Goal: Task Accomplishment & Management: Manage account settings

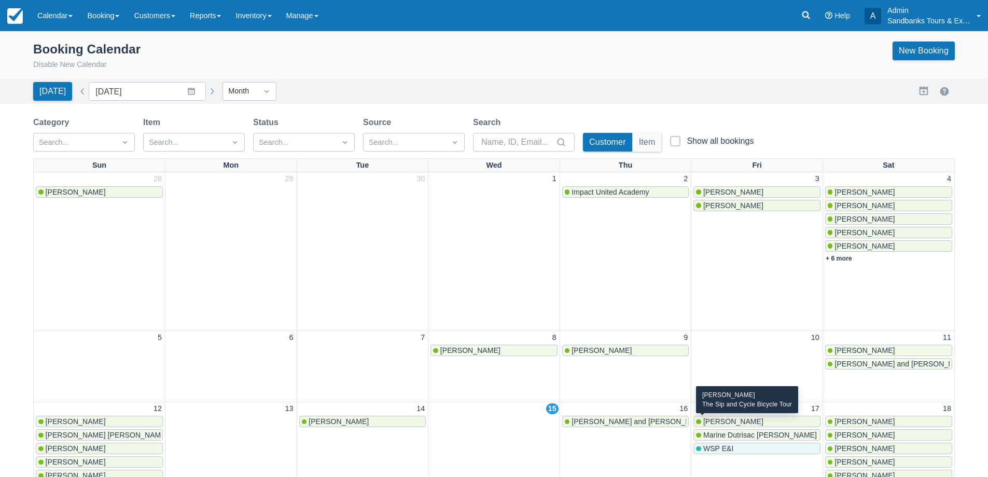
click at [744, 423] on span "[PERSON_NAME]" at bounding box center [733, 421] width 60 height 8
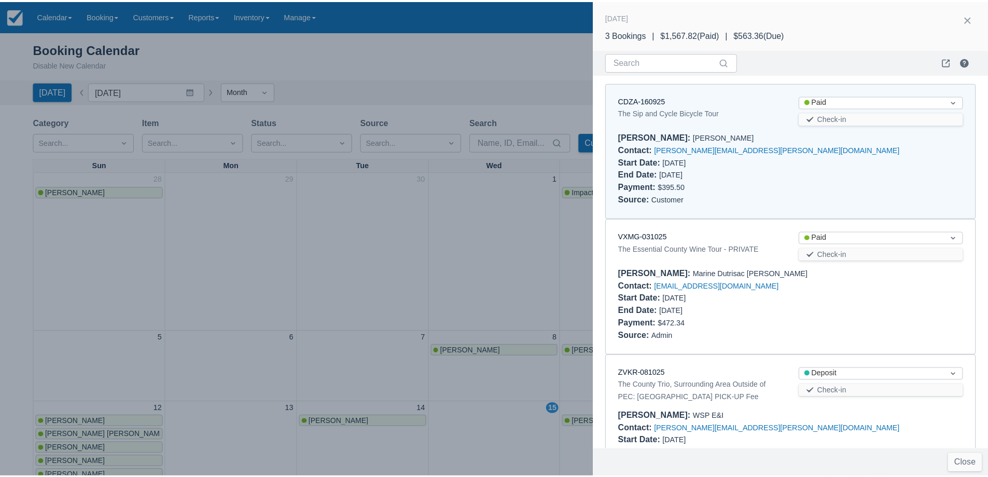
scroll to position [8, 0]
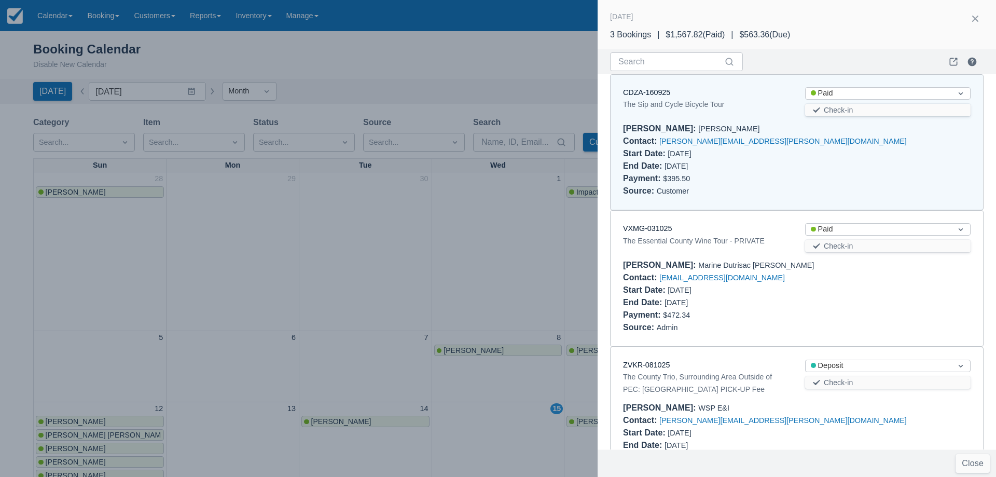
click at [479, 229] on div at bounding box center [498, 238] width 996 height 477
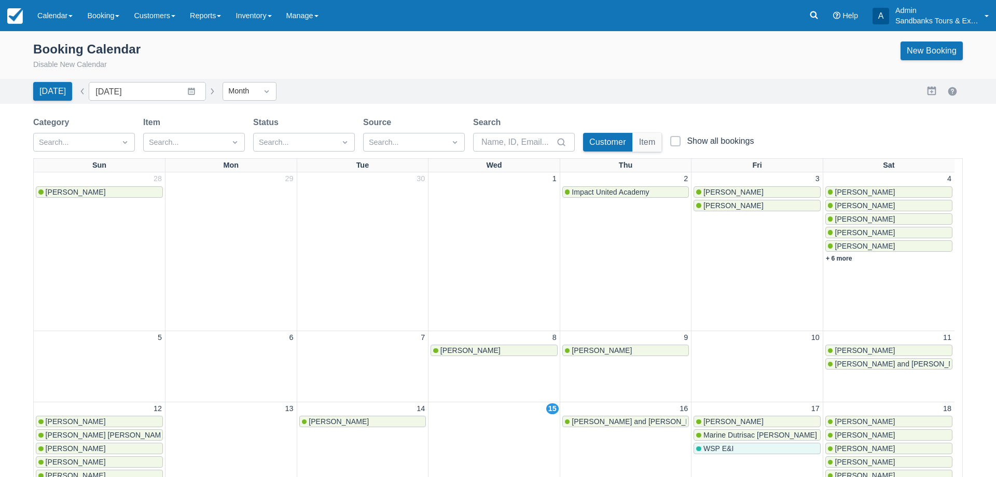
scroll to position [0, 0]
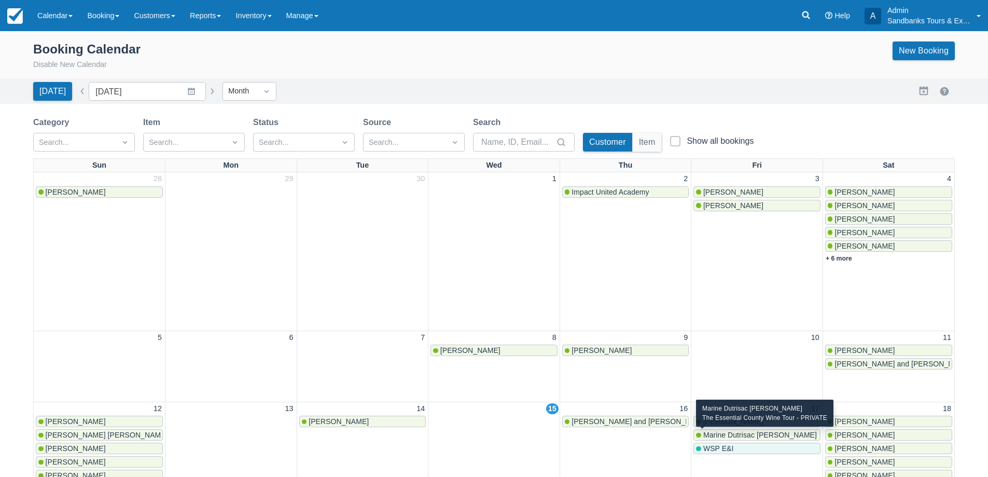
click at [731, 435] on span "Marine Dutrisac [PERSON_NAME]" at bounding box center [760, 434] width 114 height 8
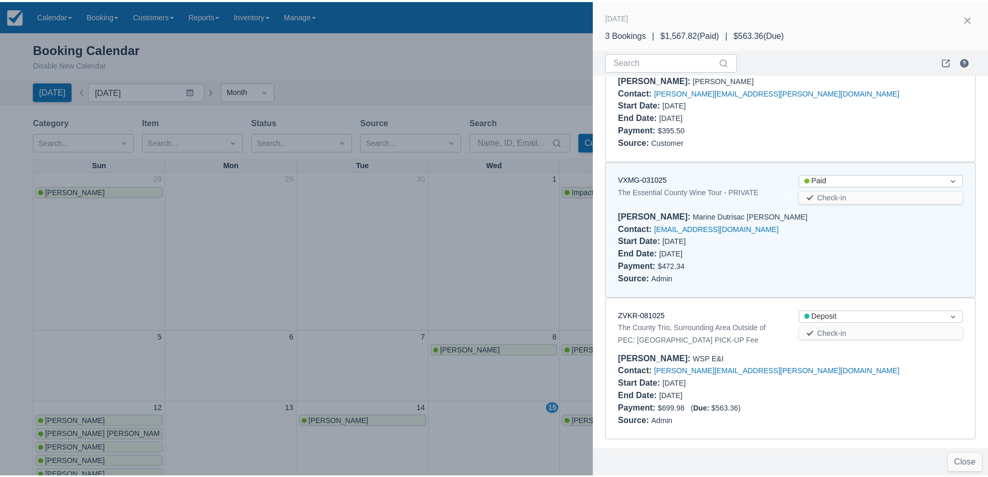
scroll to position [57, 0]
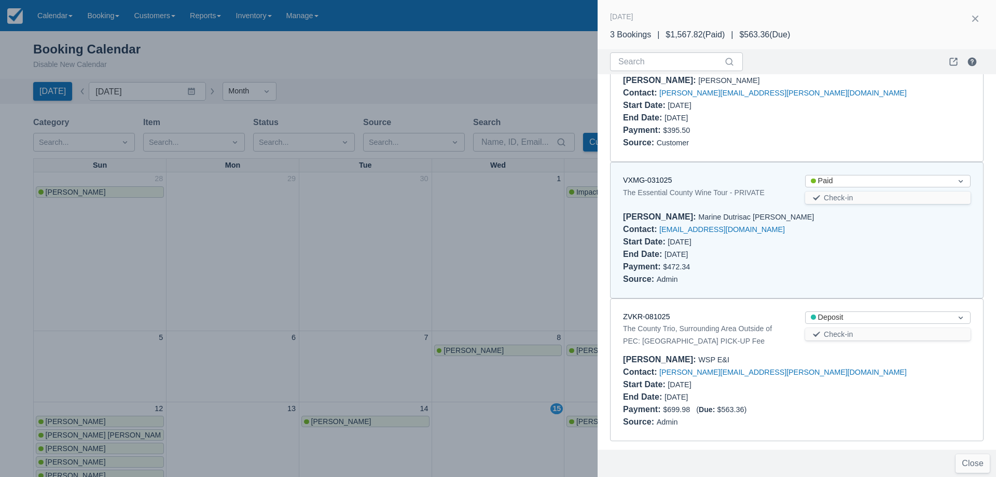
click at [456, 275] on div at bounding box center [498, 238] width 996 height 477
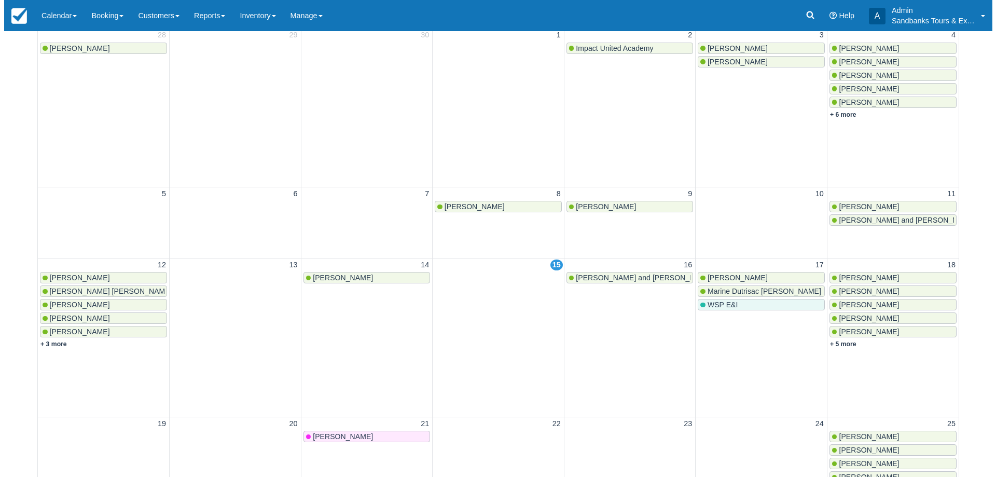
scroll to position [156, 0]
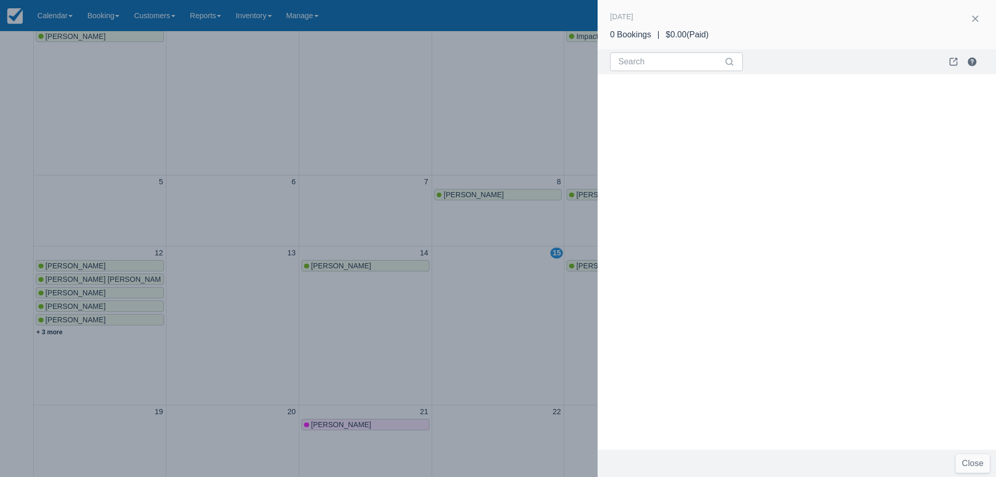
click at [284, 120] on div at bounding box center [498, 238] width 996 height 477
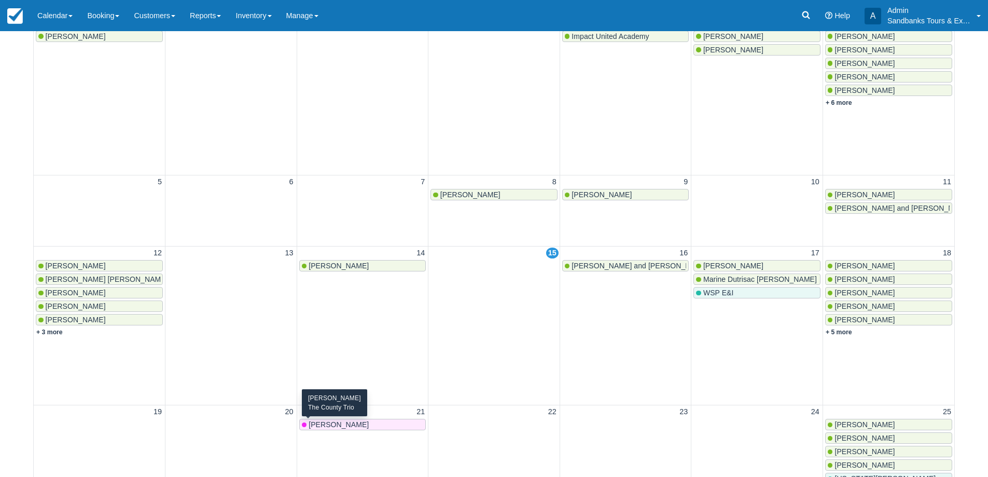
click at [349, 425] on div "Gina" at bounding box center [363, 424] width 122 height 8
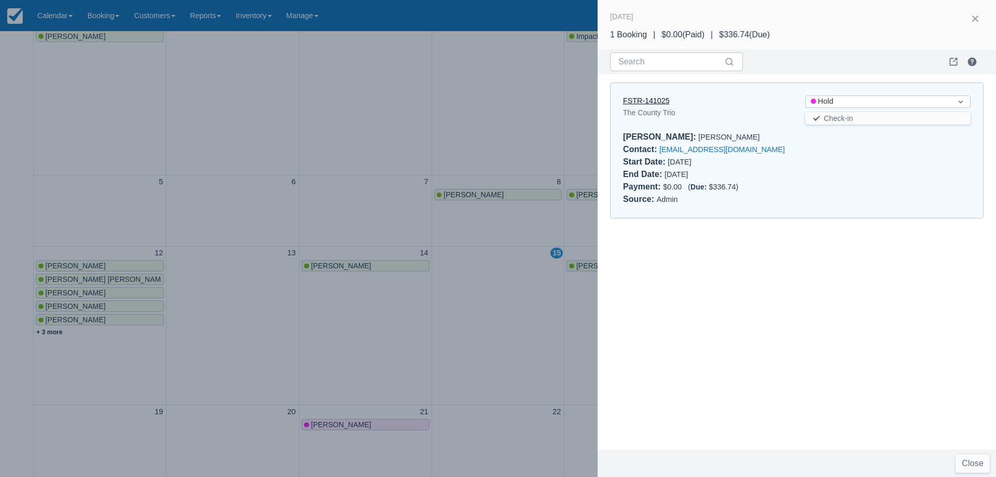
click at [636, 102] on link "FSTR-141025" at bounding box center [646, 100] width 47 height 8
click at [342, 161] on div at bounding box center [498, 238] width 996 height 477
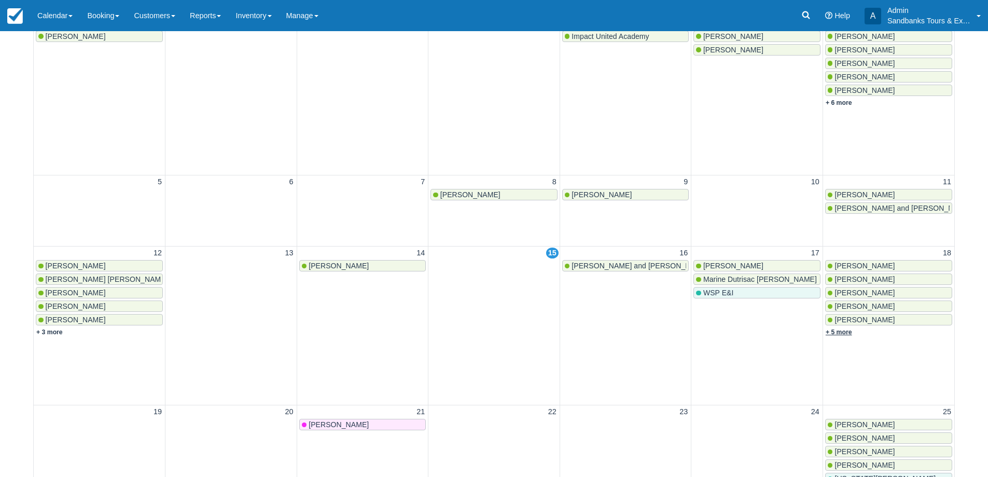
click at [849, 330] on link "+ 5 more" at bounding box center [839, 331] width 26 height 7
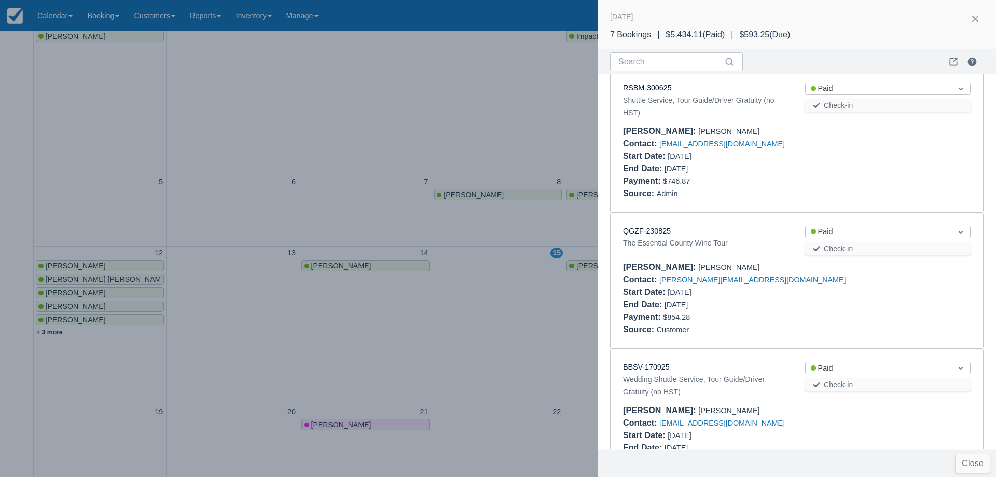
click at [505, 317] on div at bounding box center [498, 238] width 996 height 477
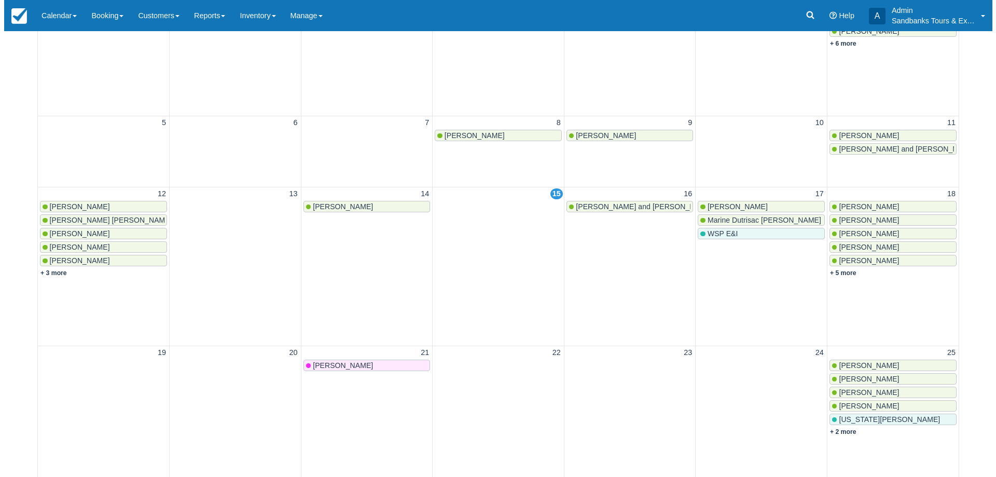
scroll to position [311, 0]
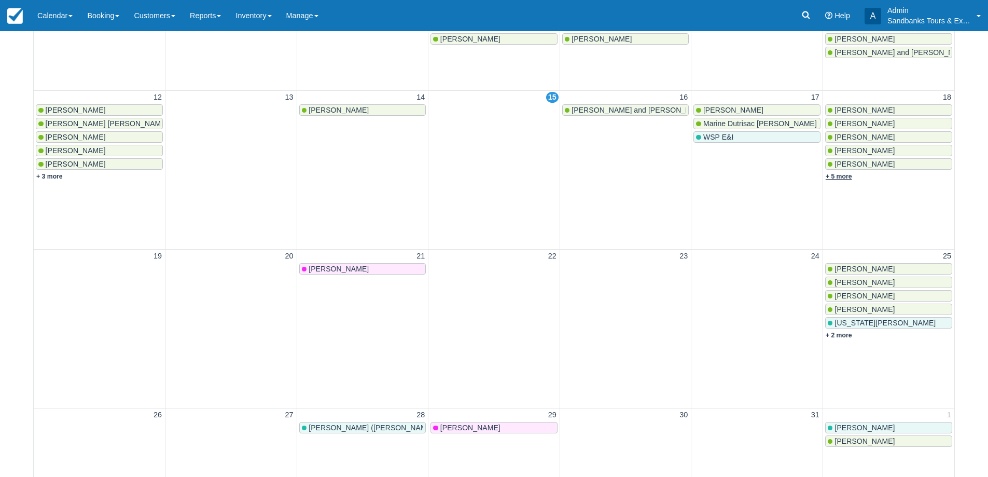
click at [836, 176] on link "+ 5 more" at bounding box center [839, 176] width 26 height 7
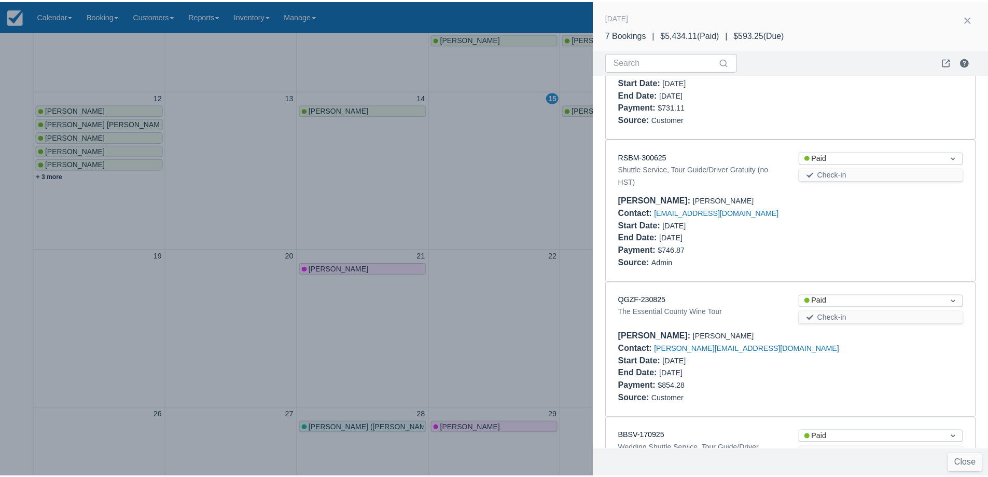
scroll to position [104, 0]
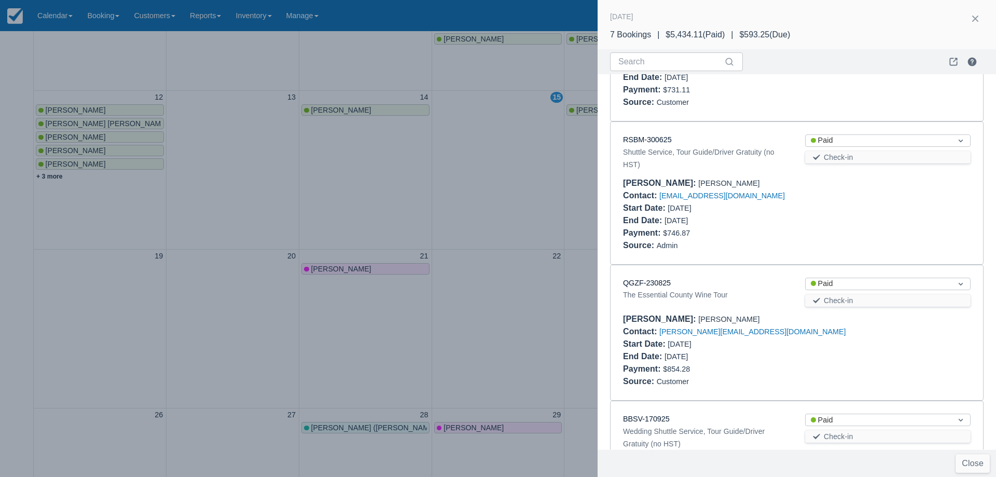
click at [509, 162] on div at bounding box center [498, 238] width 996 height 477
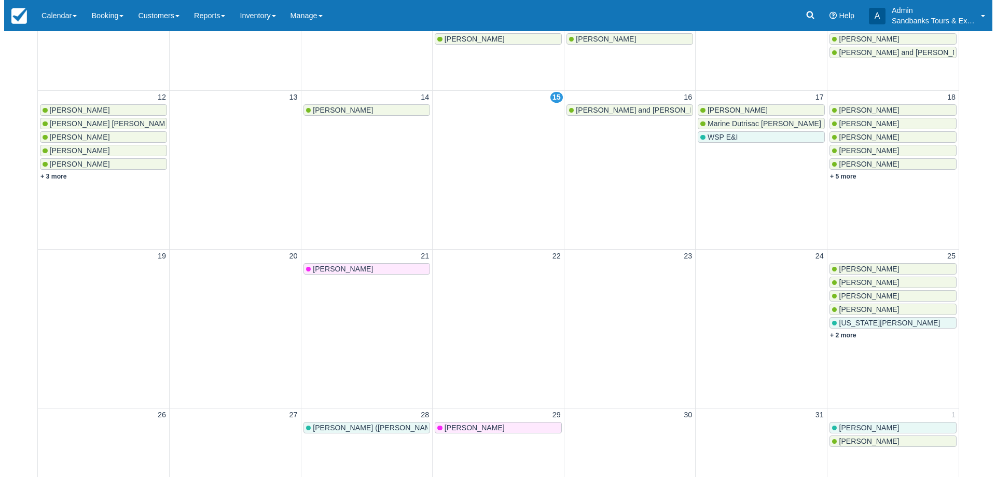
scroll to position [0, 0]
click at [845, 178] on link "+ 5 more" at bounding box center [839, 176] width 26 height 7
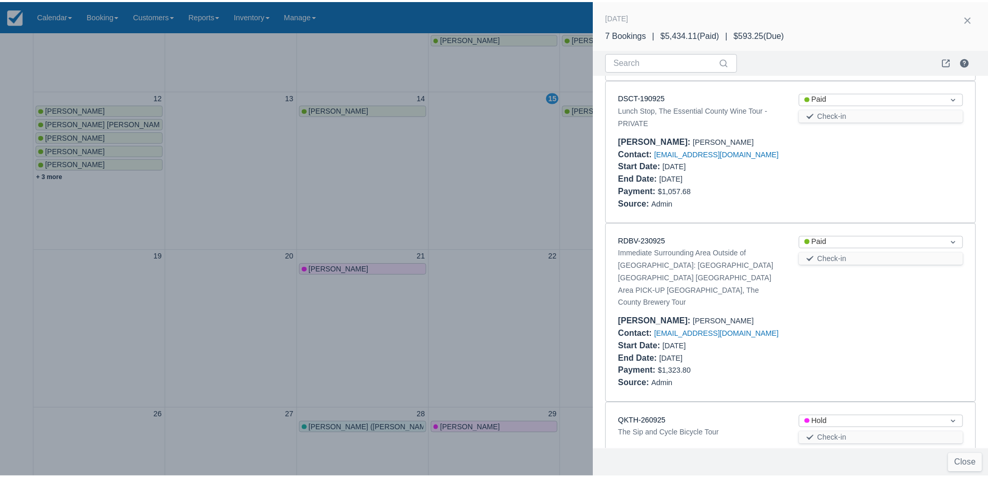
scroll to position [641, 0]
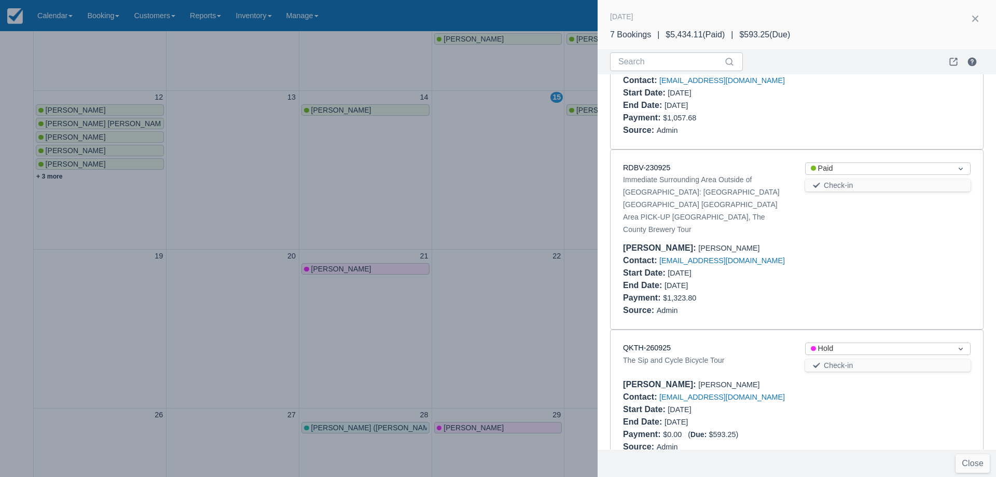
drag, startPoint x: 473, startPoint y: 169, endPoint x: 477, endPoint y: 162, distance: 8.4
click at [473, 169] on div at bounding box center [498, 238] width 996 height 477
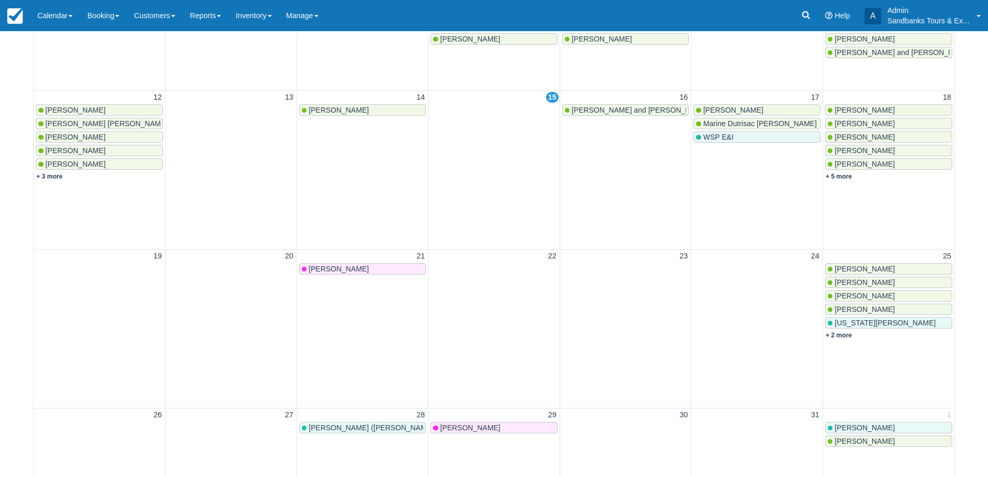
scroll to position [0, 0]
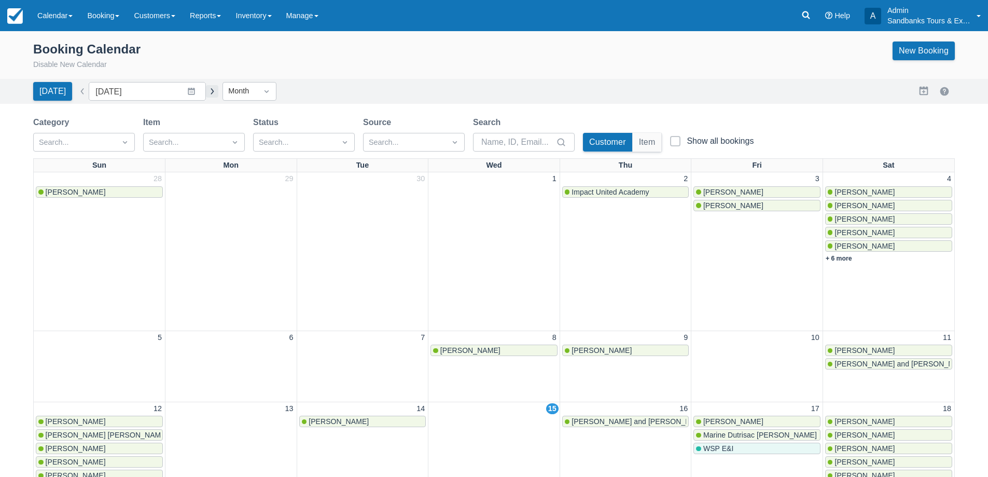
click at [210, 91] on button "button" at bounding box center [212, 91] width 12 height 12
type input "November 2025"
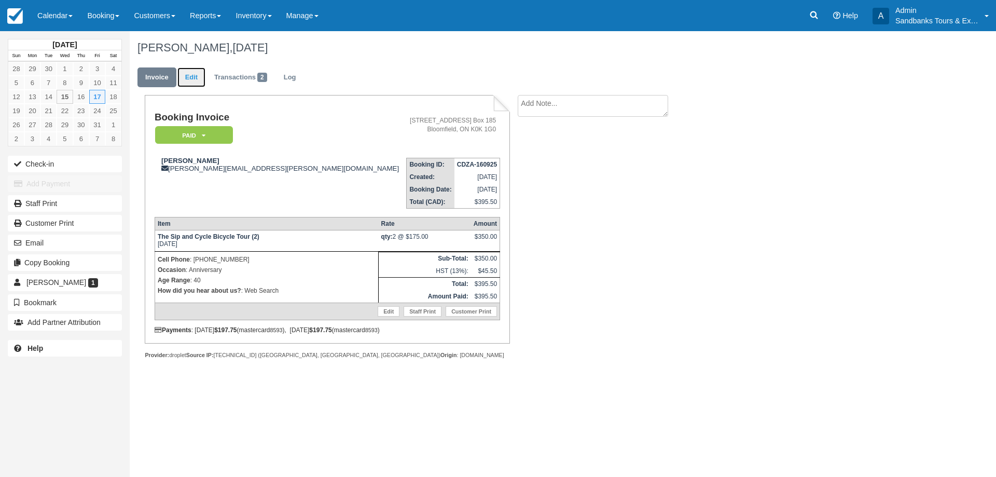
click at [192, 79] on link "Edit" at bounding box center [191, 77] width 28 height 20
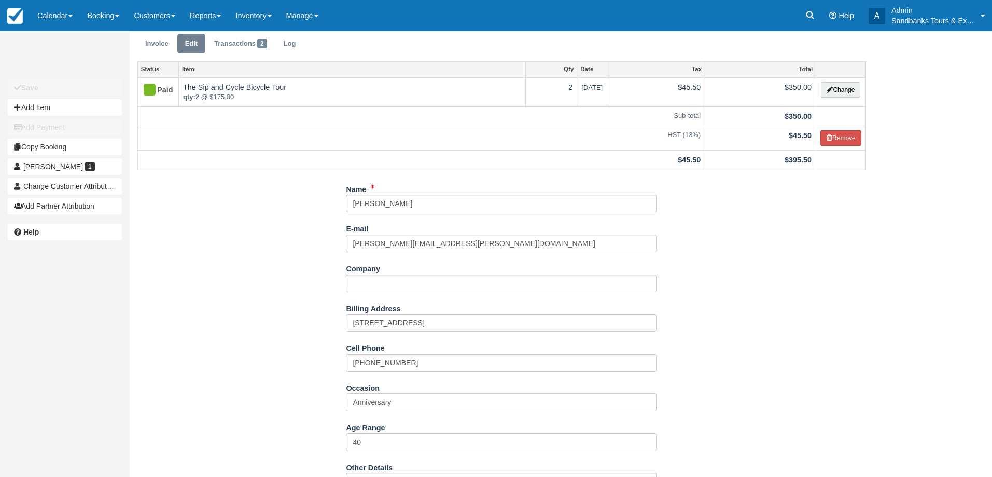
scroll to position [274, 0]
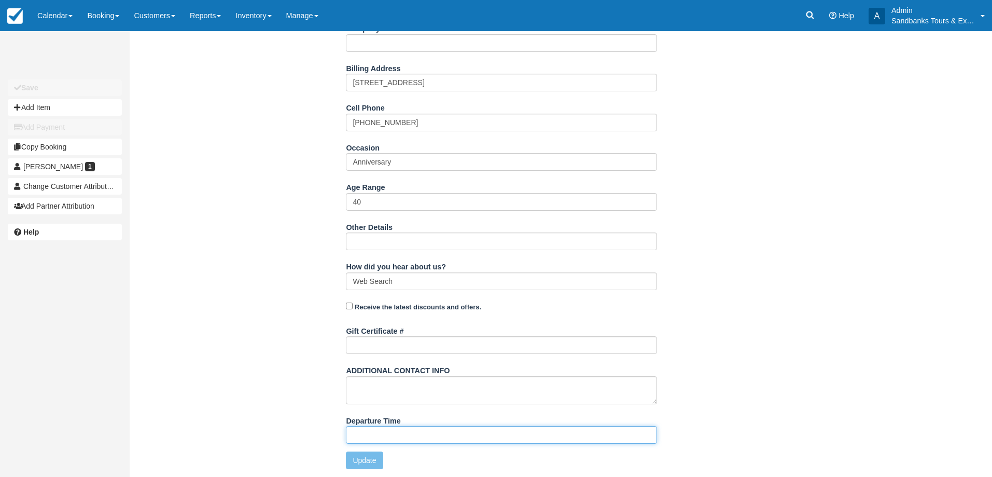
click at [388, 439] on input "Departure Time" at bounding box center [501, 435] width 311 height 18
type input "11:00am start time at 81 Cleminson"
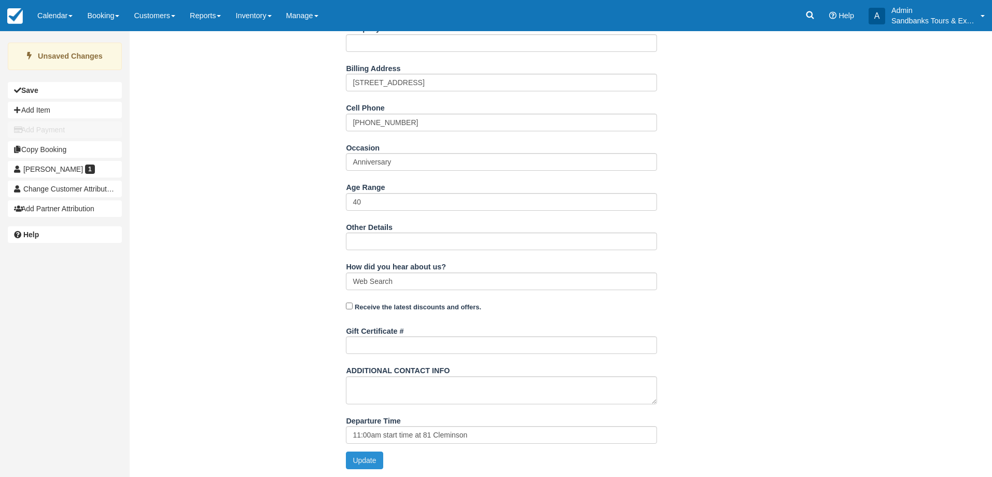
click at [369, 458] on button "Update" at bounding box center [364, 460] width 37 height 18
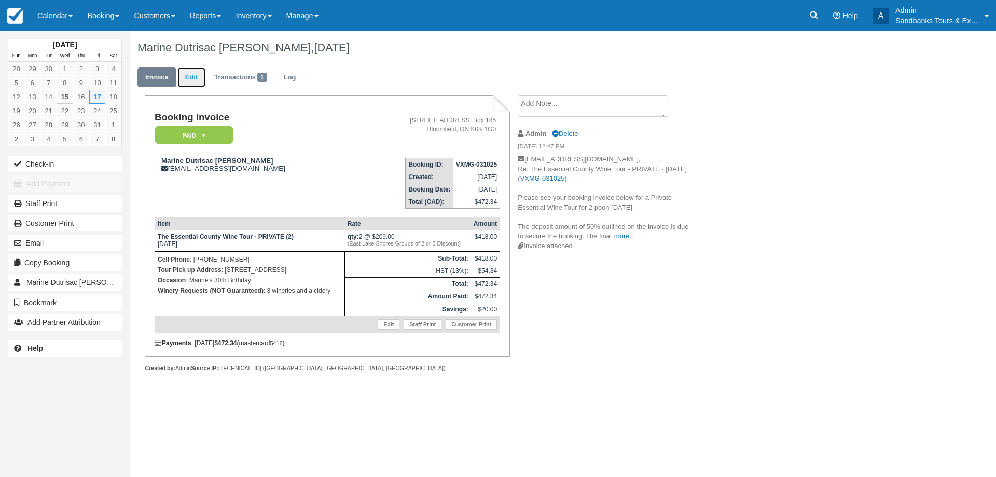
click at [198, 72] on link "Edit" at bounding box center [191, 77] width 28 height 20
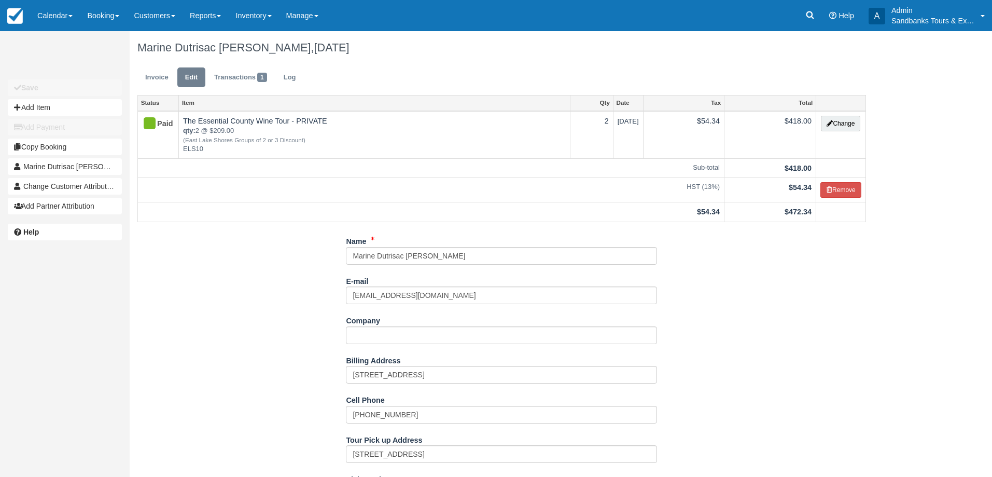
scroll to position [259, 0]
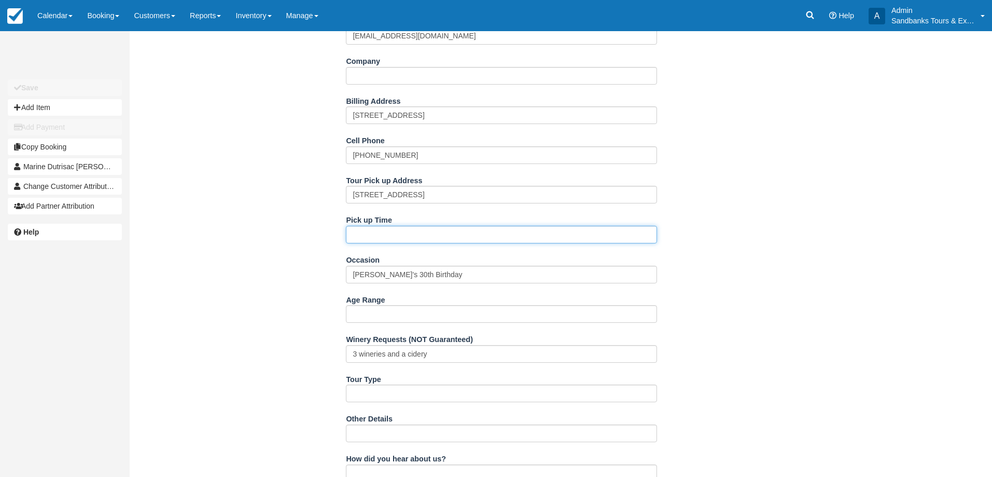
click at [379, 237] on input "Pick up Time" at bounding box center [501, 235] width 311 height 18
type input "12:00pm"
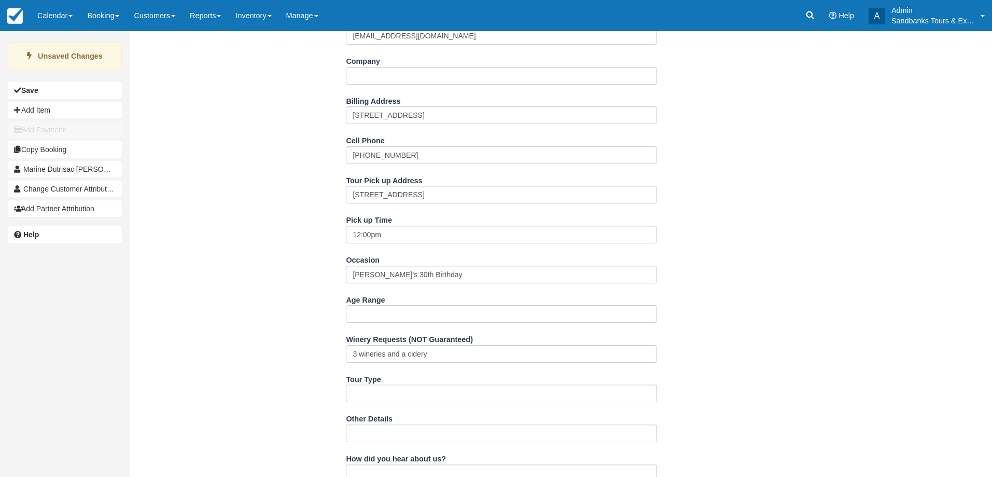
click at [254, 218] on div "Name Marine Dutrisac Pineau E-mail mdutrisac16@gmail.com Did you mean ? Company…" at bounding box center [502, 340] width 744 height 735
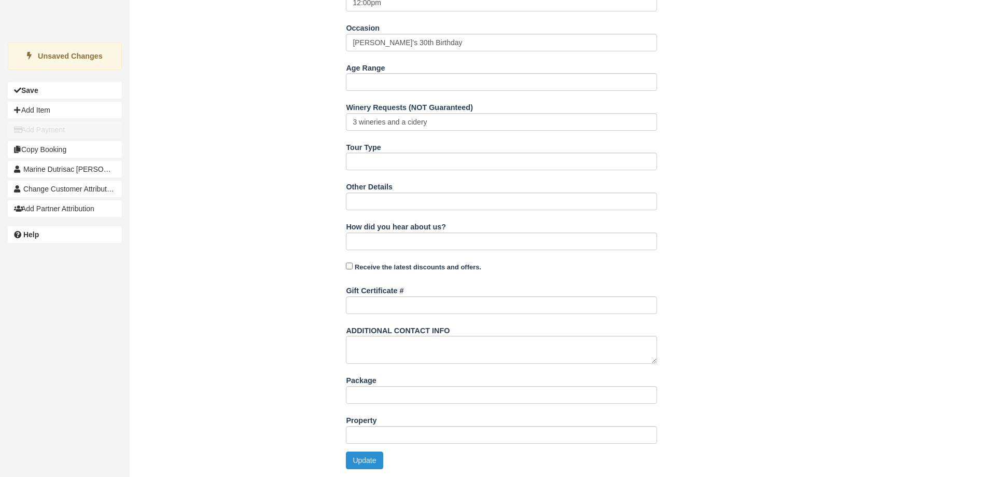
click at [373, 460] on button "Update" at bounding box center [364, 460] width 37 height 18
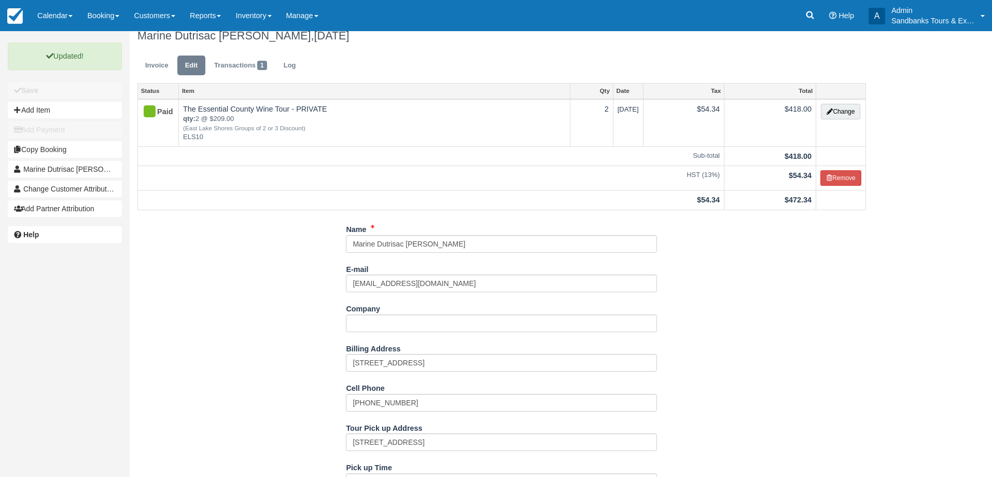
scroll to position [0, 0]
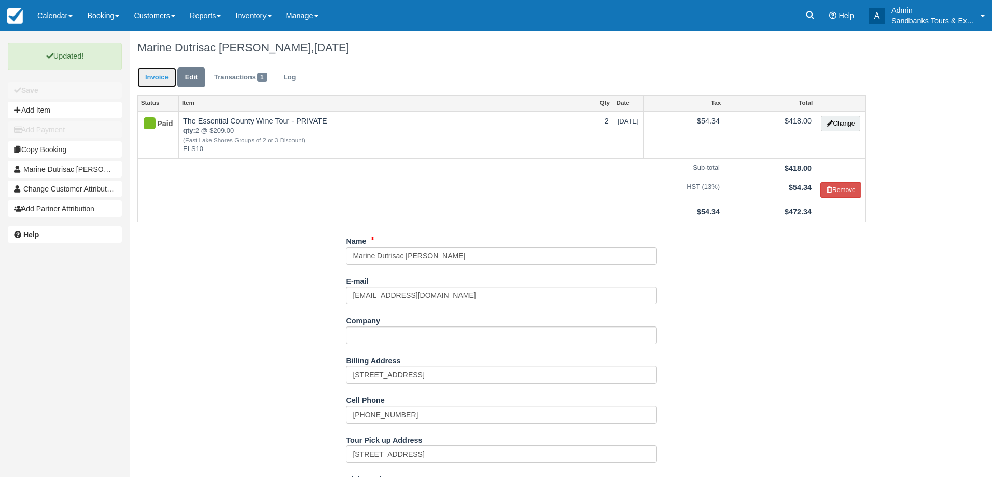
click at [155, 70] on link "Invoice" at bounding box center [156, 77] width 39 height 20
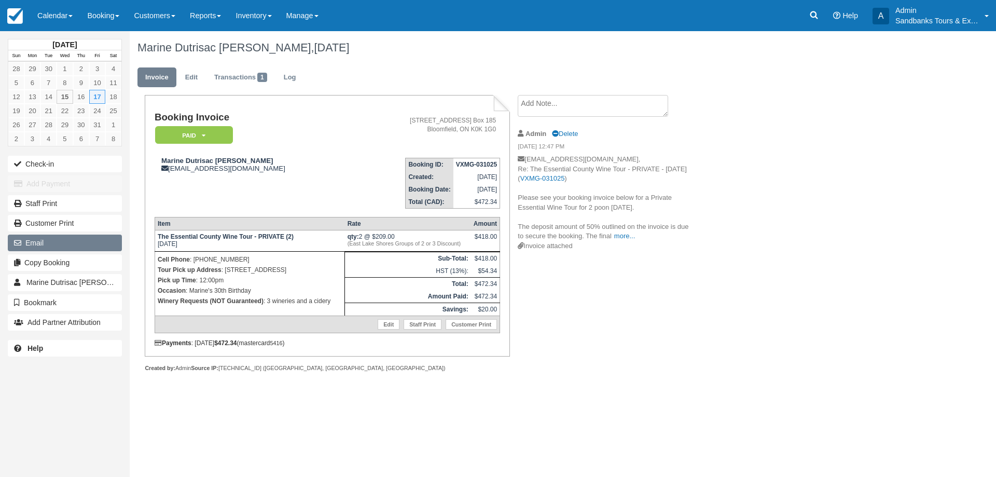
click at [54, 237] on button "Email" at bounding box center [65, 242] width 114 height 17
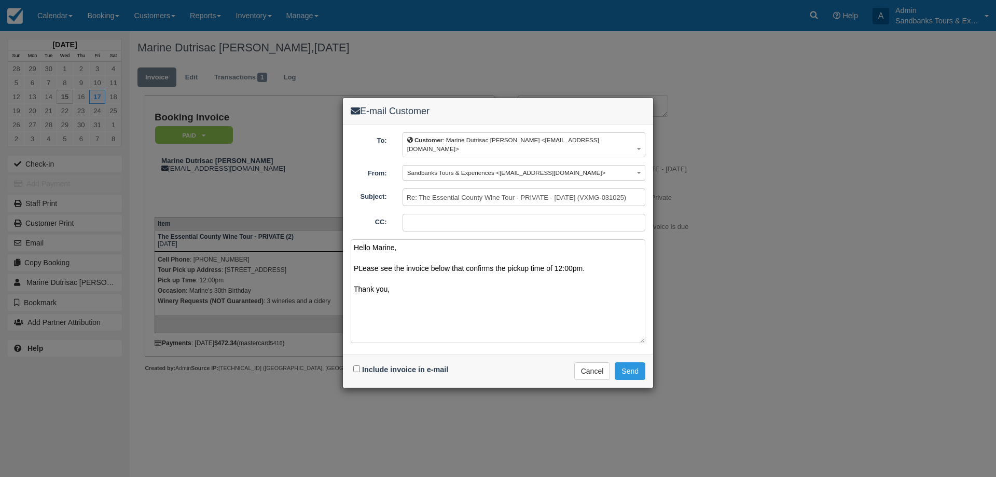
click at [364, 259] on textarea "Hello Marine, PLease see the invoice below that confirms the pickup time of 12:…" at bounding box center [498, 291] width 295 height 104
click at [385, 290] on textarea "Hello Marine, Please see the invoice below that confirms the pickup time of 12:…" at bounding box center [498, 291] width 295 height 104
click at [402, 279] on textarea "Hello Marine, Please see the invoice below that confirms the pickup time of 12:…" at bounding box center [498, 291] width 295 height 104
type textarea "Hello Marine, Please see the invoice below that confirms the pickup time of 12:…"
click at [359, 365] on input "Include invoice in e-mail" at bounding box center [356, 368] width 7 height 7
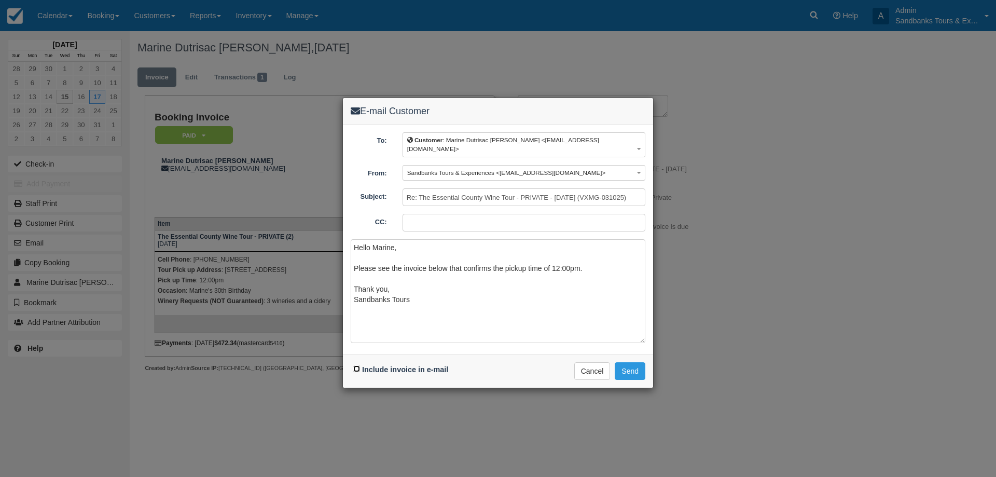
checkbox input "true"
click at [618, 362] on button "Send" at bounding box center [630, 371] width 31 height 18
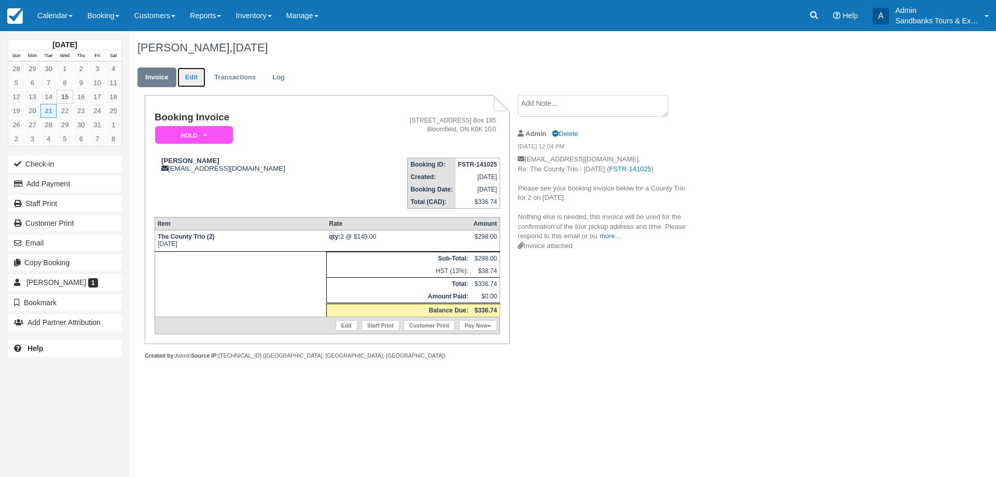
click at [193, 75] on link "Edit" at bounding box center [191, 77] width 28 height 20
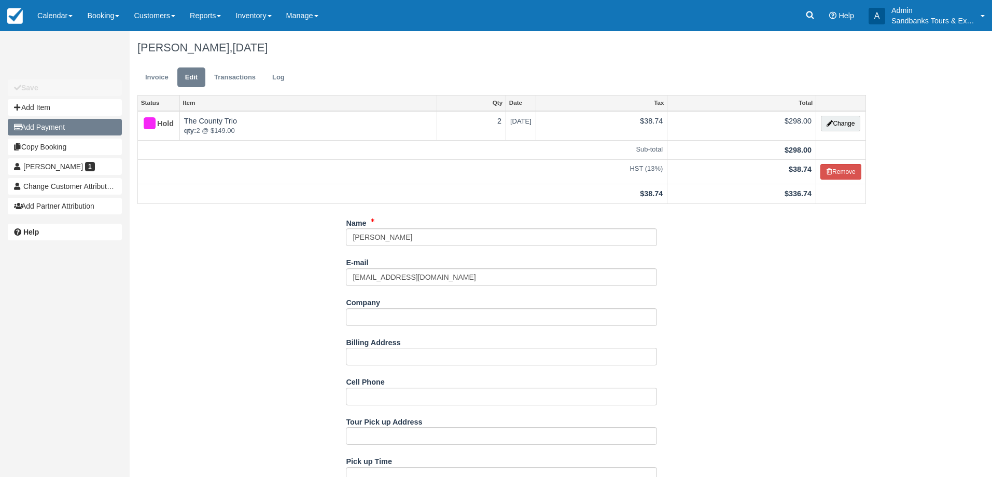
click at [60, 122] on button "Add Payment" at bounding box center [65, 127] width 114 height 17
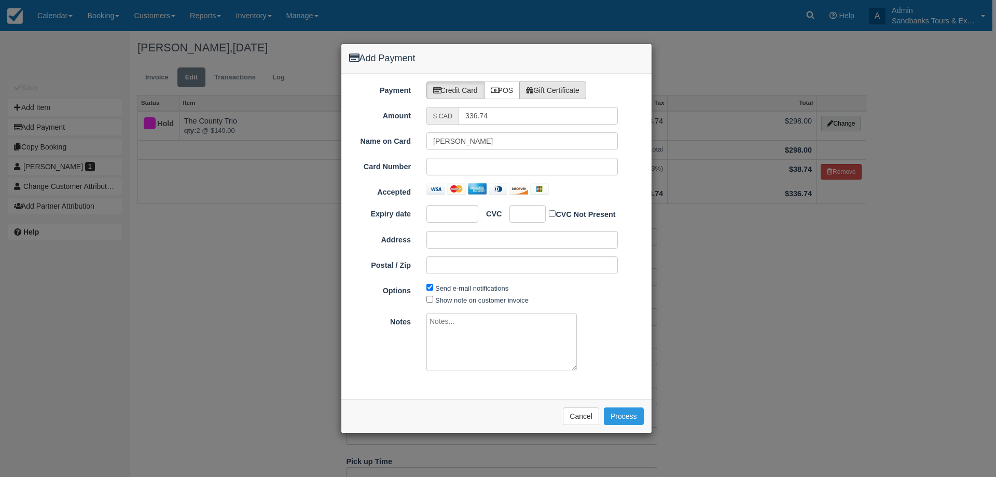
click at [556, 94] on label "Gift Certificate" at bounding box center [552, 90] width 67 height 18
radio input "true"
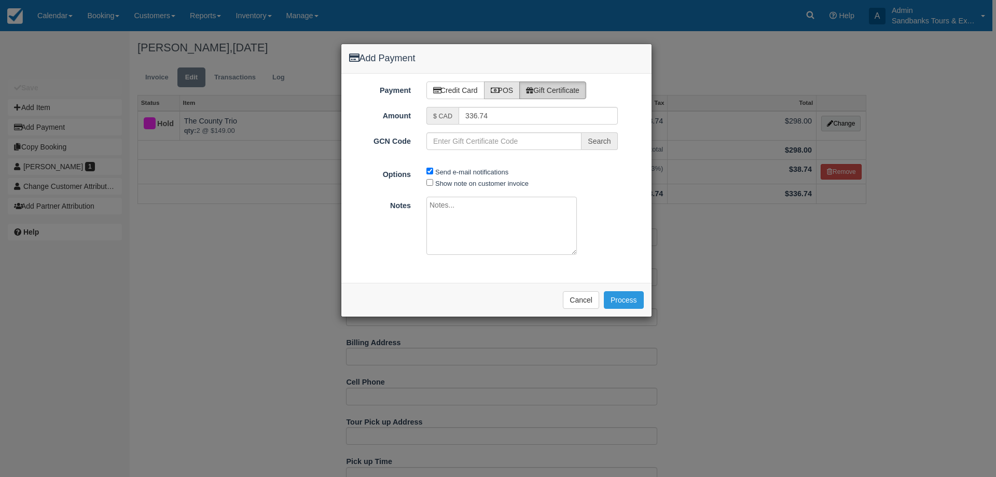
click at [509, 93] on label "POS" at bounding box center [502, 90] width 36 height 18
radio input "true"
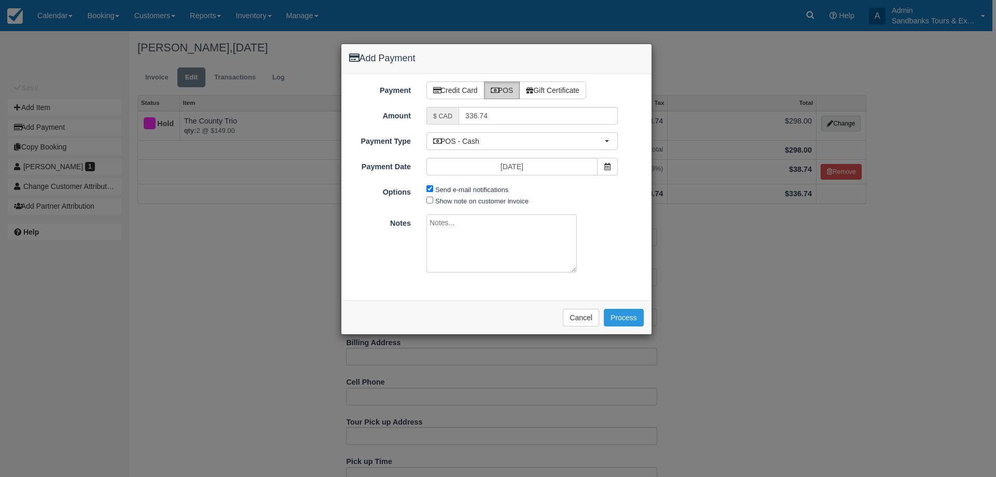
click at [483, 132] on div "POS - Cash POS - Cash POS - VISA POS - MasterCard POS - AMEX POS - Credit POS -…" at bounding box center [522, 141] width 207 height 18
click at [487, 137] on span "POS - Cash" at bounding box center [518, 141] width 171 height 10
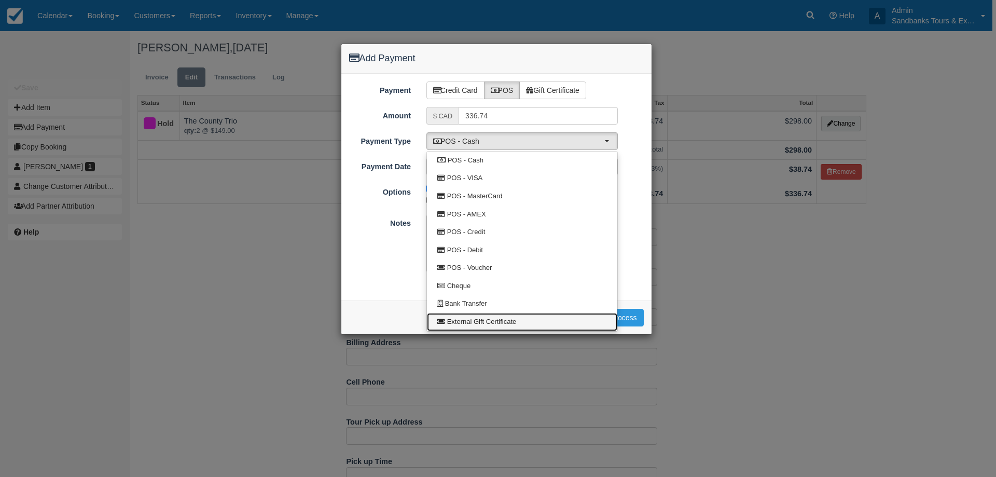
click at [513, 322] on span "External Gift Certificate" at bounding box center [482, 322] width 70 height 10
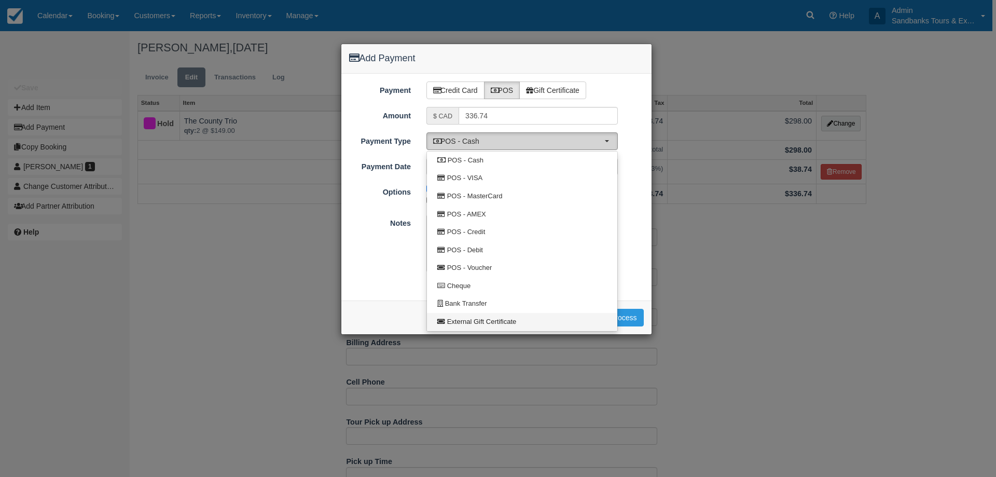
select select "GIFT"
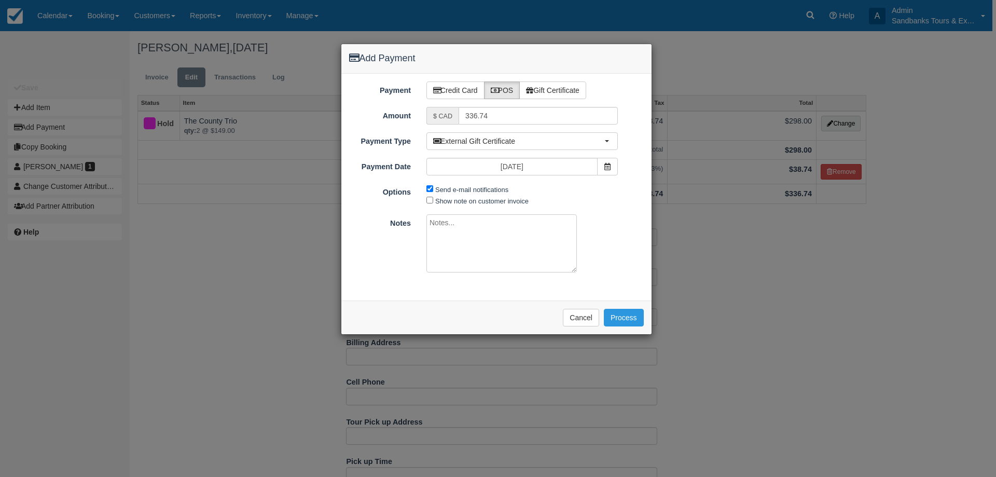
click at [461, 232] on textarea at bounding box center [501, 243] width 150 height 58
type textarea "Gift Card from Scott Clement"
click at [628, 320] on button "Process" at bounding box center [624, 318] width 40 height 18
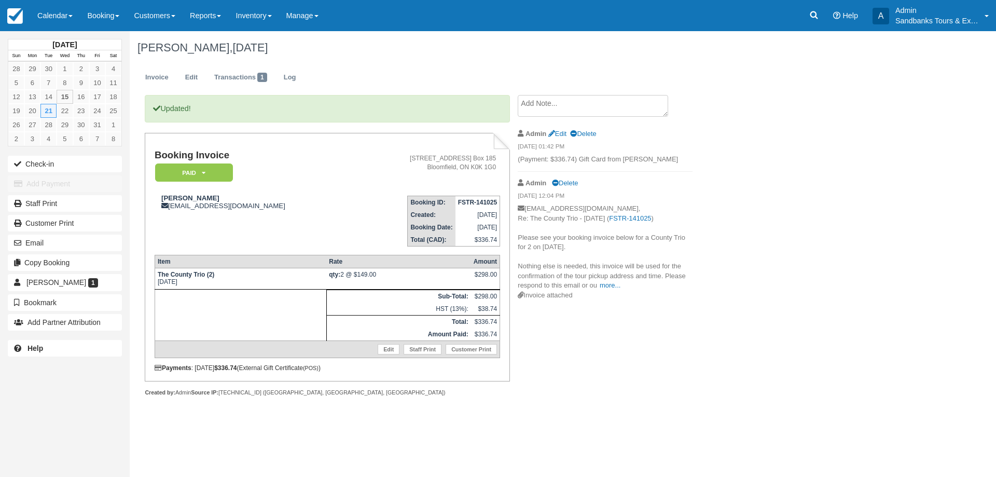
drag, startPoint x: 756, startPoint y: 136, endPoint x: 576, endPoint y: 314, distance: 252.7
click at [576, 314] on div "[PERSON_NAME], [DATE] Invoice Edit Transactions 1 Log Updated! Booking Invoice …" at bounding box center [503, 225] width 747 height 388
click at [45, 15] on link "Calendar" at bounding box center [55, 15] width 50 height 31
click at [50, 38] on link "Booking" at bounding box center [72, 45] width 82 height 22
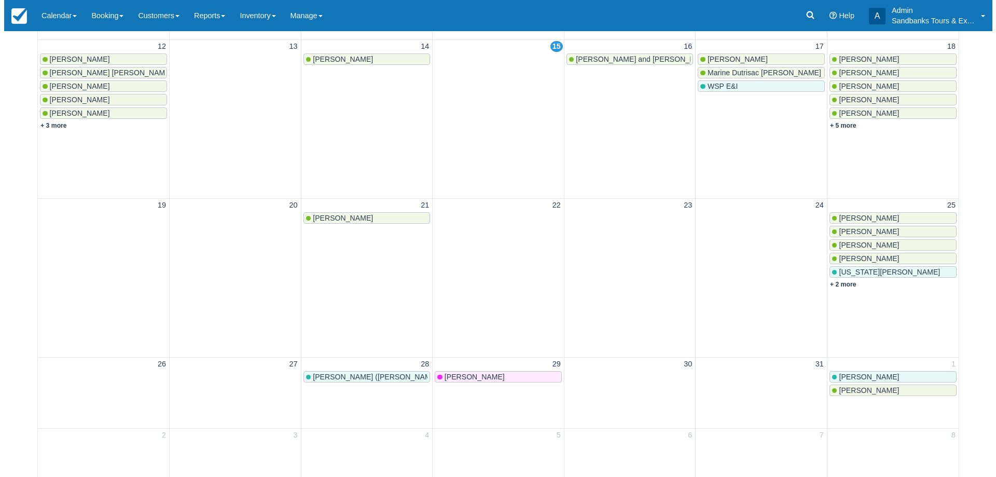
scroll to position [363, 0]
click at [841, 127] on link "+ 5 more" at bounding box center [839, 124] width 26 height 7
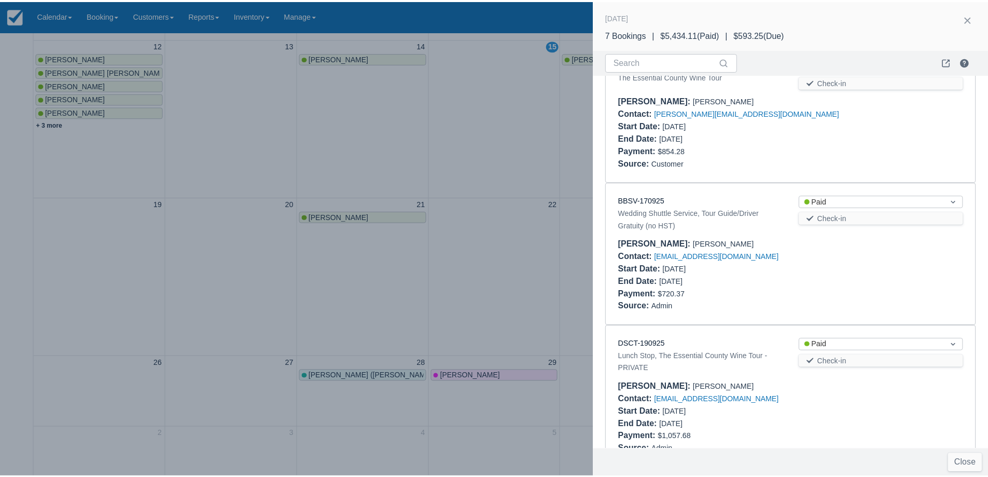
scroll to position [415, 0]
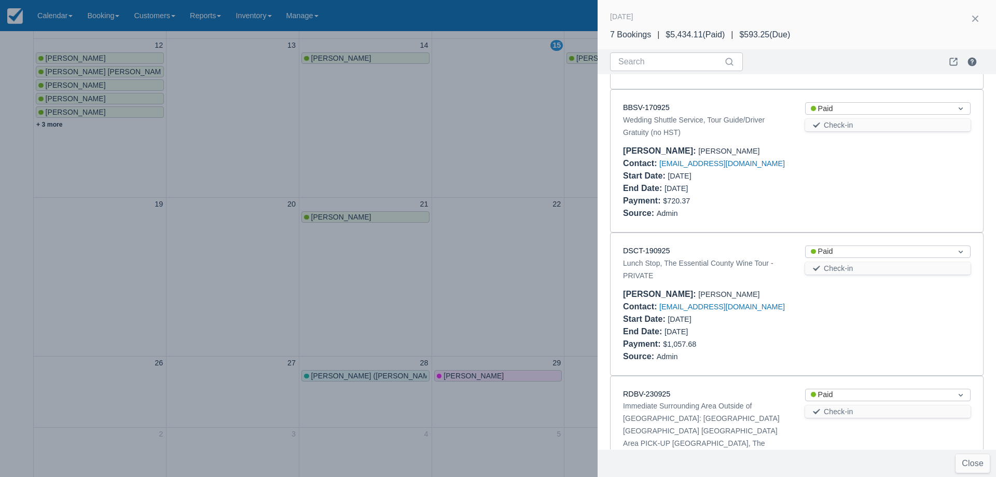
click at [494, 235] on div at bounding box center [498, 238] width 996 height 477
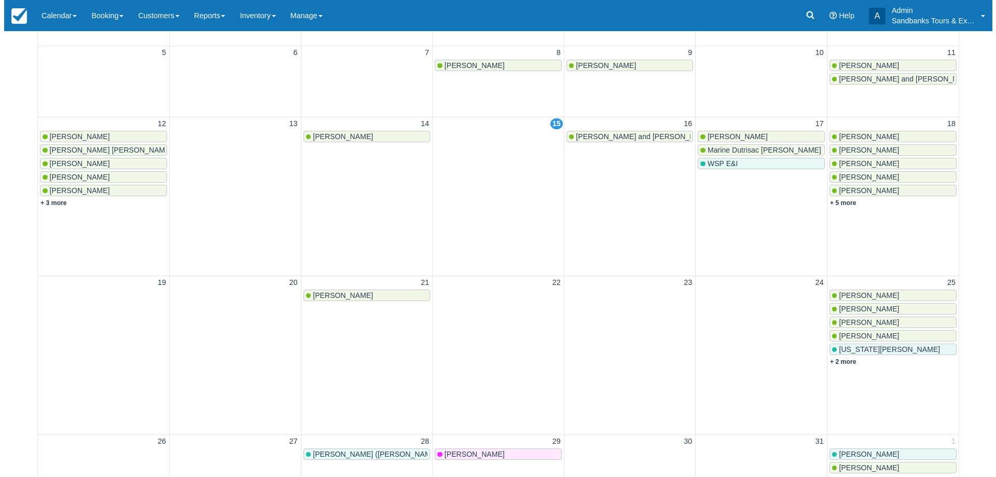
scroll to position [259, 0]
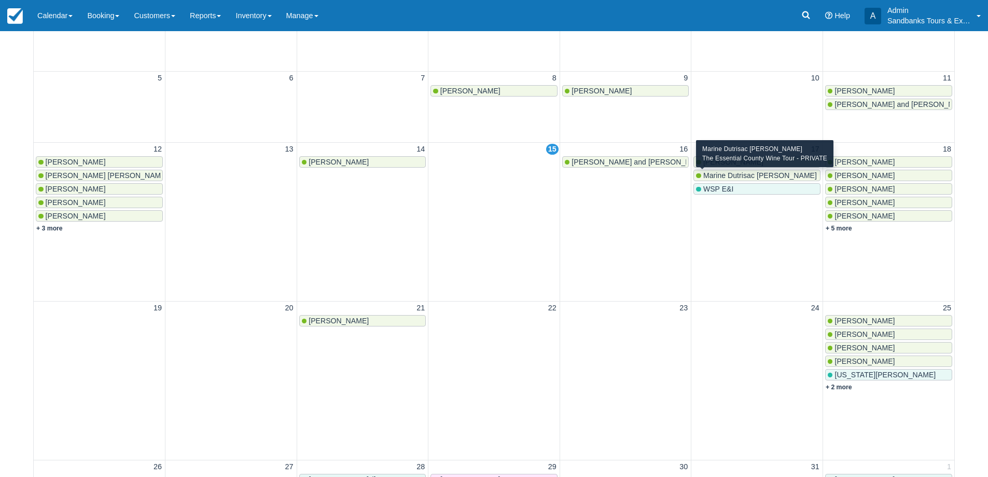
click at [738, 173] on span "Marine Dutrisac Pineau" at bounding box center [760, 175] width 114 height 8
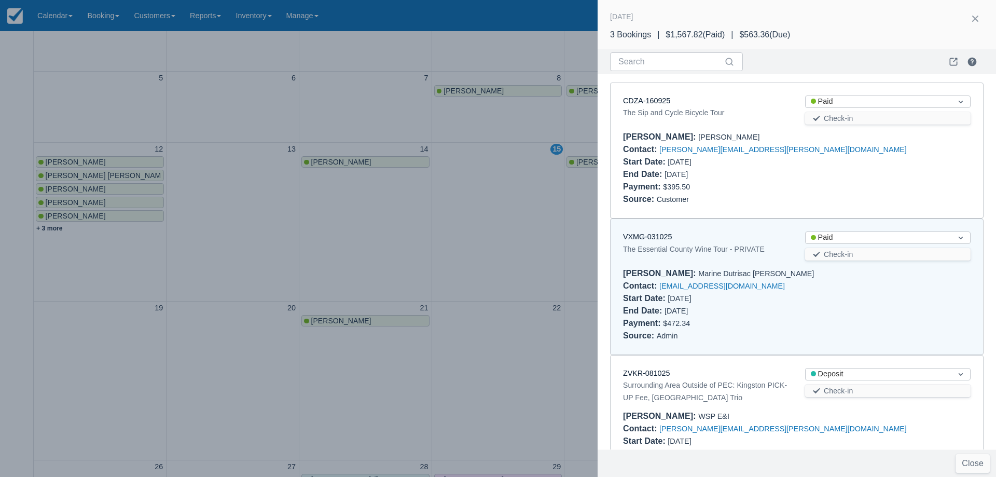
scroll to position [57, 0]
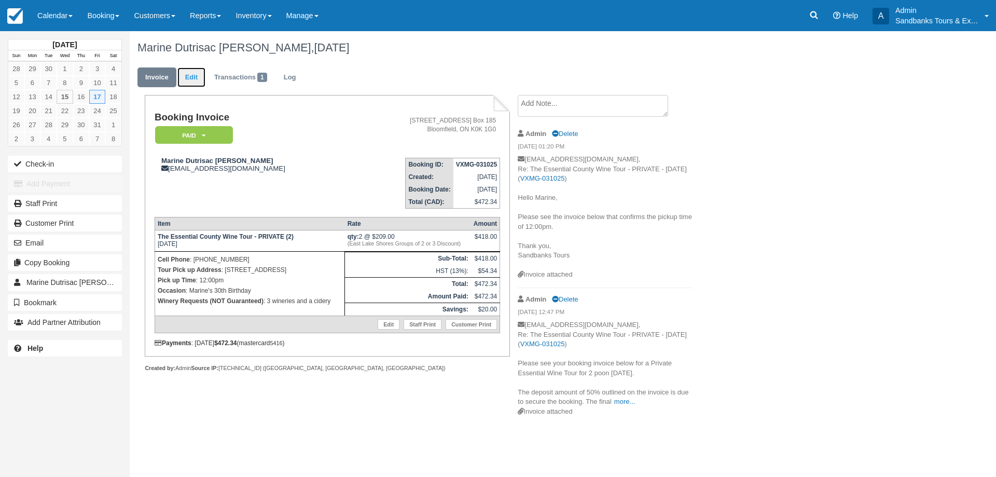
click at [192, 83] on link "Edit" at bounding box center [191, 77] width 28 height 20
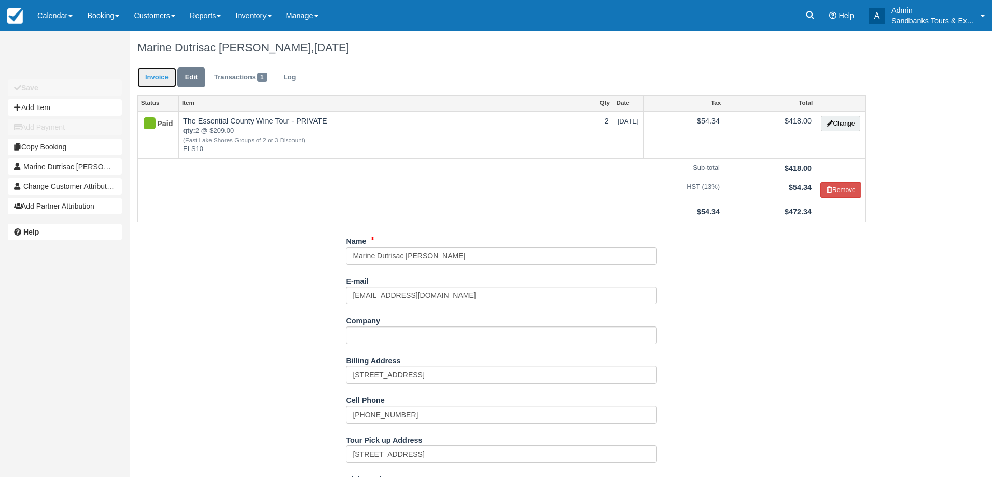
click at [151, 74] on link "Invoice" at bounding box center [156, 77] width 39 height 20
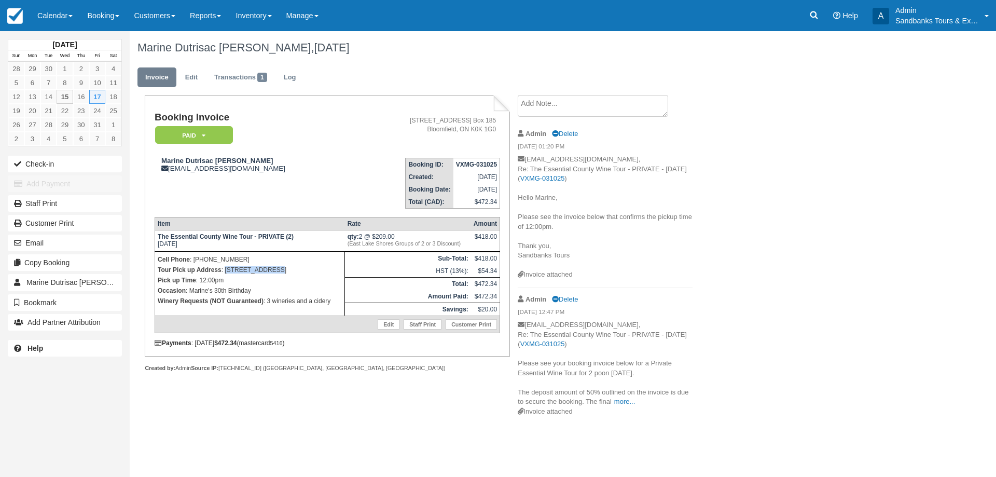
drag, startPoint x: 271, startPoint y: 271, endPoint x: 226, endPoint y: 271, distance: 44.6
click at [226, 271] on p "Tour Pick up Address : [STREET_ADDRESS]" at bounding box center [250, 270] width 184 height 10
copy p "42 Wellers Lane"
click at [191, 78] on link "Edit" at bounding box center [191, 77] width 28 height 20
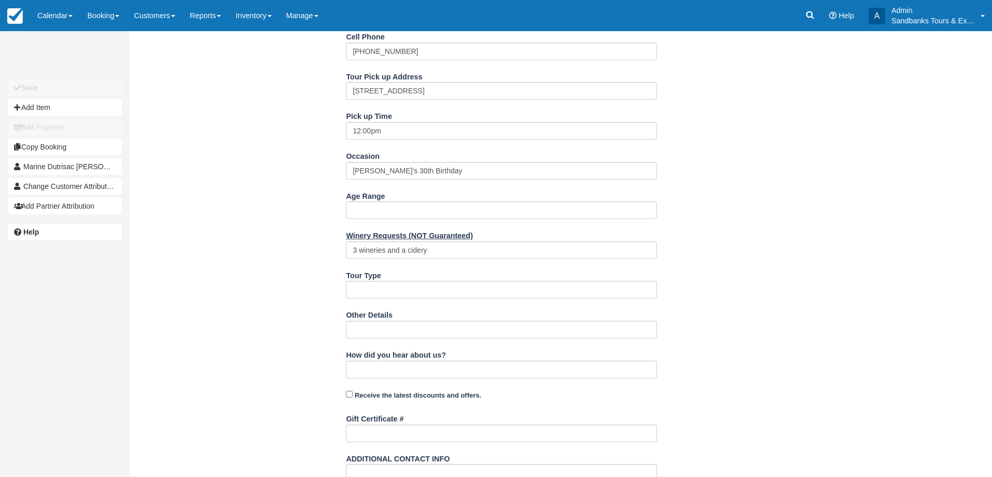
scroll to position [207, 0]
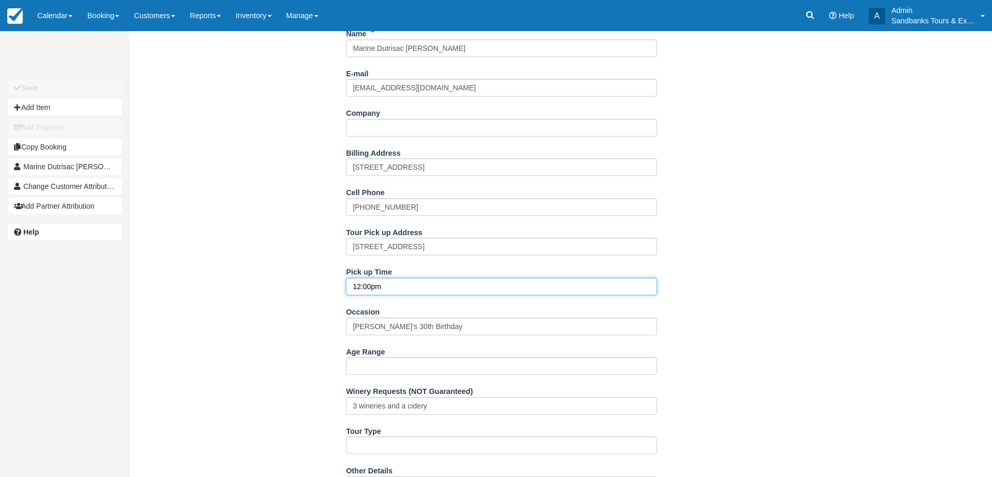
click at [370, 287] on input "12:00pm" at bounding box center [501, 286] width 311 height 18
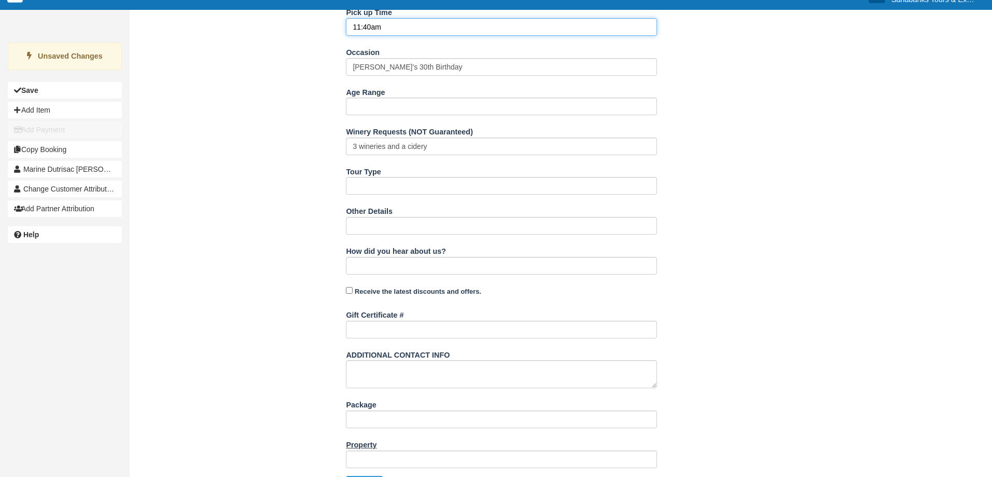
scroll to position [491, 0]
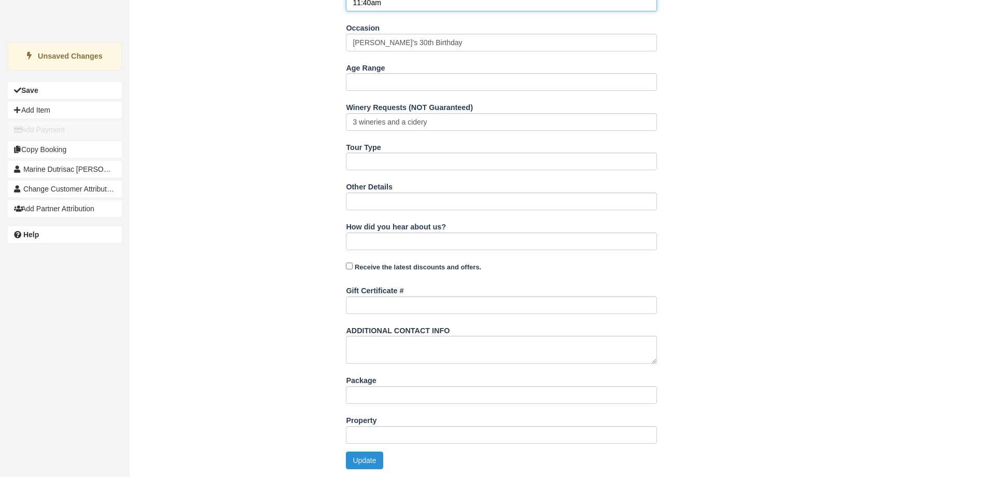
type input "11:40am"
click at [376, 463] on button "Update" at bounding box center [364, 460] width 37 height 18
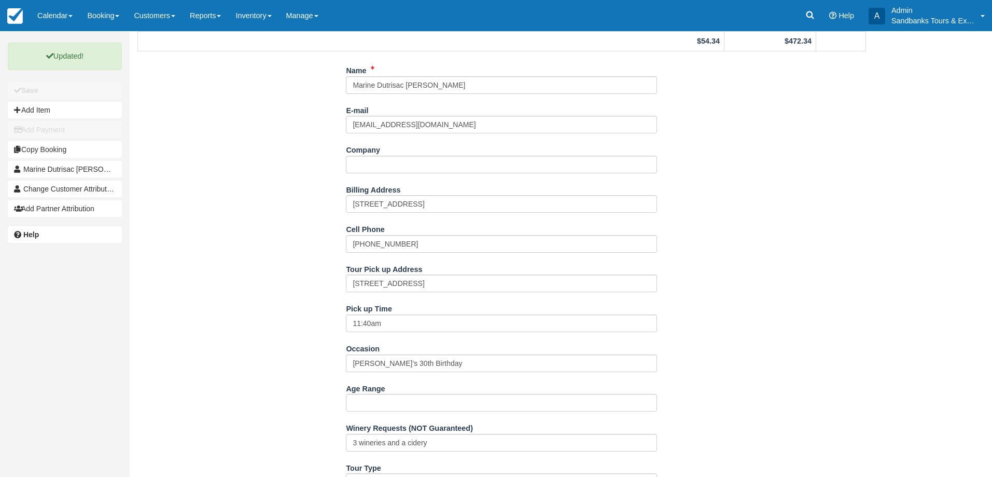
scroll to position [0, 0]
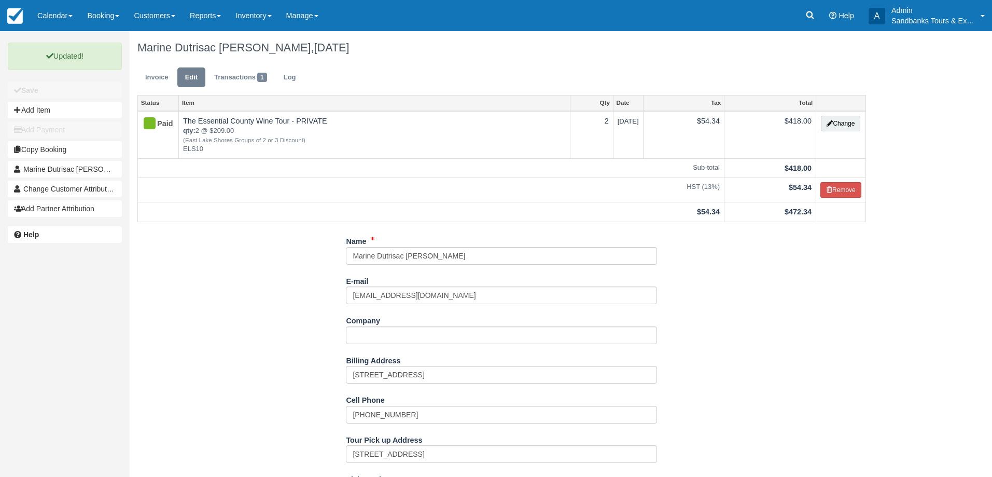
click at [165, 90] on ul "Invoice Edit Transactions 1 Log" at bounding box center [501, 79] width 729 height 31
click at [159, 78] on link "Invoice" at bounding box center [156, 77] width 39 height 20
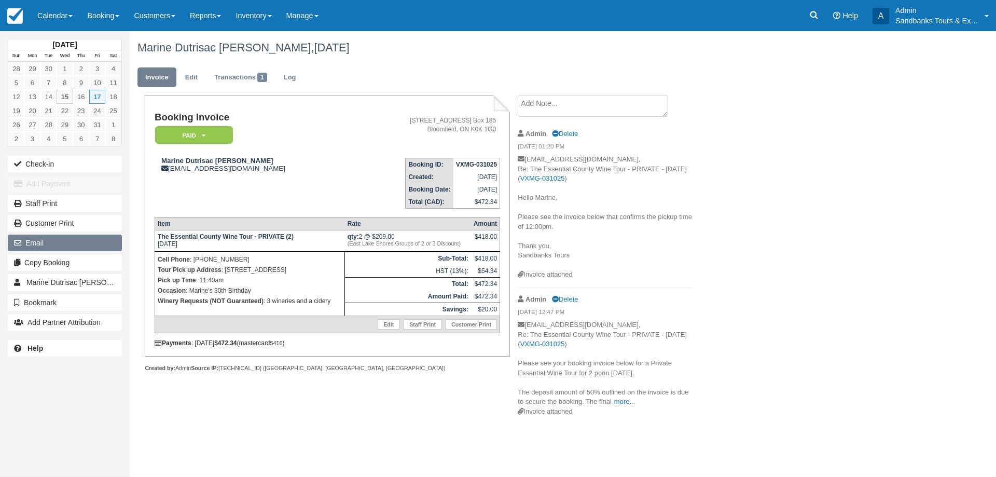
click at [77, 243] on button "Email" at bounding box center [65, 242] width 114 height 17
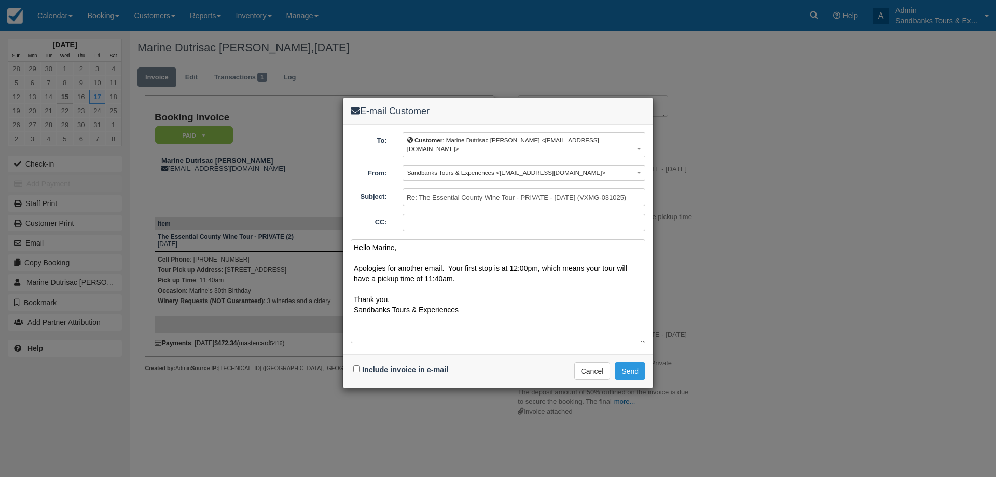
type textarea "Hello Marine, Apologies for another email. Your first stop is at 12:00pm, which…"
click at [356, 365] on input "Include invoice in e-mail" at bounding box center [356, 368] width 7 height 7
checkbox input "true"
click at [636, 362] on button "Send" at bounding box center [630, 371] width 31 height 18
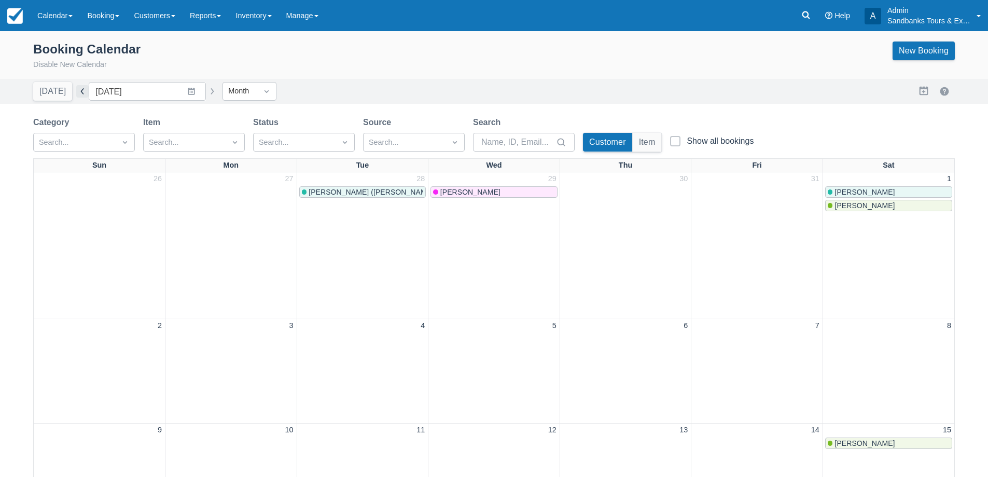
click at [76, 94] on button "button" at bounding box center [82, 91] width 12 height 12
type input "[DATE]"
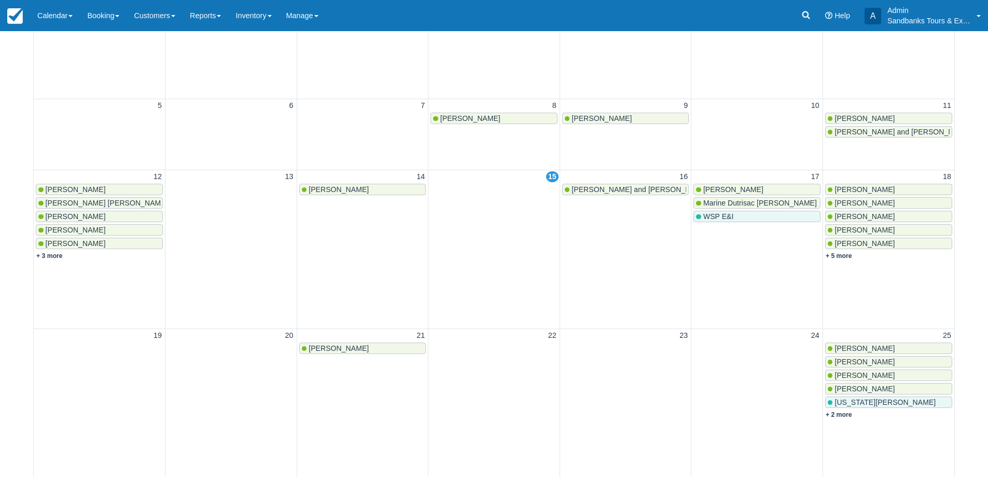
scroll to position [259, 0]
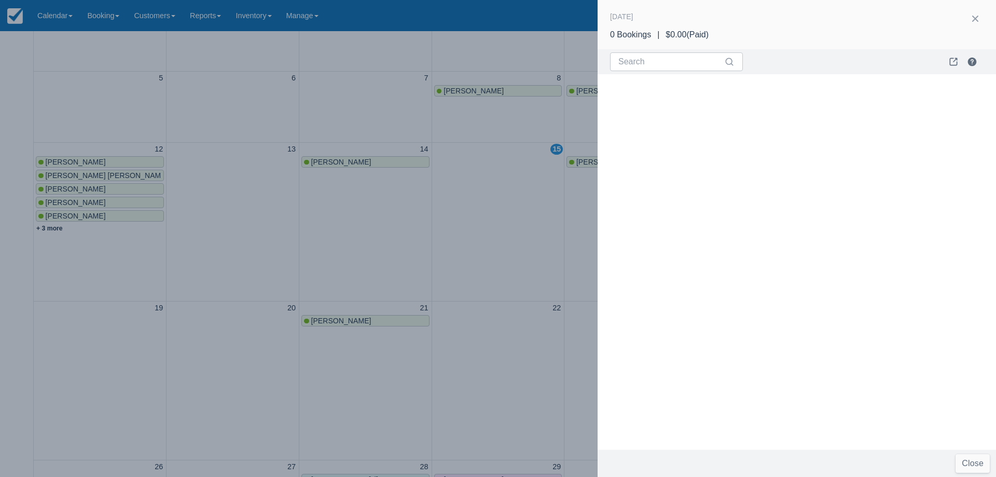
drag, startPoint x: 468, startPoint y: 252, endPoint x: 478, endPoint y: 257, distance: 11.1
click at [468, 251] on div at bounding box center [498, 238] width 996 height 477
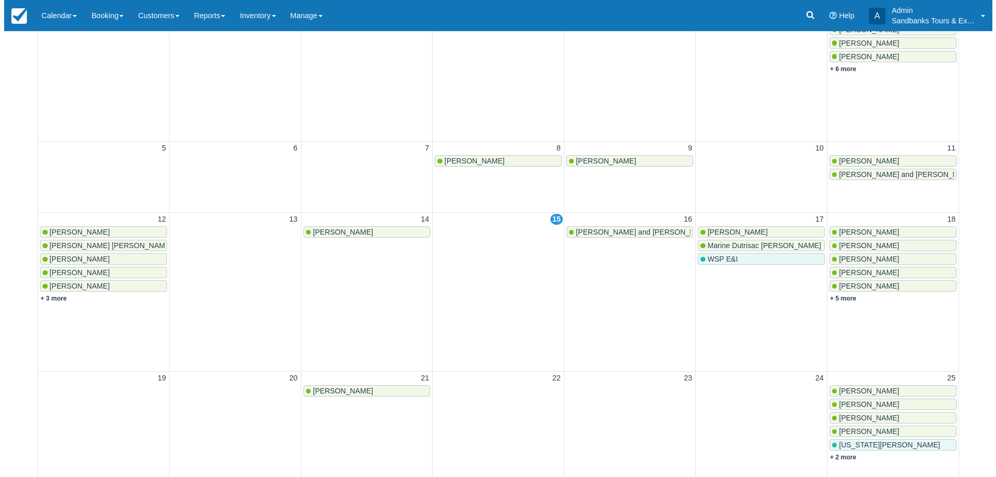
scroll to position [207, 0]
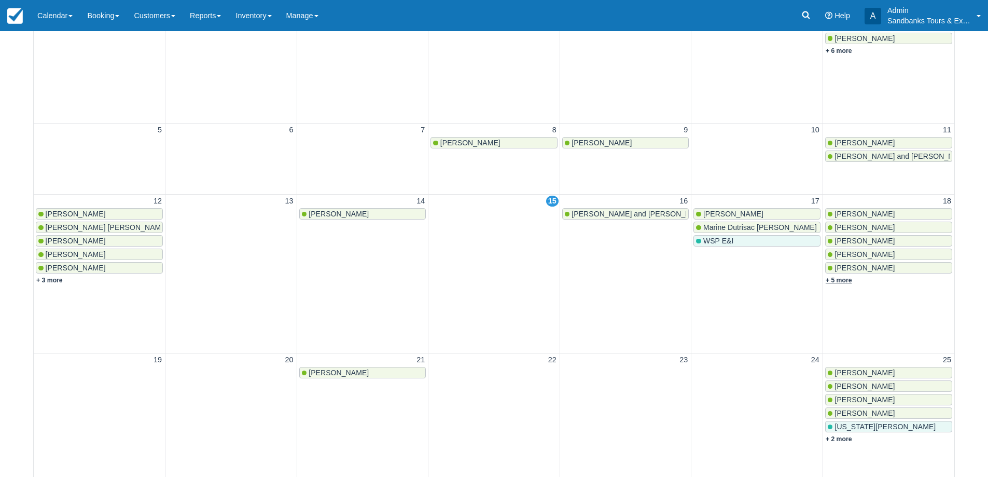
click at [840, 280] on link "+ 5 more" at bounding box center [839, 279] width 26 height 7
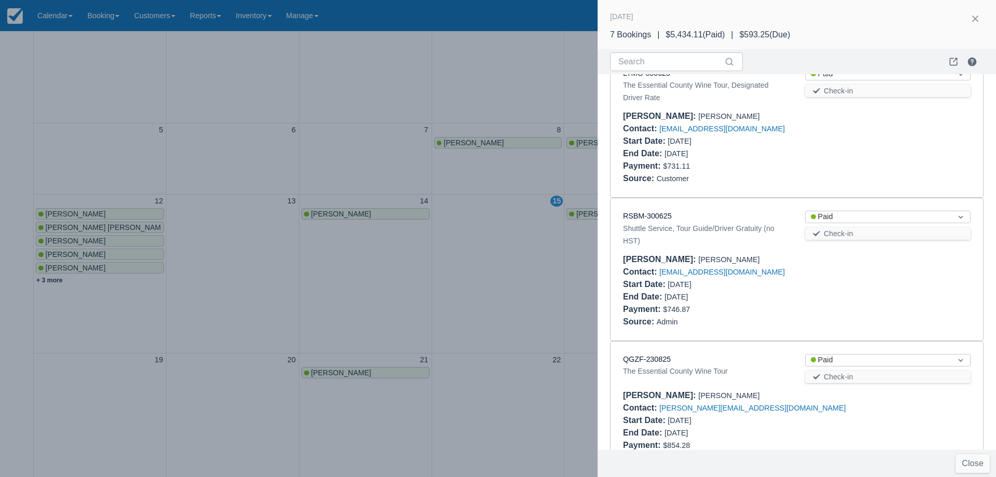
scroll to position [0, 0]
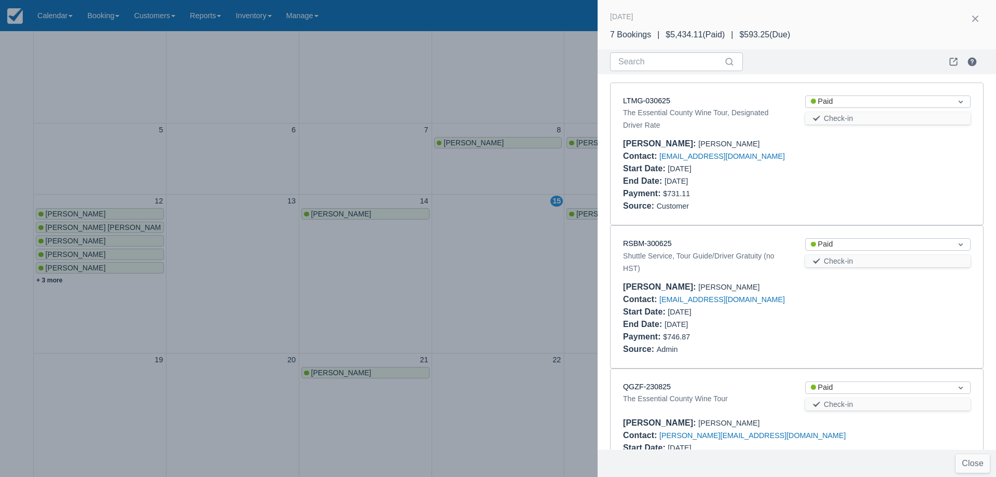
click at [370, 257] on div at bounding box center [498, 238] width 996 height 477
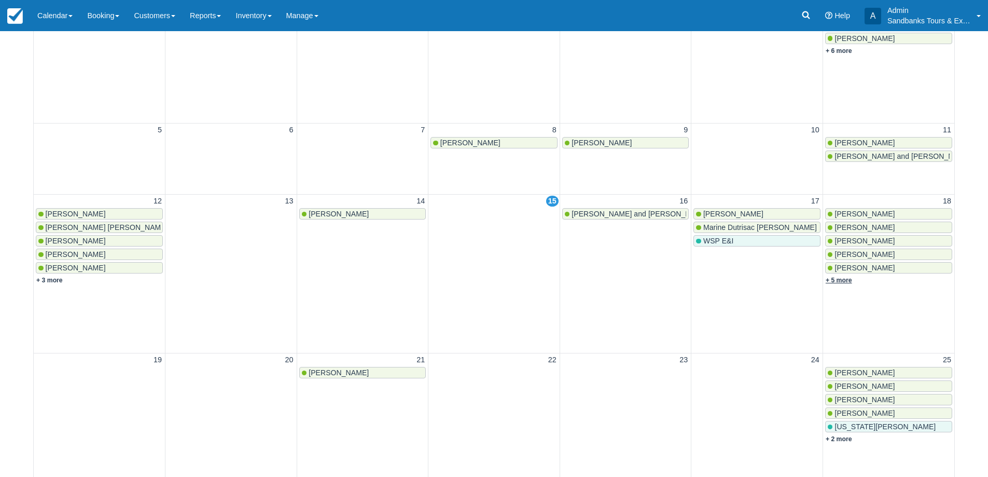
click at [840, 281] on link "+ 5 more" at bounding box center [839, 279] width 26 height 7
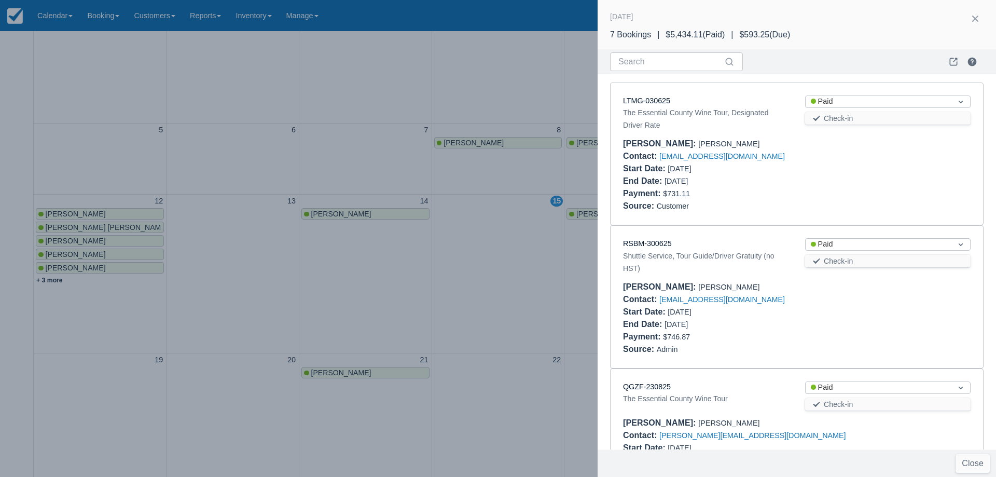
click at [482, 276] on div at bounding box center [498, 238] width 996 height 477
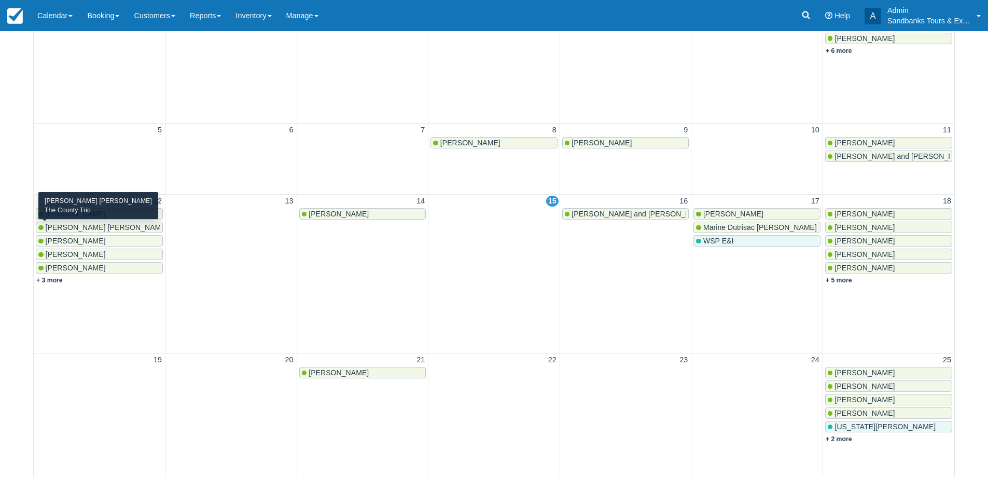
click at [135, 225] on span "Gerardo Leonel Guerrero Nunez" at bounding box center [107, 227] width 122 height 8
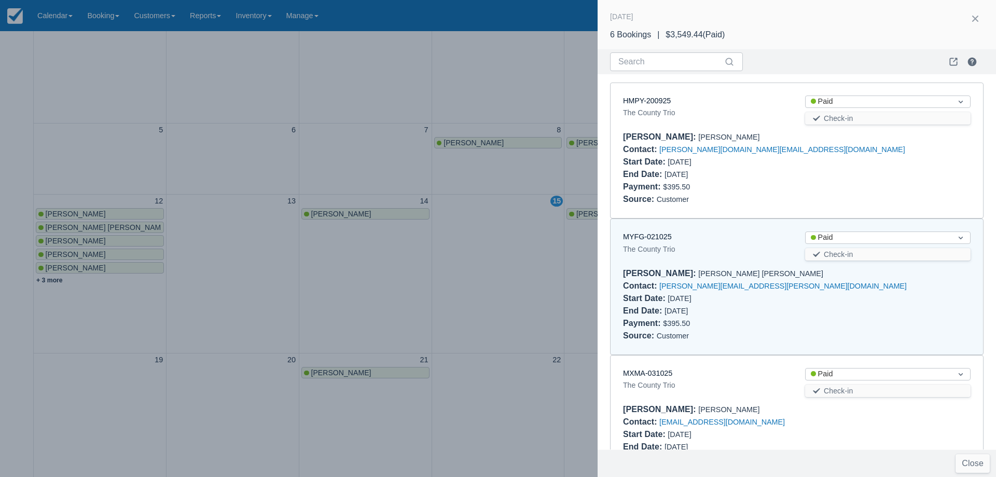
scroll to position [145, 0]
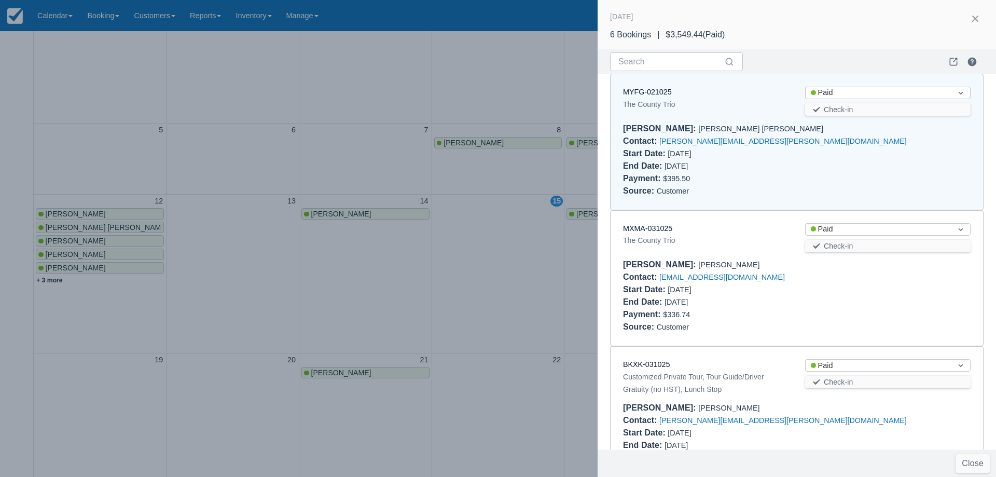
drag, startPoint x: 656, startPoint y: 226, endPoint x: 778, endPoint y: 217, distance: 122.2
click at [778, 217] on div "MXMA-031025 The County Trio Status Paid Check-in Booker : Denise Abrantes Leite…" at bounding box center [796, 278] width 372 height 135
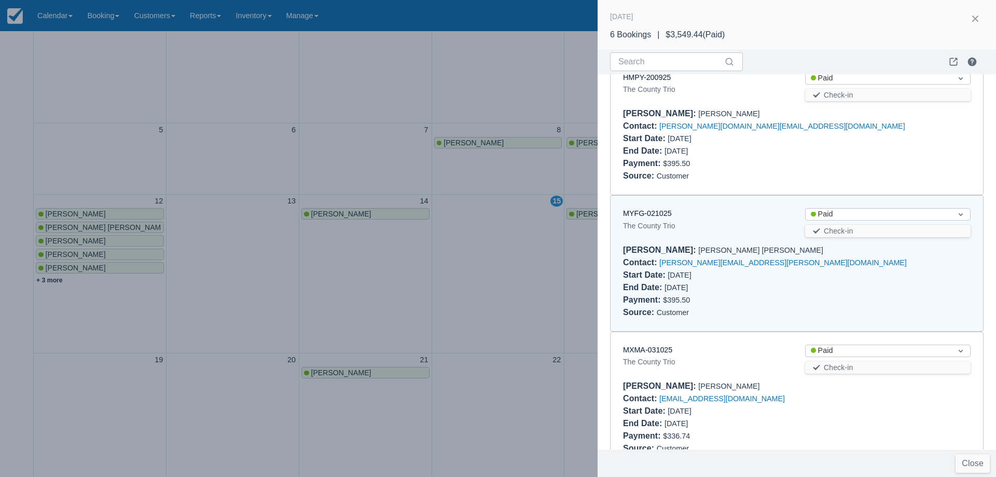
scroll to position [0, 0]
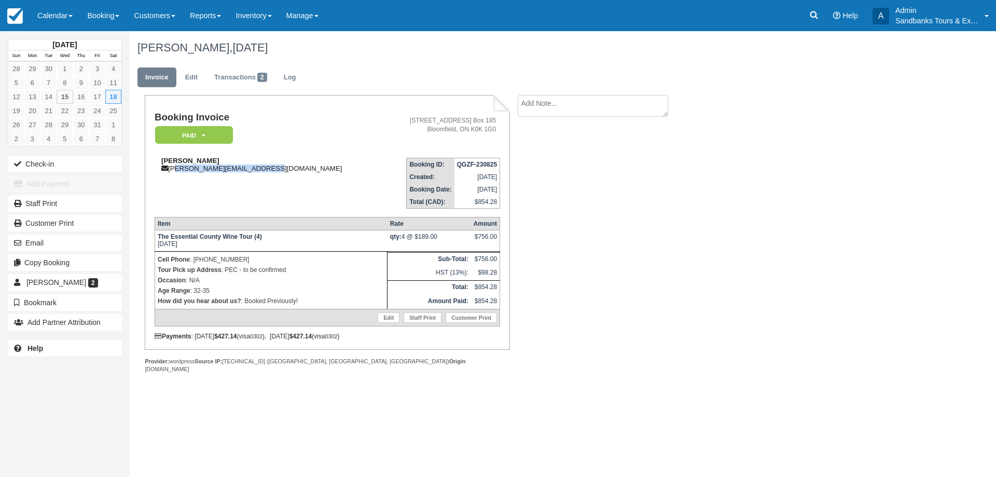
drag, startPoint x: 268, startPoint y: 167, endPoint x: 171, endPoint y: 171, distance: 97.1
click at [171, 171] on div "[PERSON_NAME] [PERSON_NAME][EMAIL_ADDRESS][DOMAIN_NAME]" at bounding box center [270, 165] width 230 height 16
click at [218, 197] on td "[PERSON_NAME] [PERSON_NAME][EMAIL_ADDRESS][DOMAIN_NAME]" at bounding box center [270, 178] width 230 height 59
drag, startPoint x: 270, startPoint y: 171, endPoint x: 171, endPoint y: 173, distance: 99.1
click at [170, 174] on td "[PERSON_NAME] [PERSON_NAME][EMAIL_ADDRESS][DOMAIN_NAME]" at bounding box center [270, 178] width 230 height 59
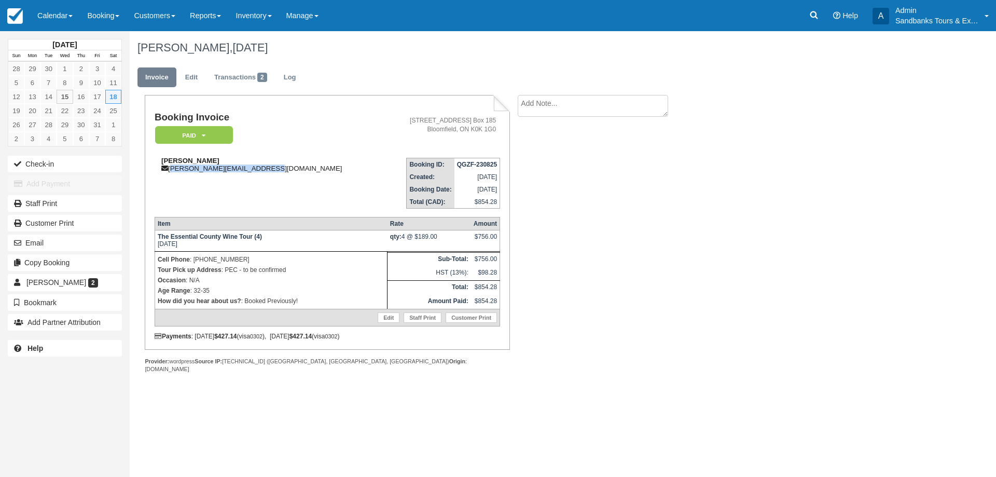
copy div "[PERSON_NAME][EMAIL_ADDRESS][DOMAIN_NAME]"
click at [683, 275] on div "Booking Invoice Paid   Pending Deposit Hold Deposit Waiting Cancelled BOOKED GI…" at bounding box center [415, 245] width 571 height 300
click at [673, 295] on div "Booking Invoice Paid   Pending Deposit Hold Deposit Waiting Cancelled BOOKED GI…" at bounding box center [415, 245] width 571 height 300
click at [332, 39] on div "[PERSON_NAME], [DATE]" at bounding box center [503, 47] width 747 height 33
drag, startPoint x: 318, startPoint y: 51, endPoint x: 229, endPoint y: 56, distance: 88.8
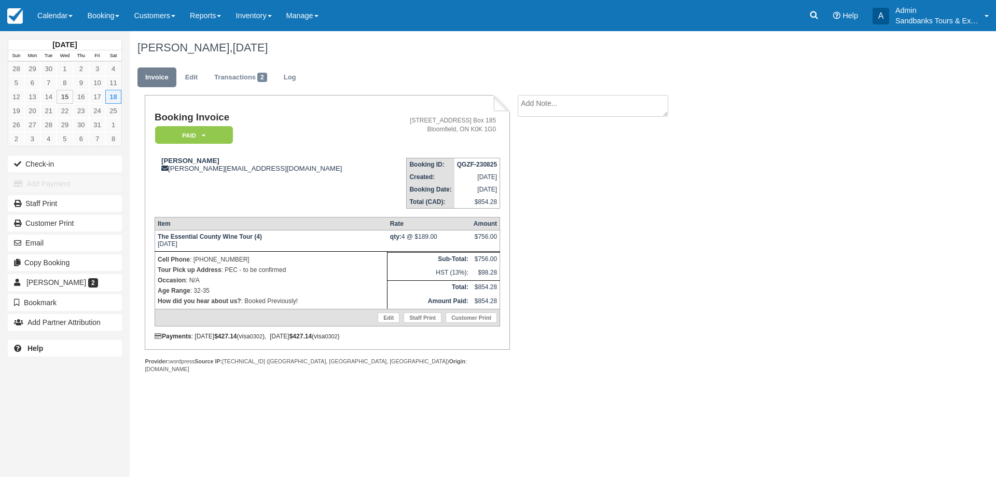
click at [229, 56] on div "[PERSON_NAME], [DATE]" at bounding box center [503, 47] width 747 height 33
click at [240, 50] on span "[DATE]" at bounding box center [249, 47] width 35 height 13
click at [265, 50] on span "[DATE]" at bounding box center [249, 47] width 35 height 13
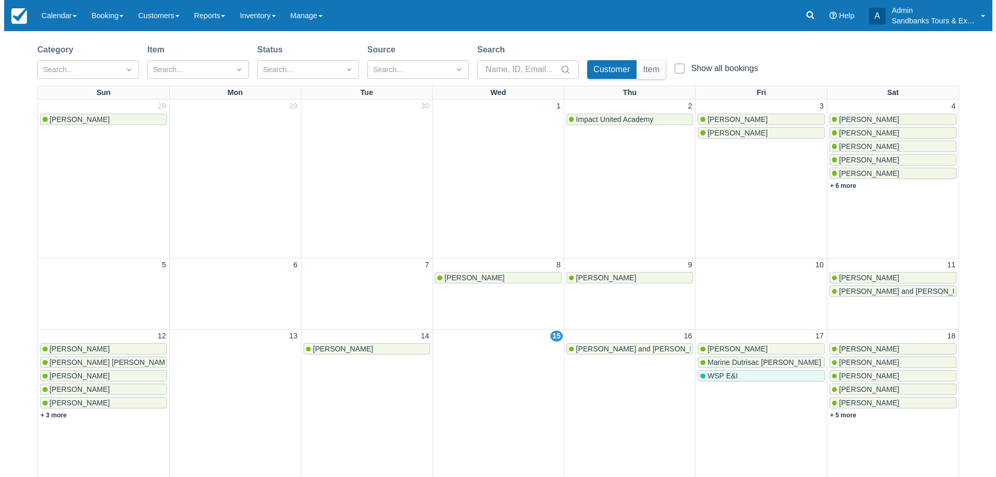
scroll to position [104, 0]
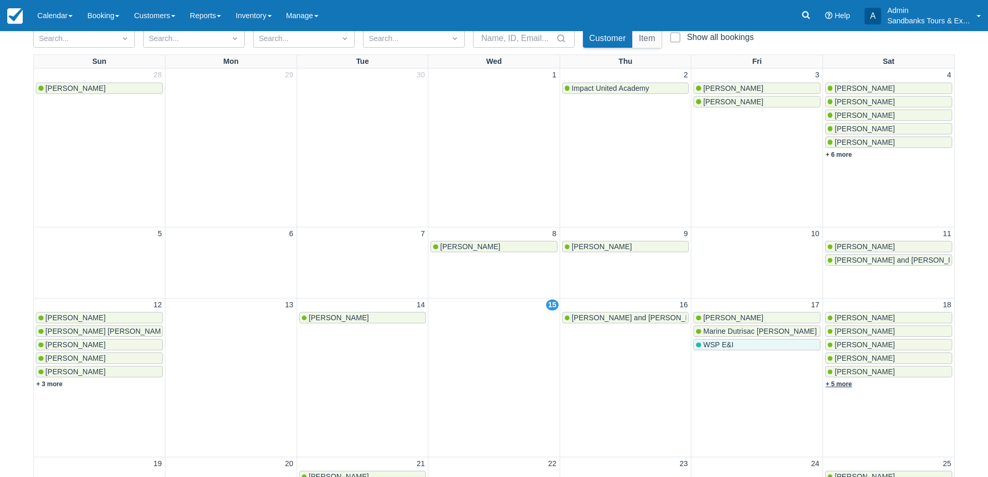
click at [840, 384] on link "+ 5 more" at bounding box center [839, 383] width 26 height 7
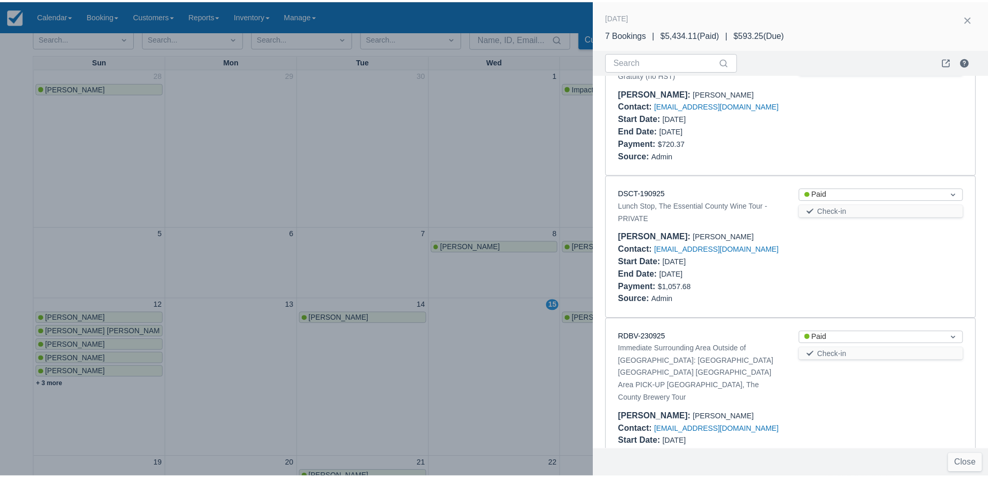
scroll to position [519, 0]
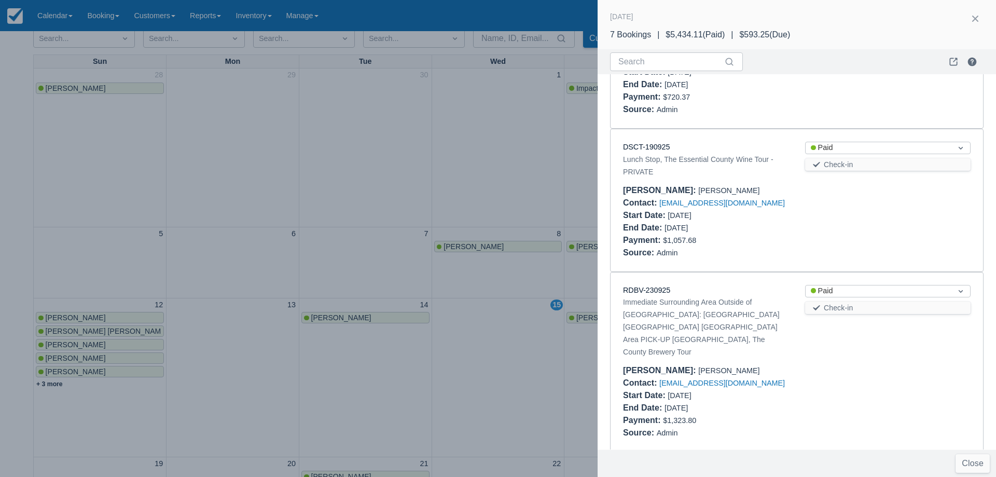
drag, startPoint x: 401, startPoint y: 198, endPoint x: 610, endPoint y: 206, distance: 209.7
click at [401, 197] on div at bounding box center [498, 238] width 996 height 477
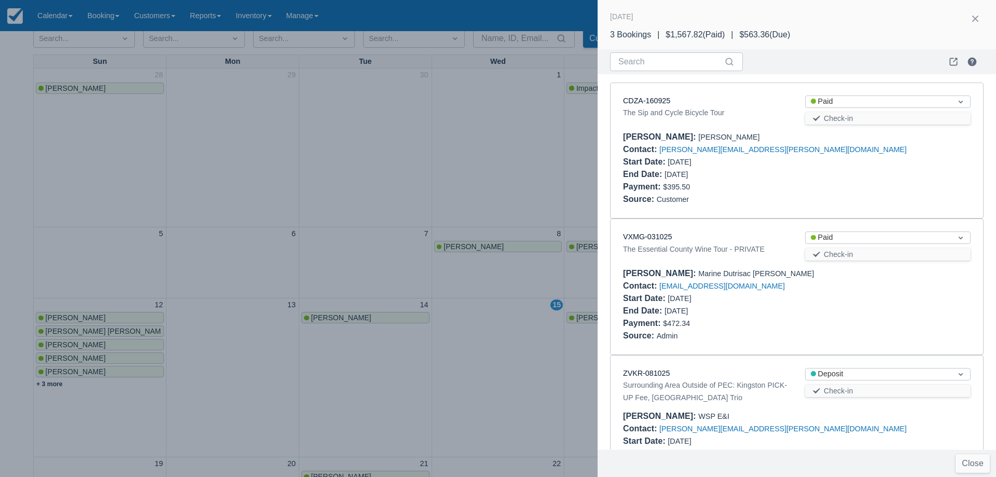
click at [520, 368] on div at bounding box center [498, 238] width 996 height 477
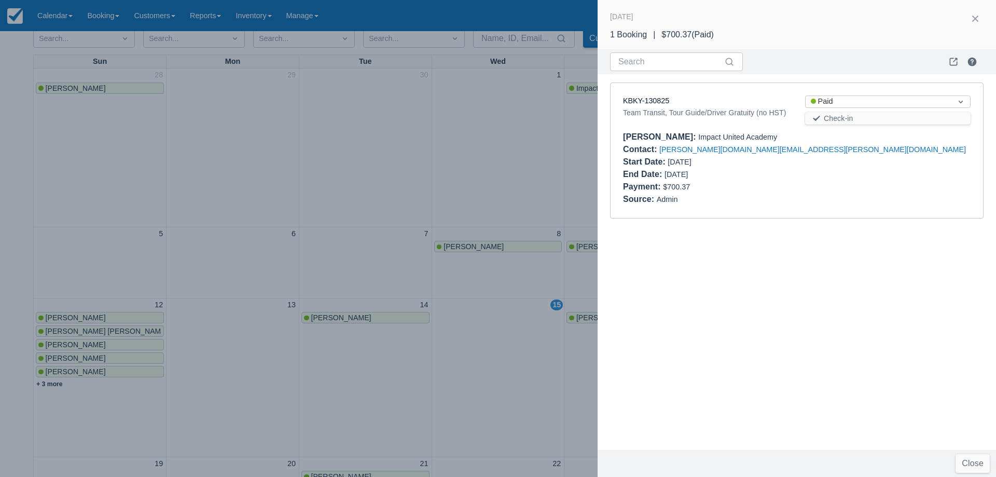
click at [436, 129] on div at bounding box center [498, 238] width 996 height 477
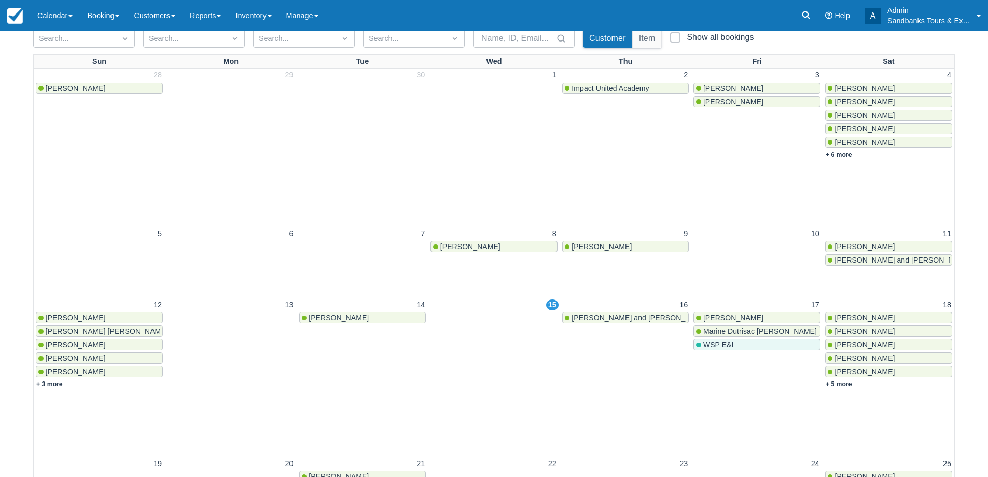
click at [841, 385] on link "+ 5 more" at bounding box center [839, 383] width 26 height 7
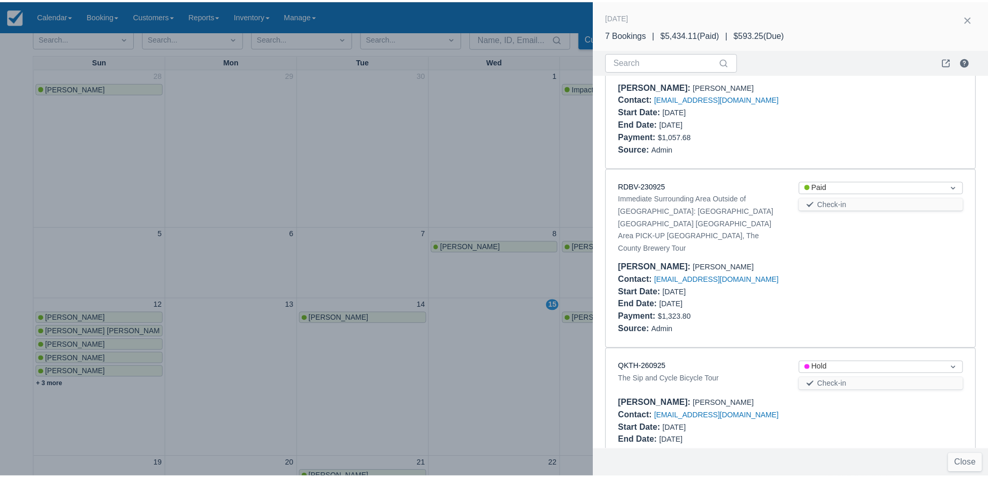
scroll to position [641, 0]
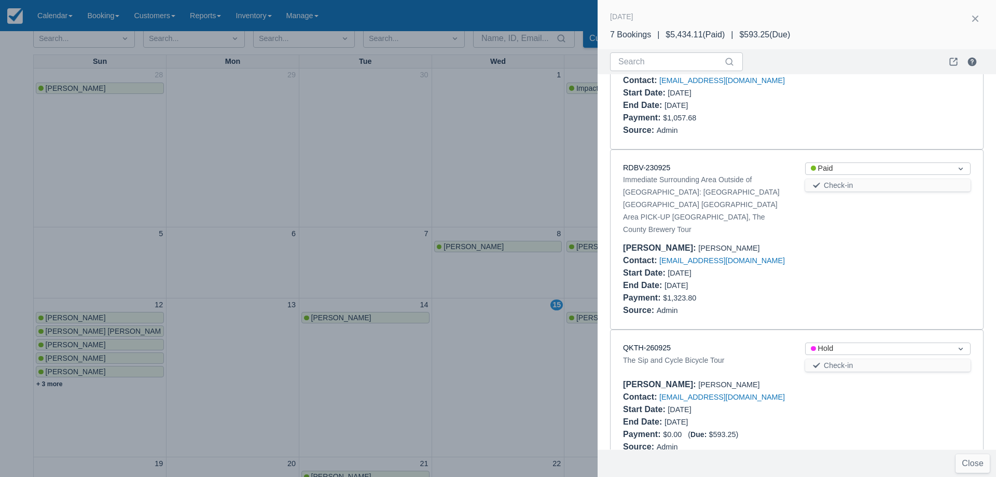
click at [493, 350] on div at bounding box center [498, 238] width 996 height 477
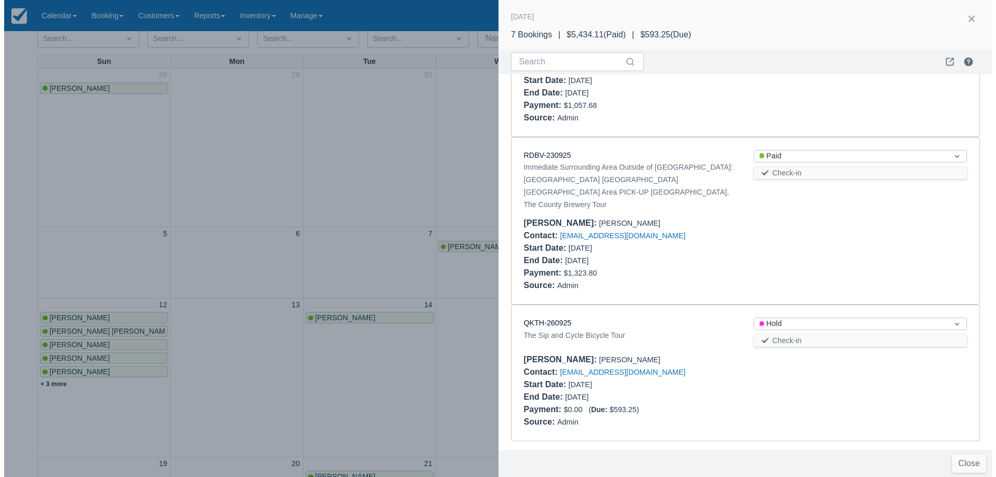
scroll to position [0, 0]
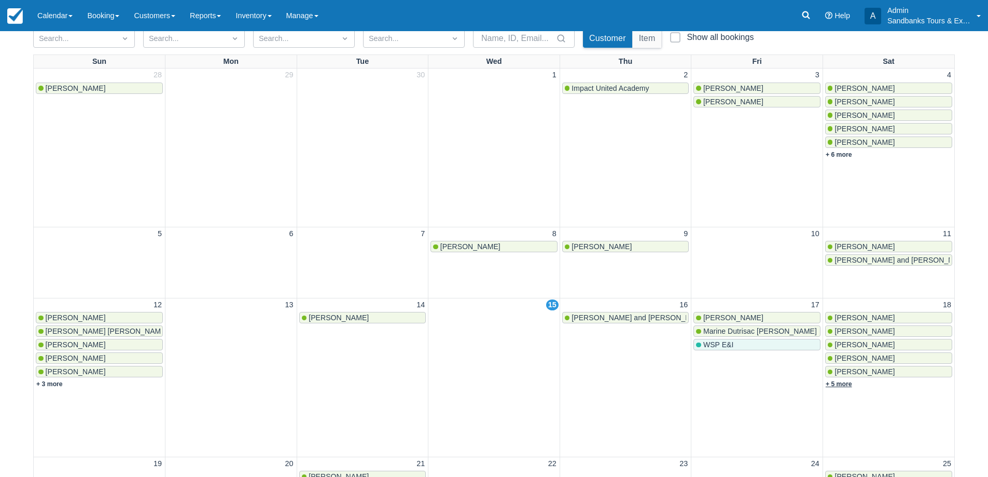
click at [849, 382] on link "+ 5 more" at bounding box center [839, 383] width 26 height 7
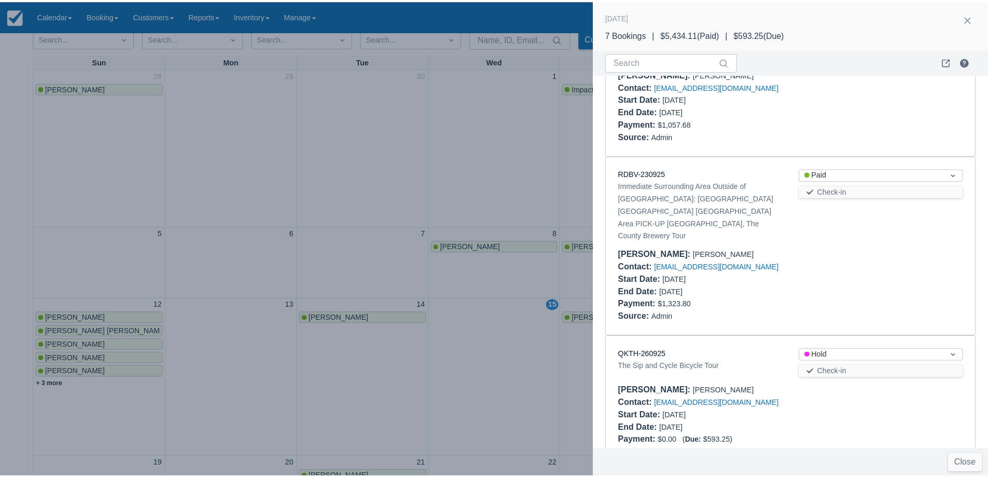
scroll to position [641, 0]
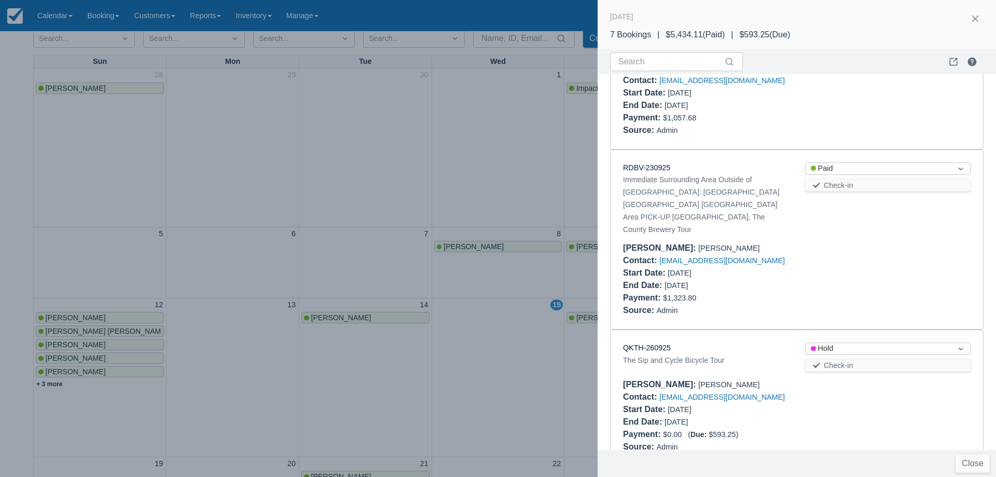
click at [349, 189] on div at bounding box center [498, 238] width 996 height 477
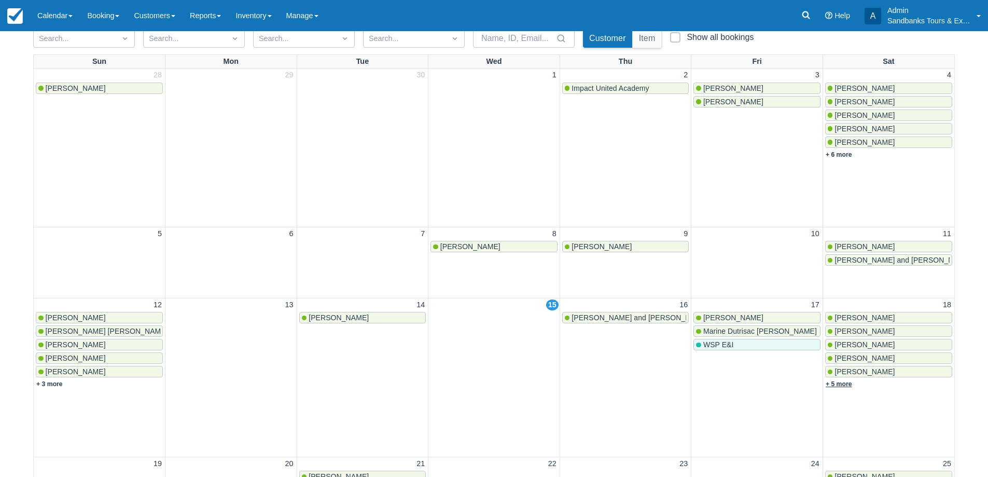
click at [841, 384] on link "+ 5 more" at bounding box center [839, 383] width 26 height 7
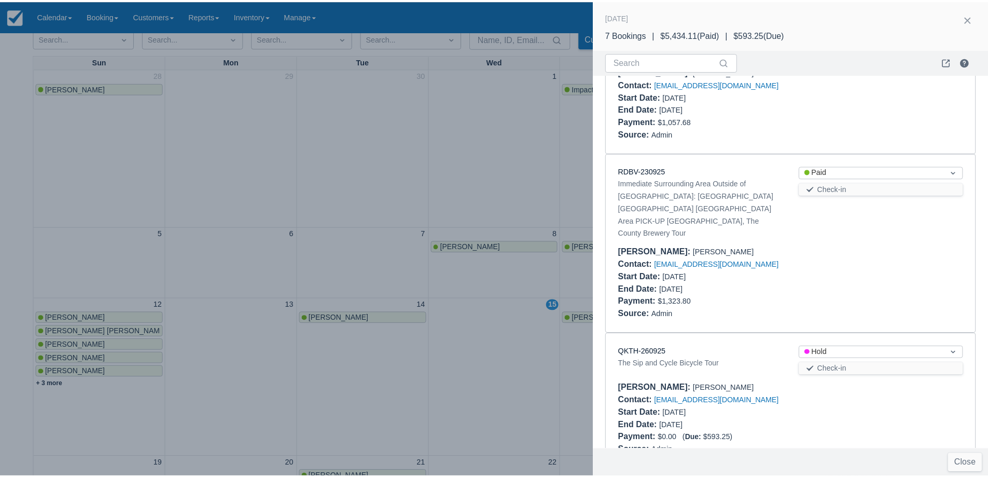
scroll to position [641, 0]
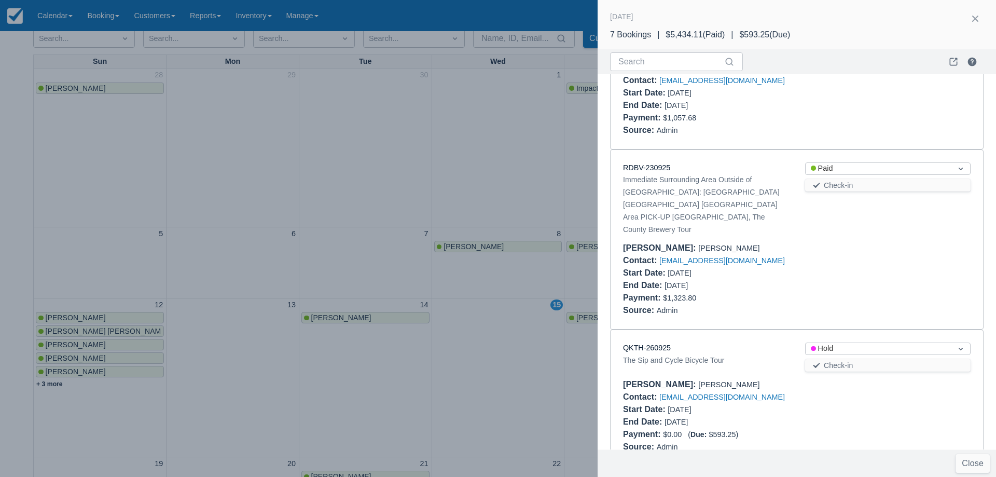
click at [442, 321] on div at bounding box center [498, 238] width 996 height 477
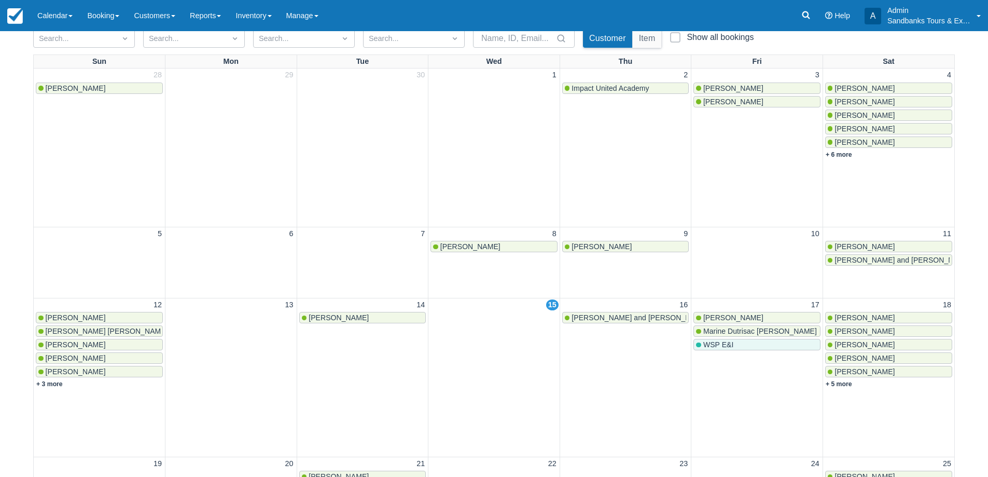
scroll to position [0, 0]
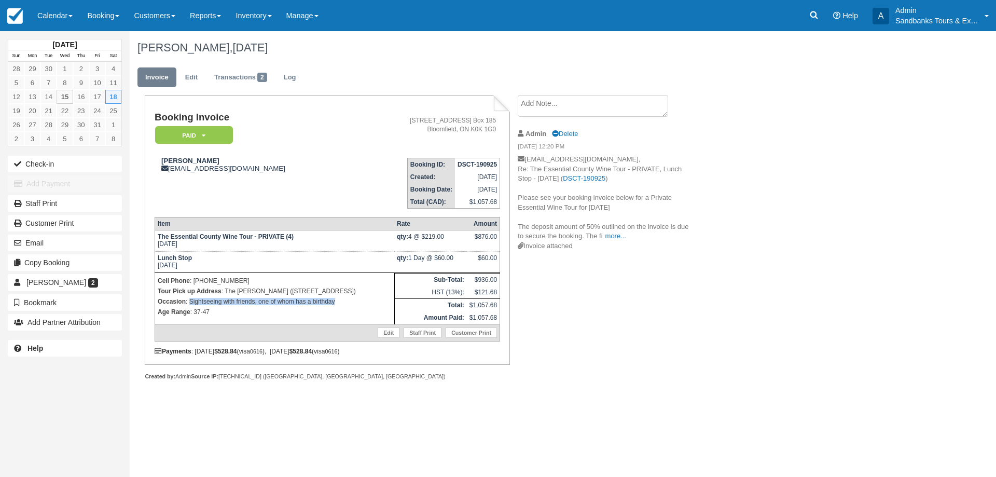
drag, startPoint x: 344, startPoint y: 303, endPoint x: 190, endPoint y: 303, distance: 154.0
click at [190, 303] on p "Occasion : Sightseeing with friends, one of whom has a birthday" at bounding box center [275, 301] width 234 height 10
click at [228, 304] on p "Occasion : Sightseeing with friends, one of whom has a birthday" at bounding box center [275, 301] width 234 height 10
click at [691, 410] on div "October 2025 Sun Mon Tue Wed Thu Fri Sat 28 29 30 1 2 3 4 5 6 7 8 9 10 11 12 13…" at bounding box center [498, 254] width 996 height 446
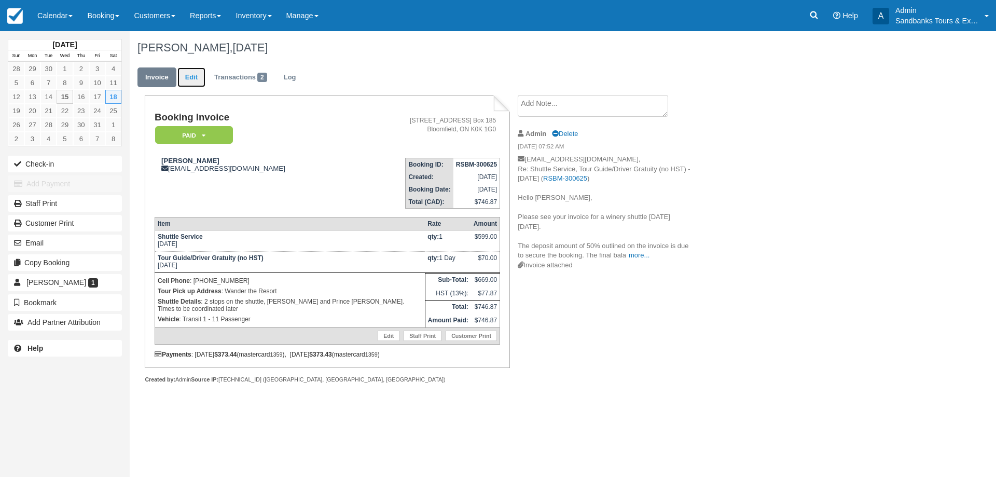
click at [196, 78] on link "Edit" at bounding box center [191, 77] width 28 height 20
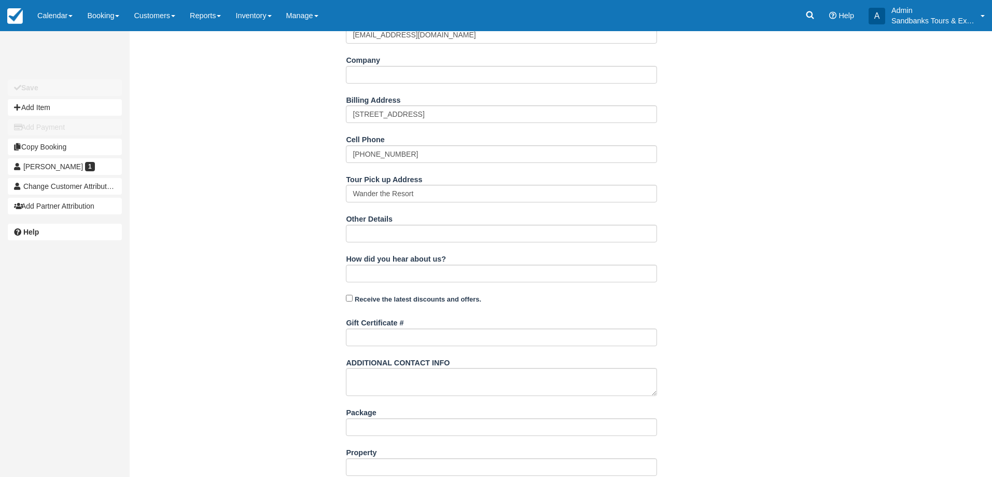
scroll to position [383, 0]
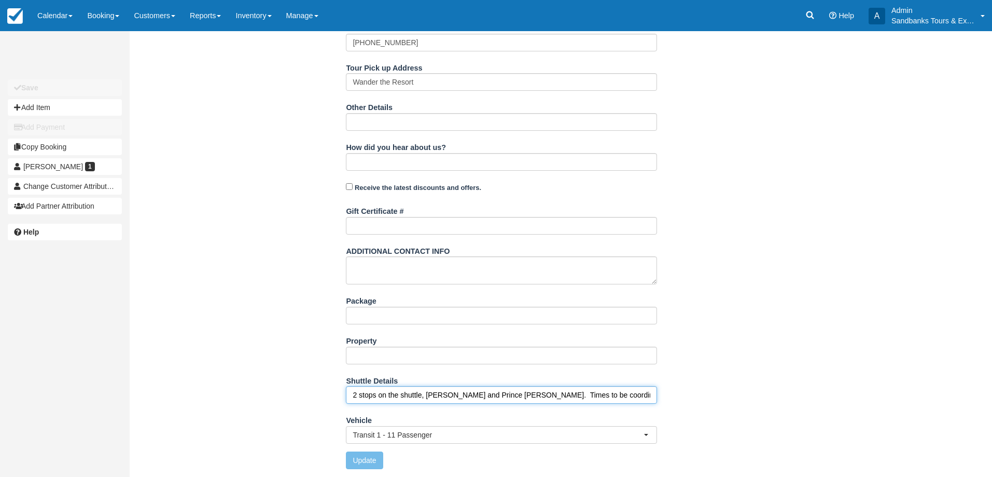
drag, startPoint x: 473, startPoint y: 395, endPoint x: 484, endPoint y: 395, distance: 11.4
click at [474, 395] on input "2 stops on the shuttle, [PERSON_NAME] and Prince [PERSON_NAME]. Times to be coo…" at bounding box center [501, 395] width 311 height 18
click at [479, 395] on input "2 stops on the shuttle, [PERSON_NAME] and Prince [PERSON_NAME]. Times to be coo…" at bounding box center [501, 395] width 311 height 18
click at [560, 393] on input "2 stops on the shuttle, [PERSON_NAME] 1:00pm and Prince [PERSON_NAME]. Times to…" at bounding box center [501, 395] width 311 height 18
type input "2 stops on the shuttle, [PERSON_NAME] 1:00pm and Prince [PERSON_NAME] 3:00pm."
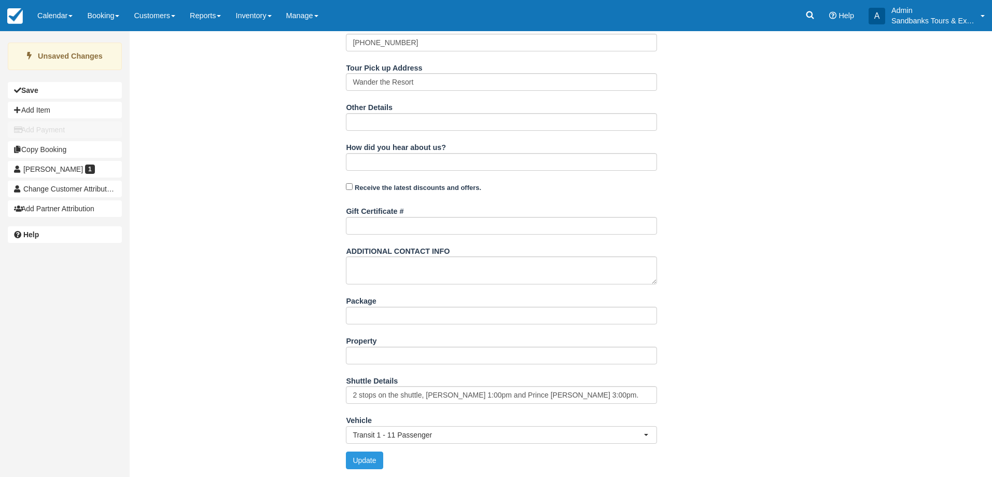
click at [764, 362] on div "Name [PERSON_NAME] E-mail [EMAIL_ADDRESS][DOMAIN_NAME] Did you mean ? Company B…" at bounding box center [502, 168] width 744 height 616
click at [368, 455] on button "Update" at bounding box center [364, 460] width 37 height 18
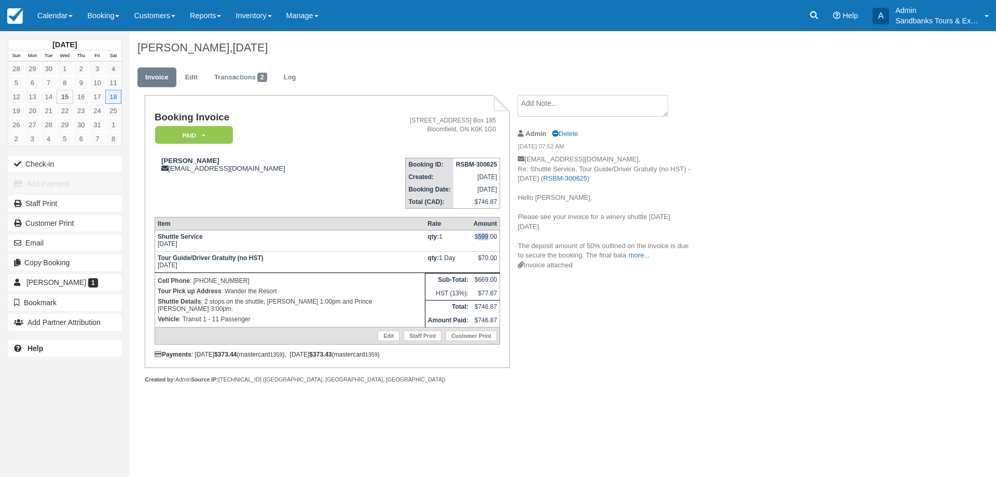
drag, startPoint x: 478, startPoint y: 236, endPoint x: 488, endPoint y: 236, distance: 9.3
click at [488, 236] on div "$599.00" at bounding box center [485, 241] width 23 height 16
click at [490, 237] on div "$599.00" at bounding box center [485, 241] width 23 height 16
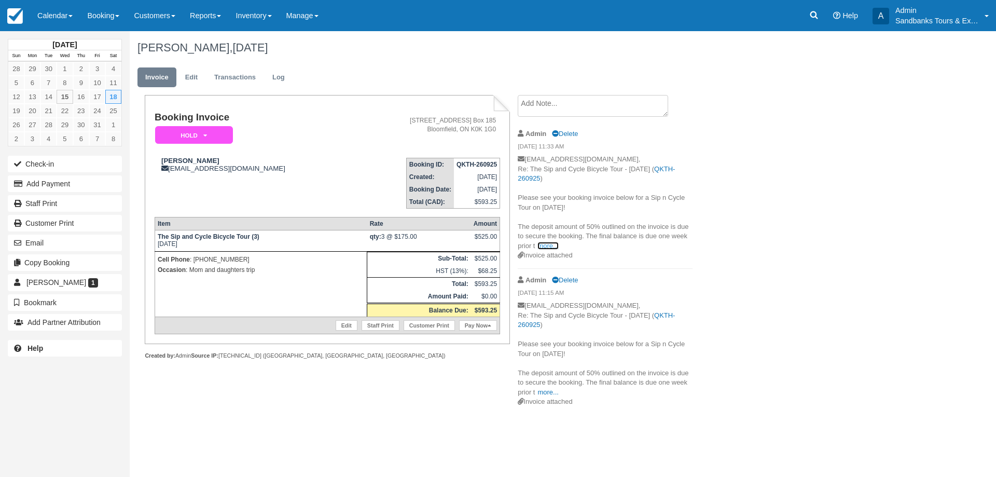
click at [546, 243] on link "more..." at bounding box center [547, 246] width 21 height 8
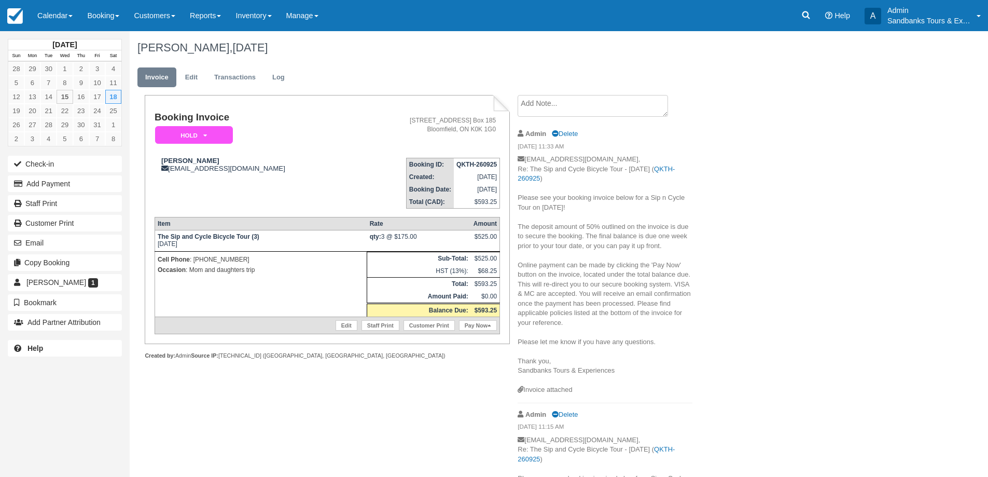
click at [811, 203] on div "Marnie McCarrick, October 18 2025 Invoice Edit Transactions Log Booking Invoice…" at bounding box center [500, 289] width 741 height 517
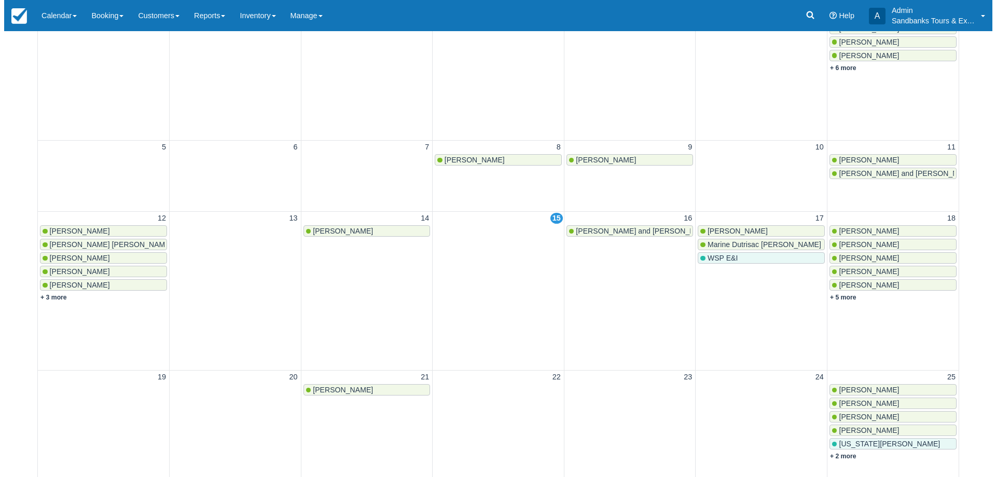
scroll to position [207, 0]
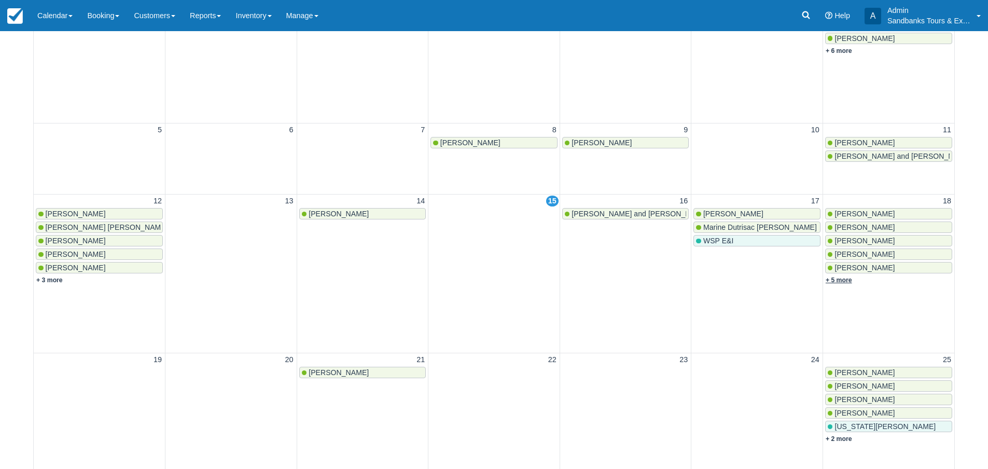
click at [836, 280] on link "+ 5 more" at bounding box center [839, 279] width 26 height 7
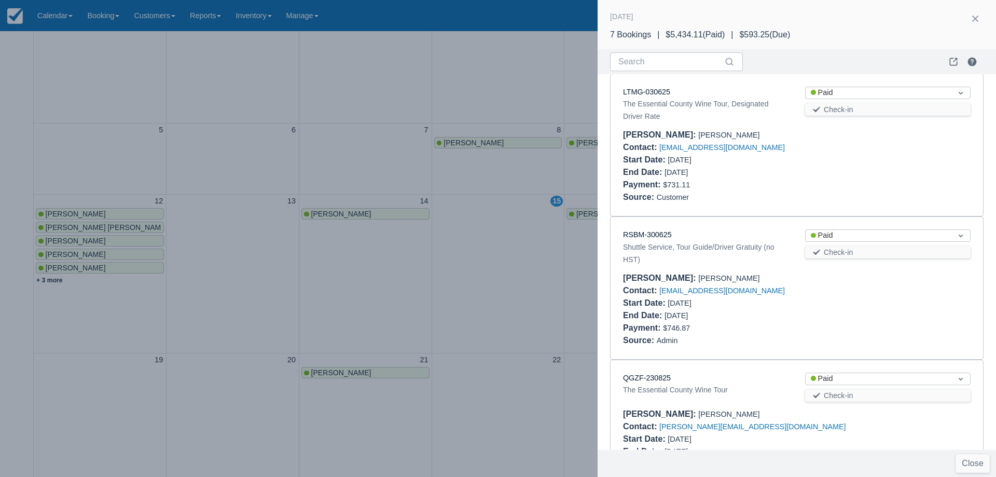
scroll to position [0, 0]
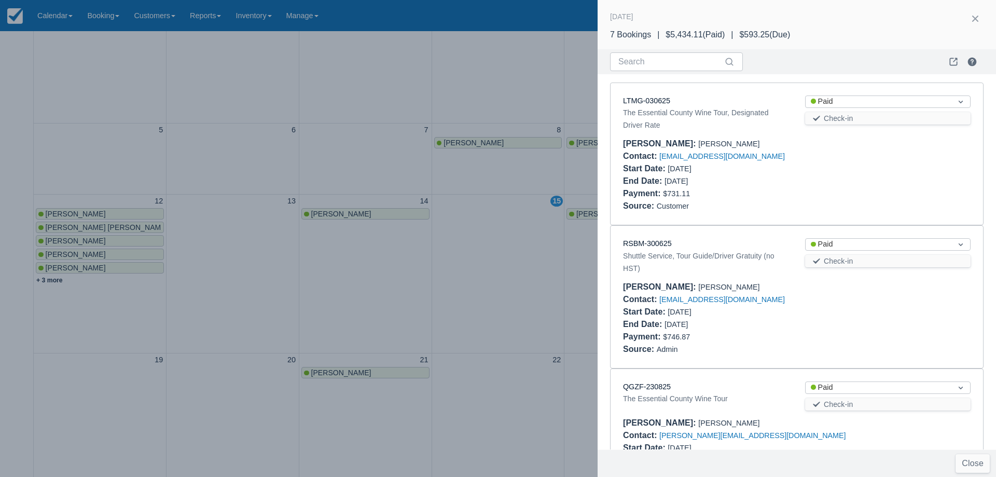
click at [534, 234] on div at bounding box center [498, 238] width 996 height 477
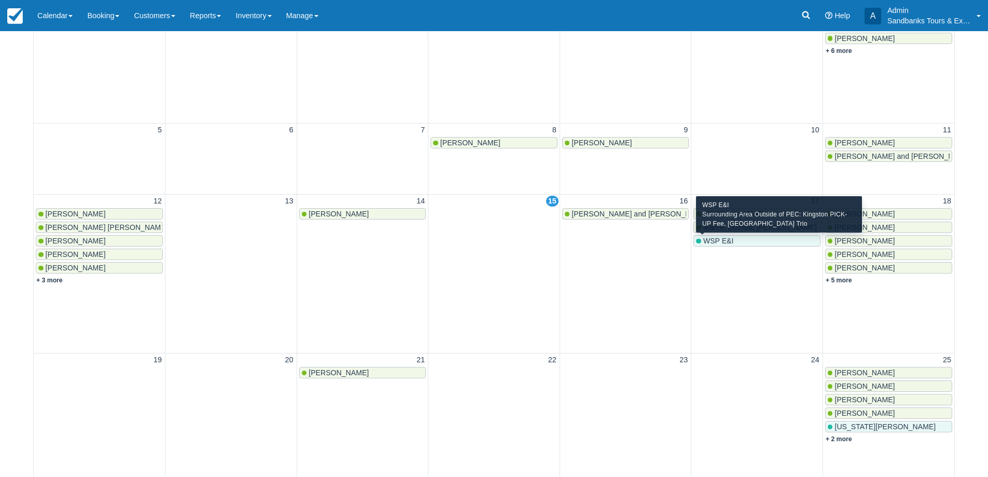
click at [710, 242] on span "WSP E&I" at bounding box center [718, 241] width 31 height 8
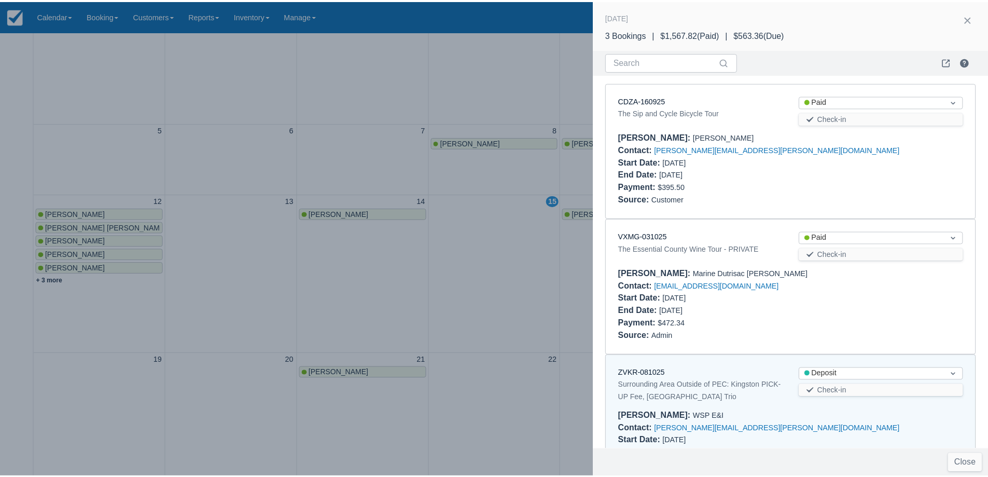
scroll to position [57, 0]
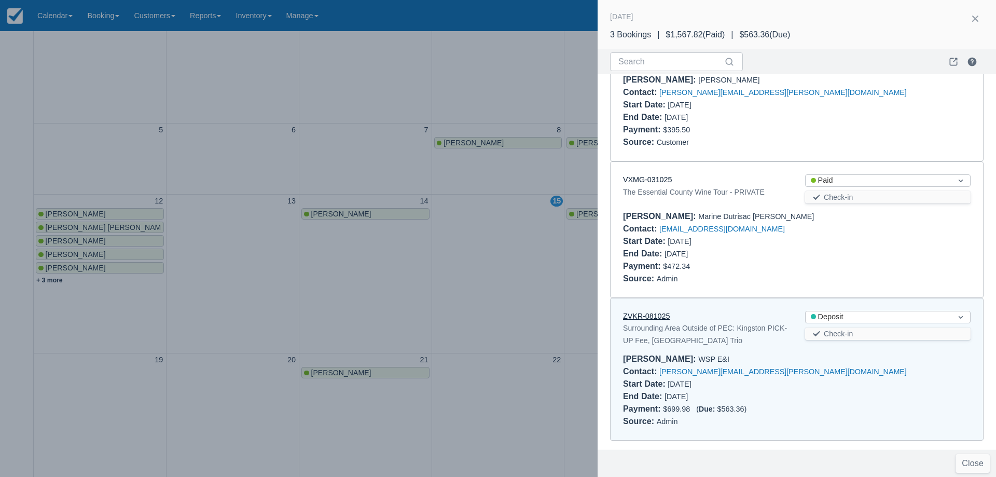
click at [646, 318] on link "ZVKR-081025" at bounding box center [646, 316] width 47 height 8
click at [498, 249] on div at bounding box center [498, 238] width 996 height 477
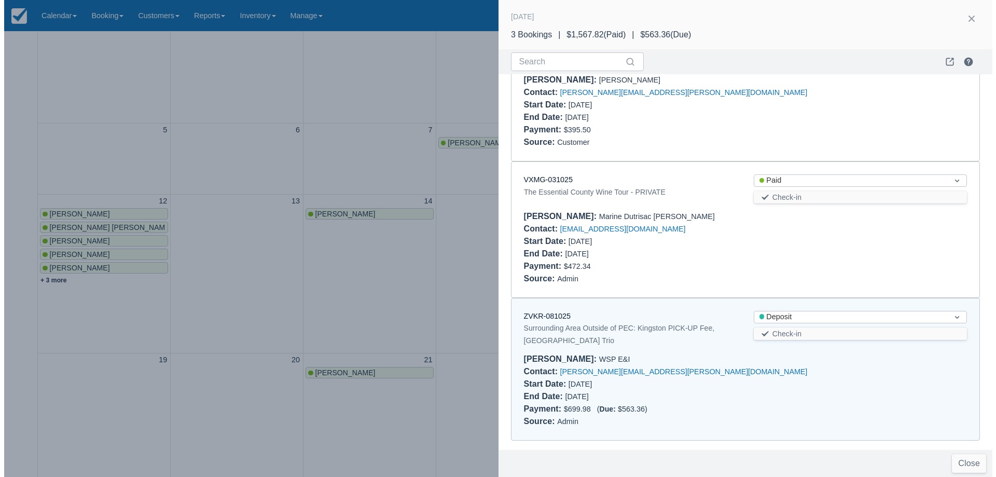
scroll to position [0, 0]
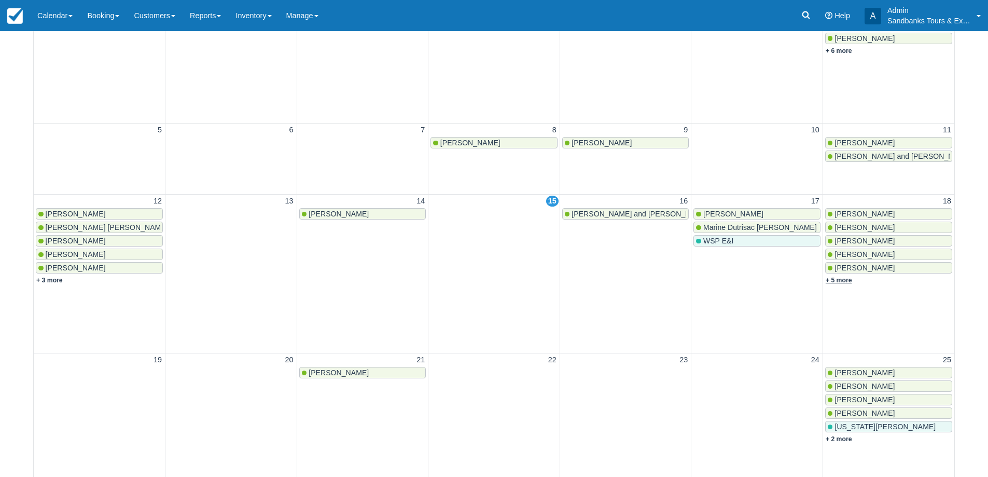
click at [845, 283] on link "+ 5 more" at bounding box center [839, 279] width 26 height 7
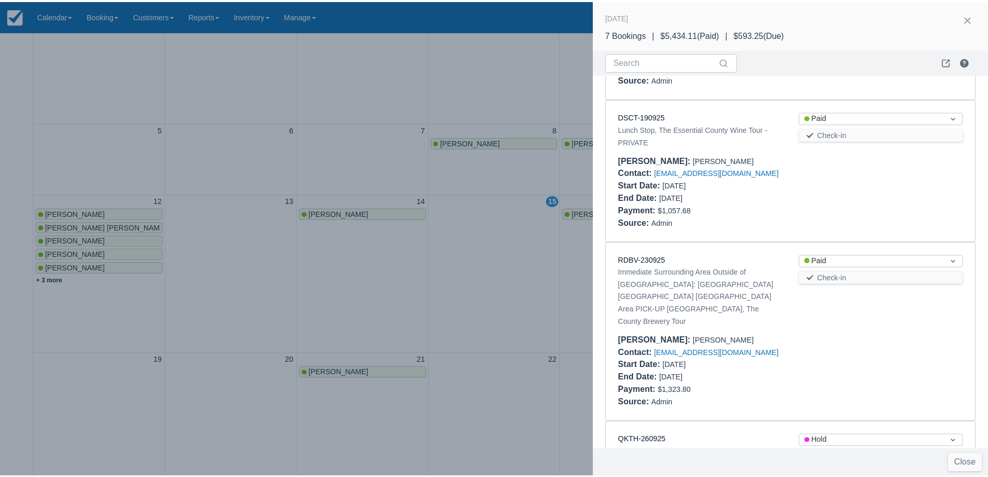
scroll to position [537, 0]
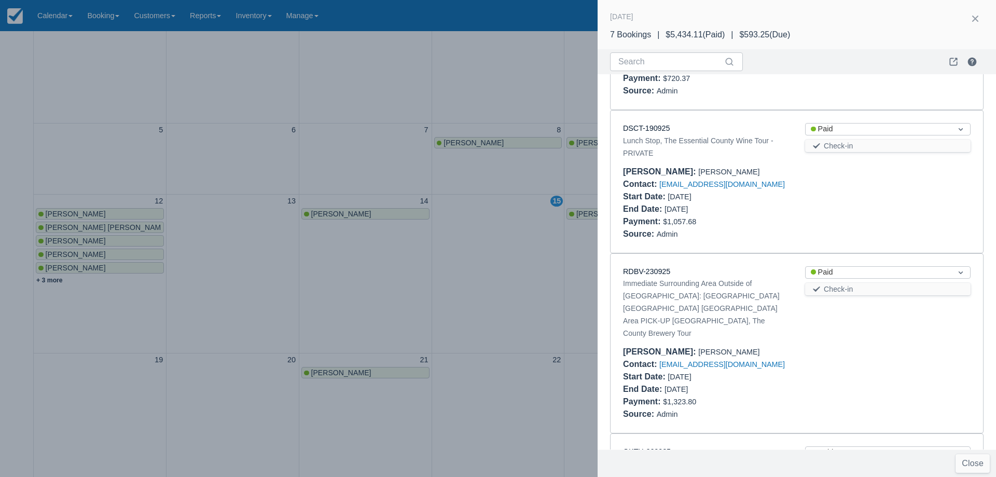
drag, startPoint x: 410, startPoint y: 254, endPoint x: 525, endPoint y: 223, distance: 119.4
click at [410, 254] on div at bounding box center [498, 238] width 996 height 477
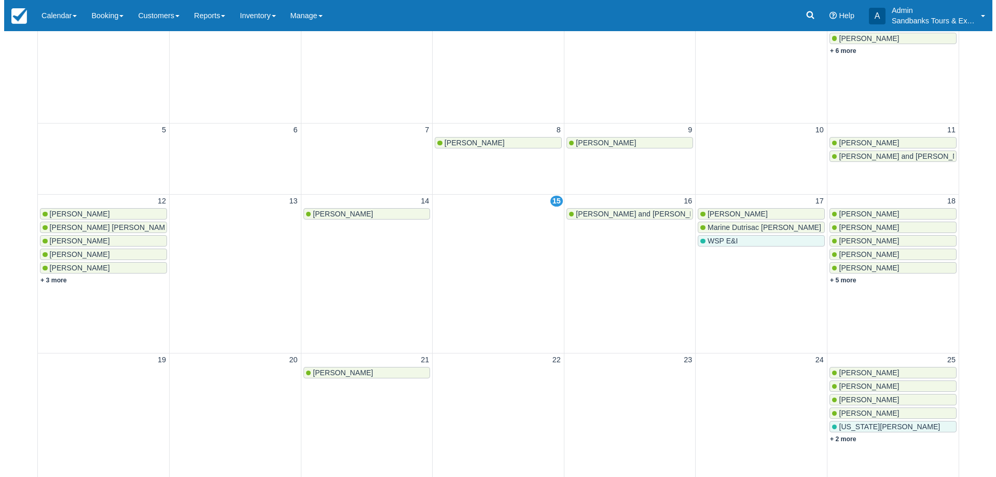
scroll to position [0, 0]
click at [837, 281] on link "+ 5 more" at bounding box center [839, 279] width 26 height 7
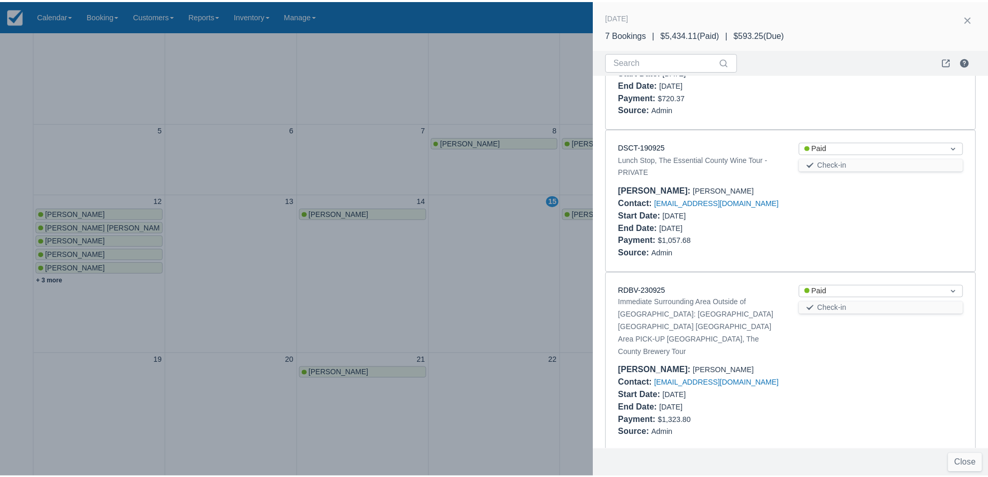
scroll to position [641, 0]
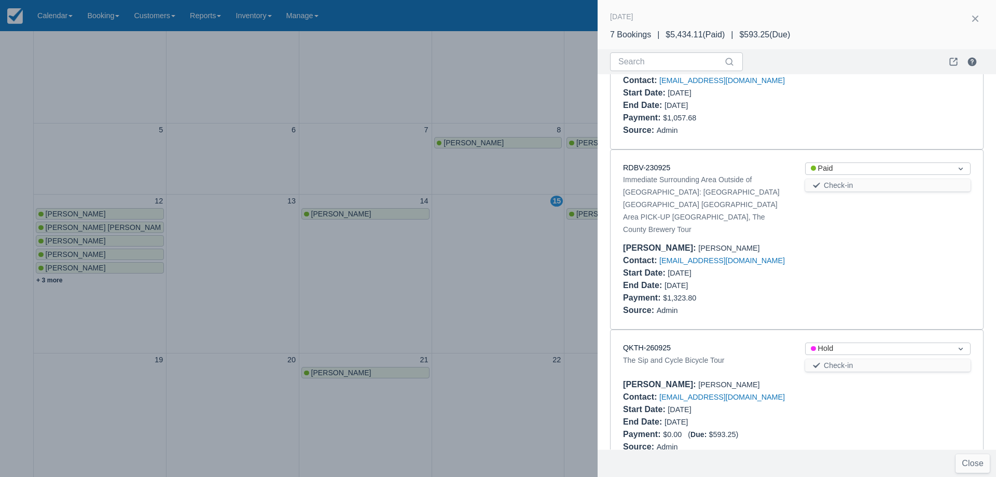
click at [651, 330] on div "QKTH-260925 The Sip and Cycle Bicycle Tour Status Hold Check-in Booker : Marnie…" at bounding box center [796, 397] width 372 height 135
click at [654, 330] on div "QKTH-260925 The Sip and Cycle Bicycle Tour Status Hold Check-in Booker : Marnie…" at bounding box center [796, 397] width 372 height 135
click at [657, 343] on link "QKTH-260925" at bounding box center [647, 347] width 48 height 8
click at [362, 325] on div at bounding box center [498, 238] width 996 height 477
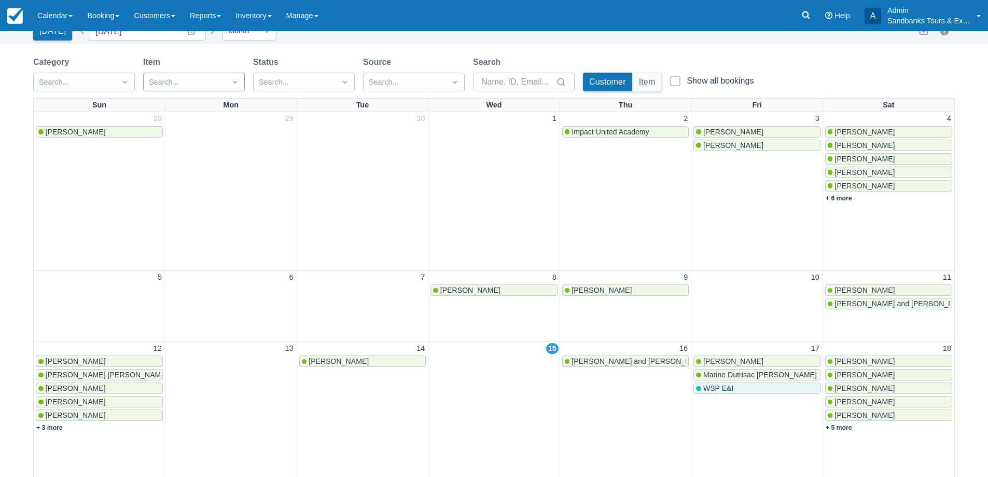
scroll to position [0, 0]
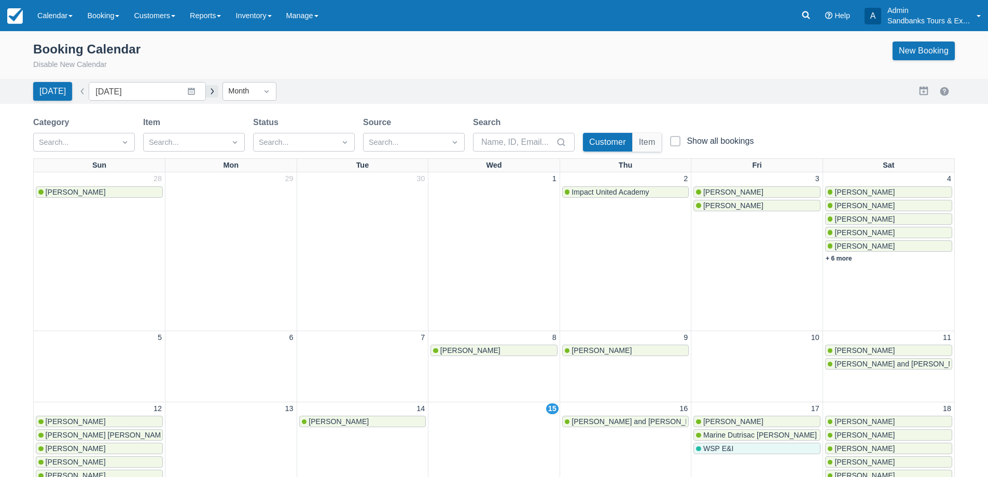
click at [207, 89] on button "button" at bounding box center [212, 91] width 12 height 12
type input "November 2025"
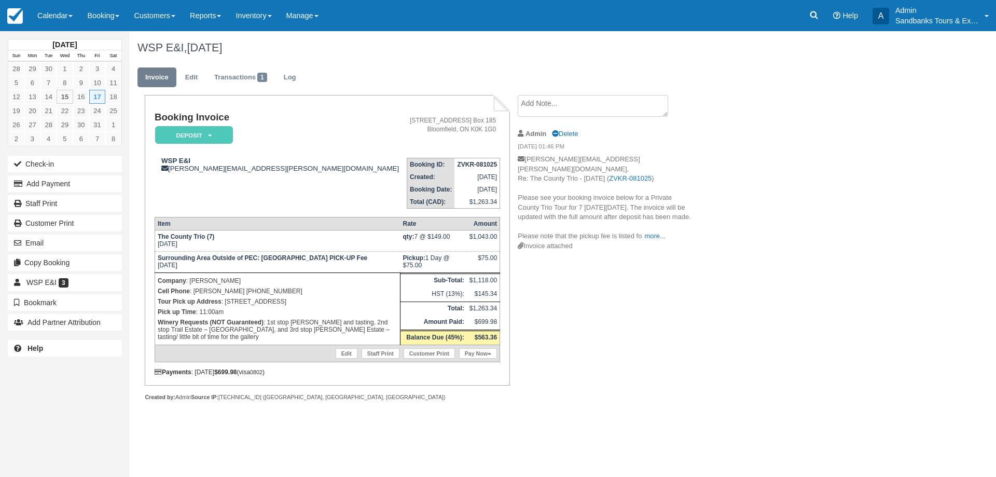
drag, startPoint x: 331, startPoint y: 299, endPoint x: 225, endPoint y: 304, distance: 106.5
click at [225, 304] on p "Tour Pick up Address : [STREET_ADDRESS]" at bounding box center [278, 301] width 240 height 10
click at [200, 162] on div "WSP E&I [PERSON_NAME][EMAIL_ADDRESS][DOMAIN_NAME]" at bounding box center [279, 165] width 249 height 16
drag, startPoint x: 200, startPoint y: 159, endPoint x: 162, endPoint y: 160, distance: 37.4
click at [162, 160] on div "WSP E&I [PERSON_NAME][EMAIL_ADDRESS][DOMAIN_NAME]" at bounding box center [279, 165] width 249 height 16
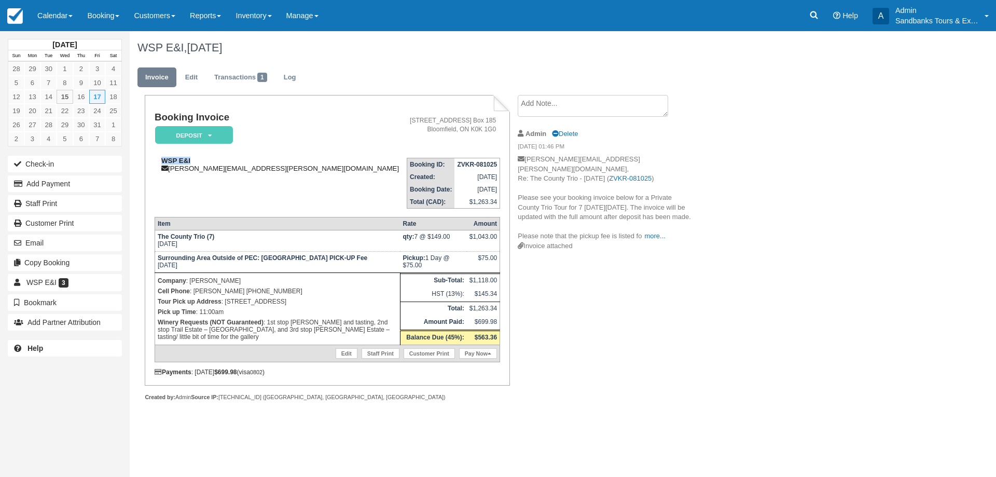
copy strong "WSP E&I"
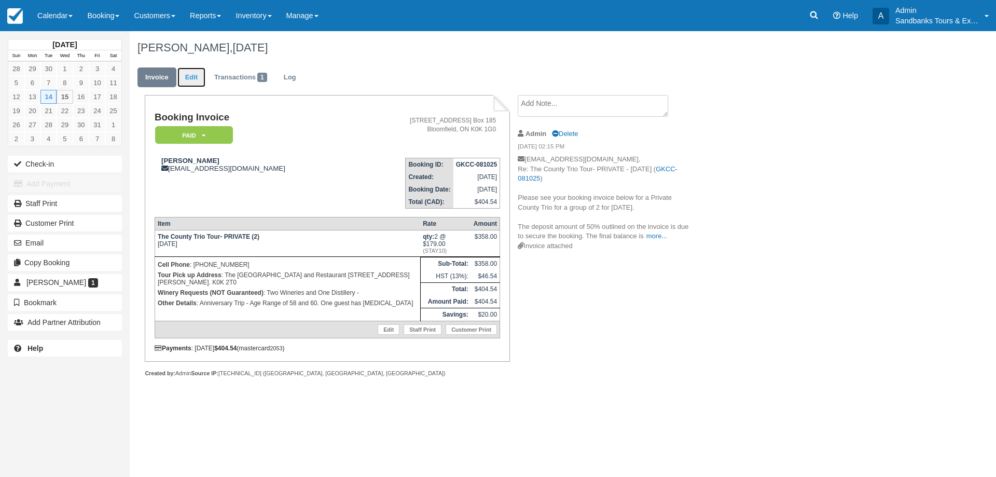
click at [199, 78] on link "Edit" at bounding box center [191, 77] width 28 height 20
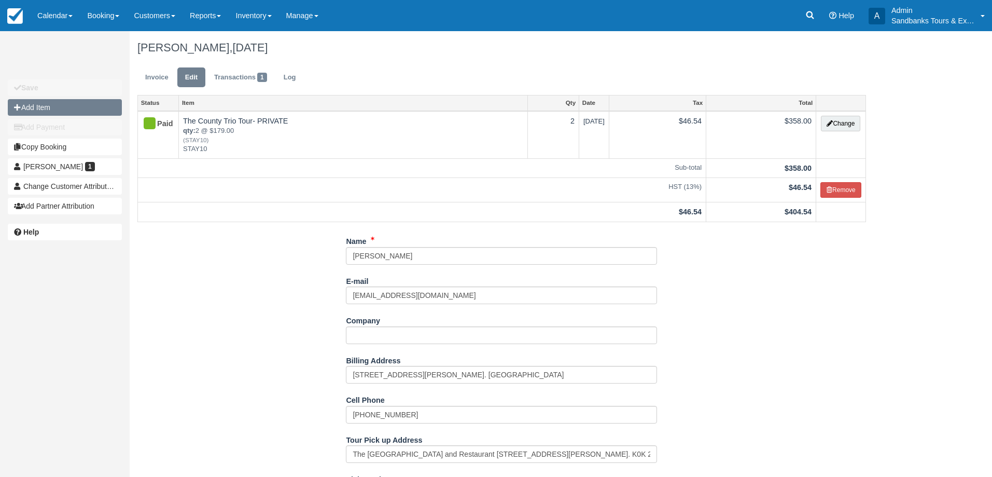
click at [65, 111] on button "Add Item" at bounding box center [65, 107] width 114 height 17
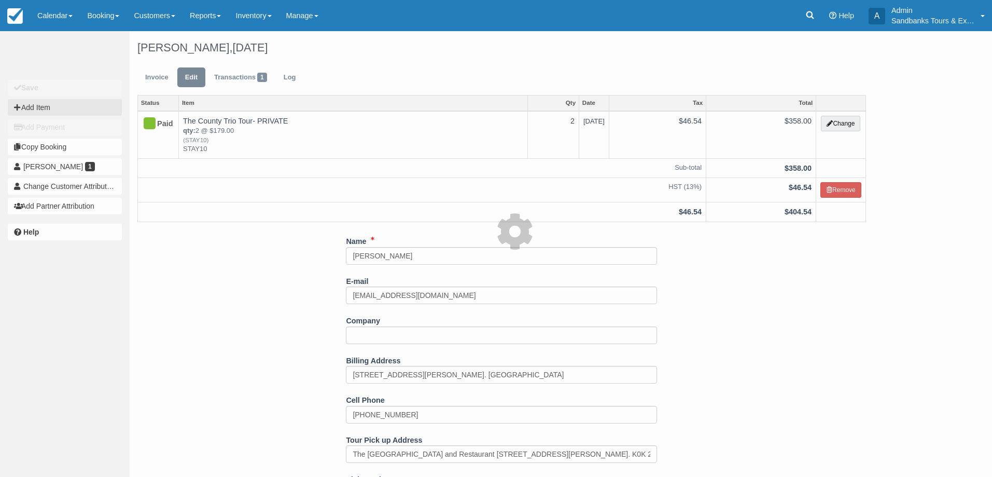
type input "0.00"
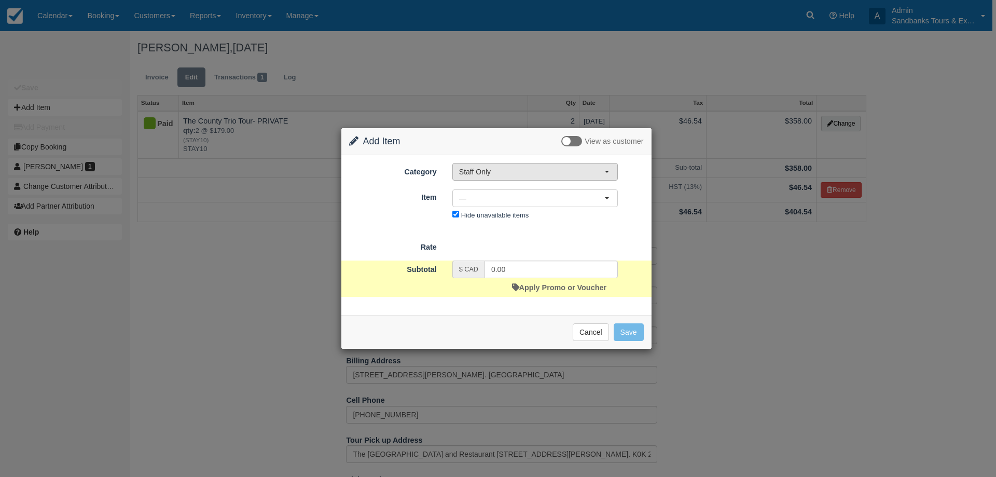
click at [507, 172] on span "Staff Only" at bounding box center [531, 171] width 145 height 10
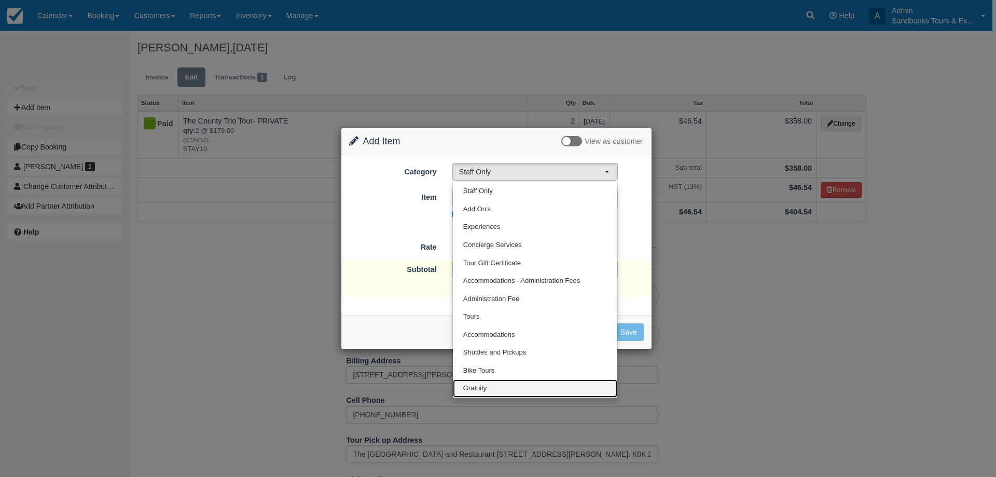
click at [494, 385] on link "Gratuity" at bounding box center [535, 388] width 164 height 18
select select "26"
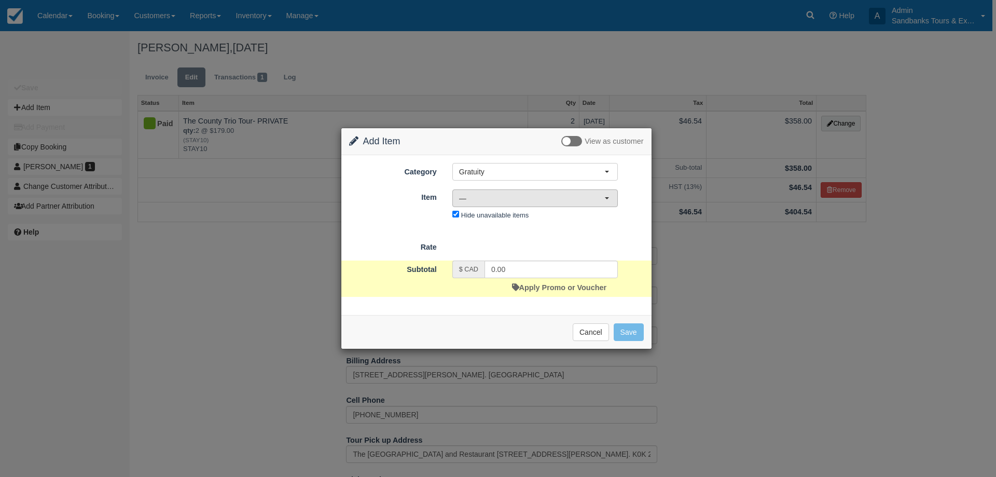
click at [560, 204] on button "—" at bounding box center [534, 198] width 165 height 18
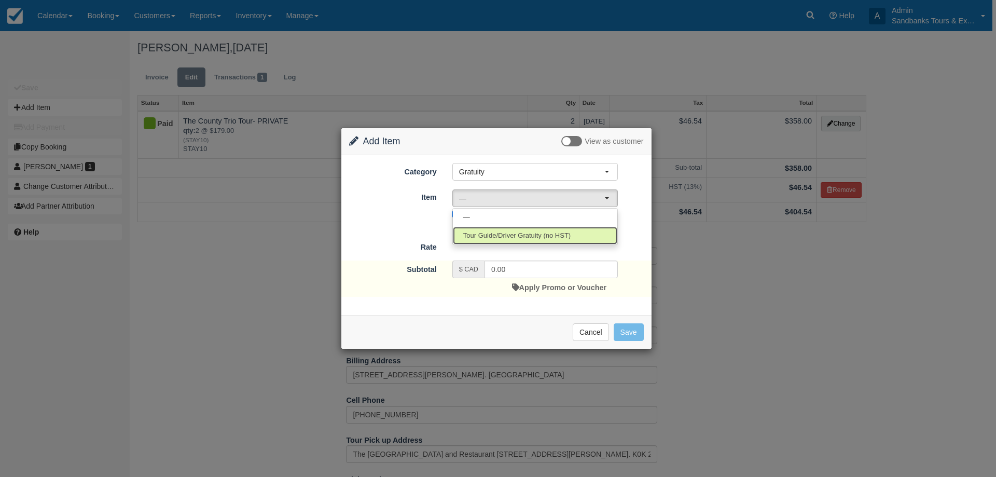
click at [556, 231] on span "Tour Guide/Driver Gratuity (no HST)" at bounding box center [516, 236] width 107 height 10
select select "36"
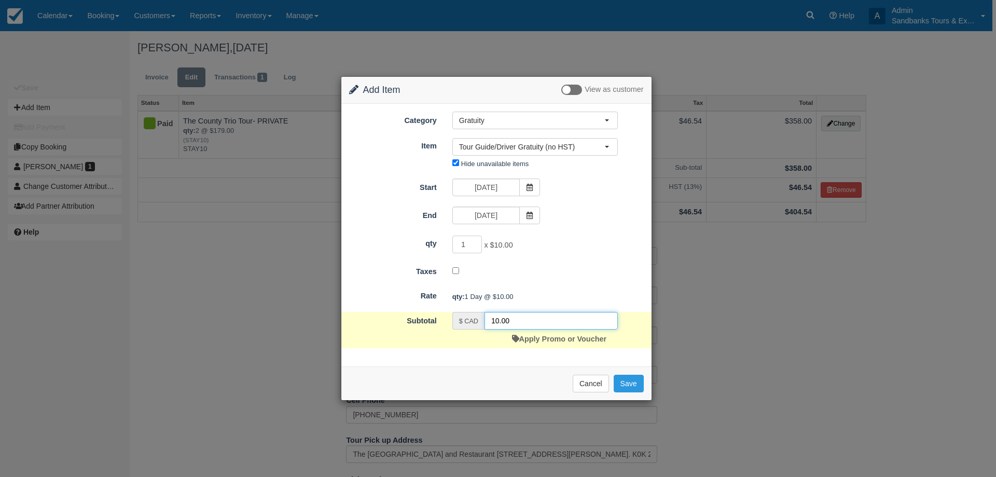
click at [493, 318] on input "10.00" at bounding box center [550, 321] width 133 height 18
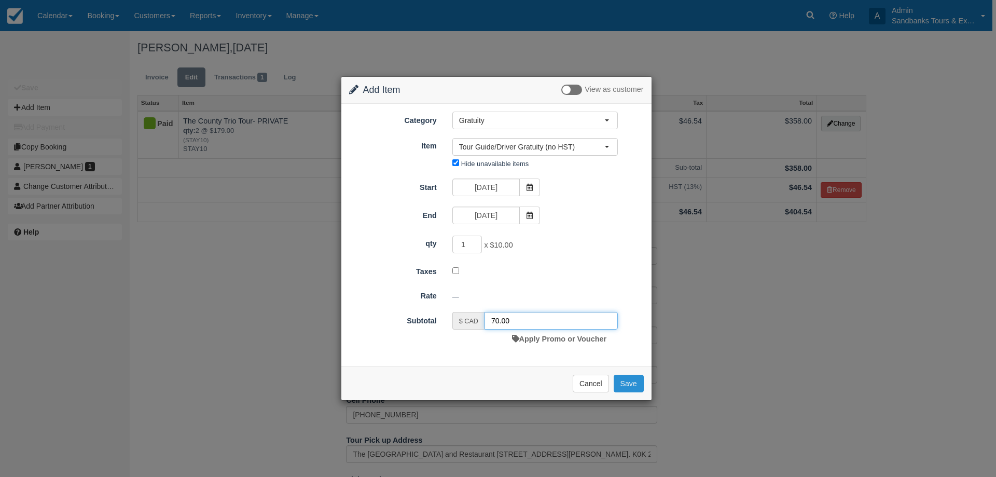
type input "70.00"
click at [643, 386] on button "Save" at bounding box center [629, 383] width 30 height 18
checkbox input "false"
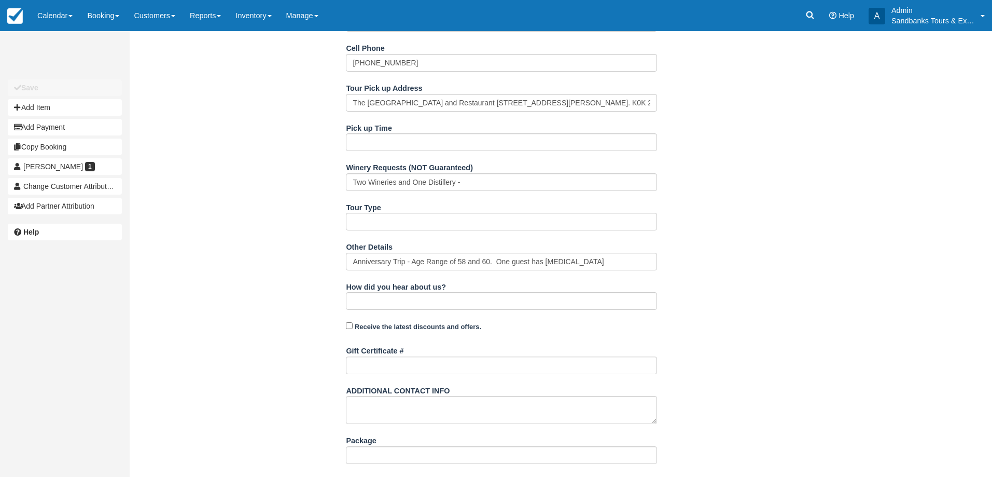
scroll to position [441, 0]
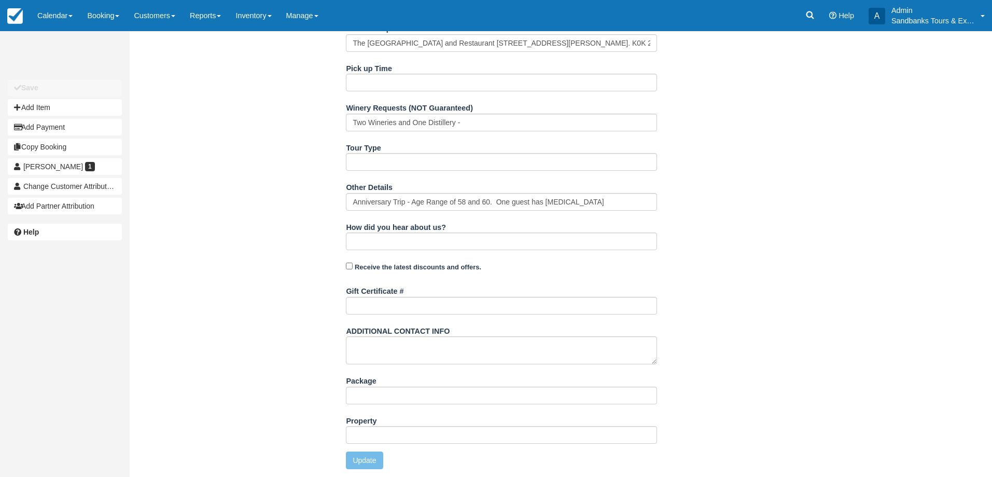
click at [240, 260] on div "Name [PERSON_NAME] E-mail [EMAIL_ADDRESS][DOMAIN_NAME] Did you mean ? Company B…" at bounding box center [502, 149] width 744 height 656
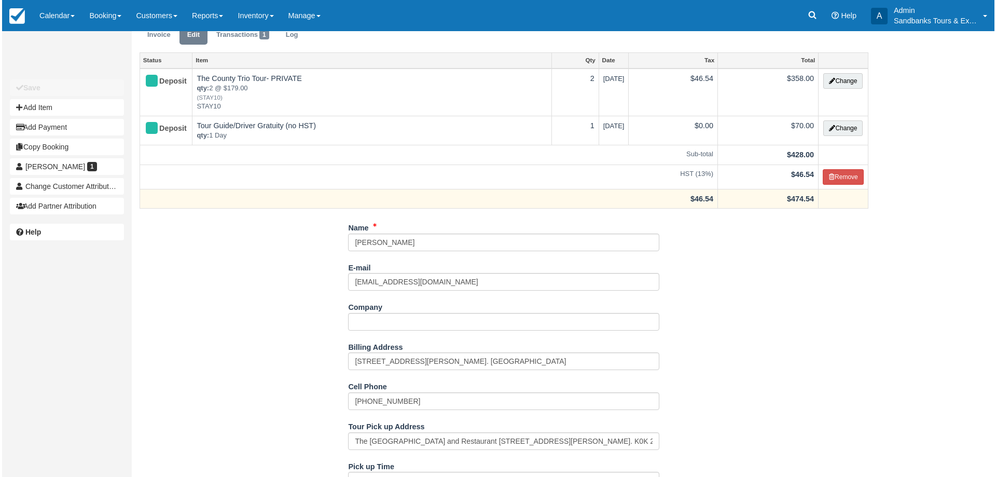
scroll to position [0, 0]
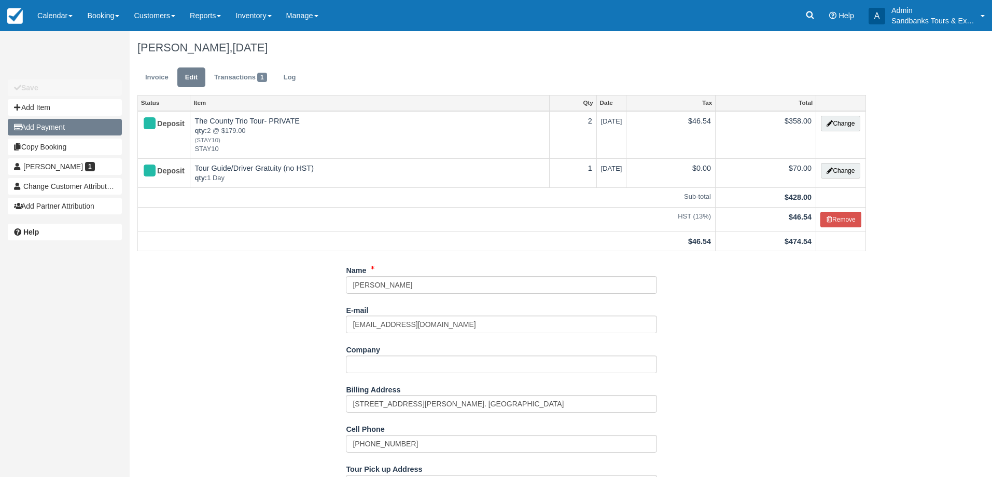
click at [55, 130] on button "Add Payment" at bounding box center [65, 127] width 114 height 17
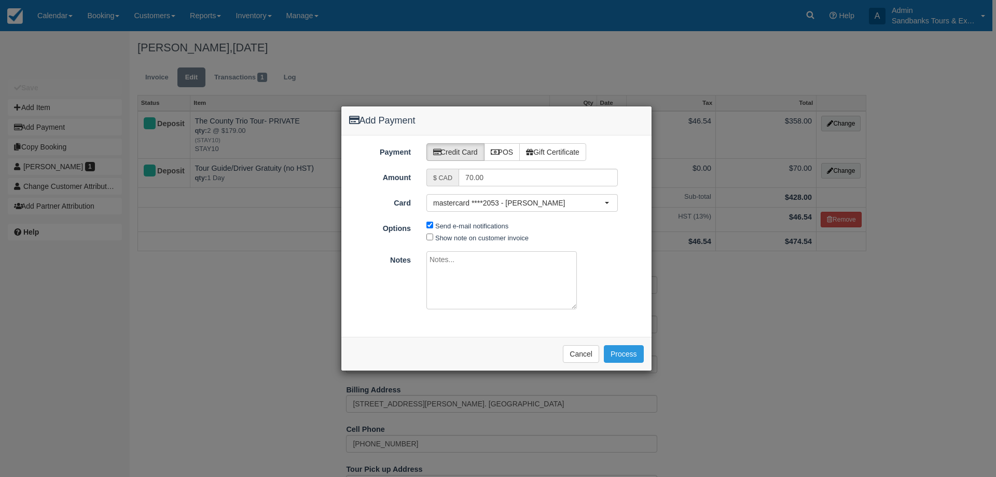
click at [623, 343] on div "Please wait while the payment is processed ... Cancel Process" at bounding box center [496, 354] width 310 height 34
click at [628, 352] on button "Process" at bounding box center [624, 354] width 40 height 18
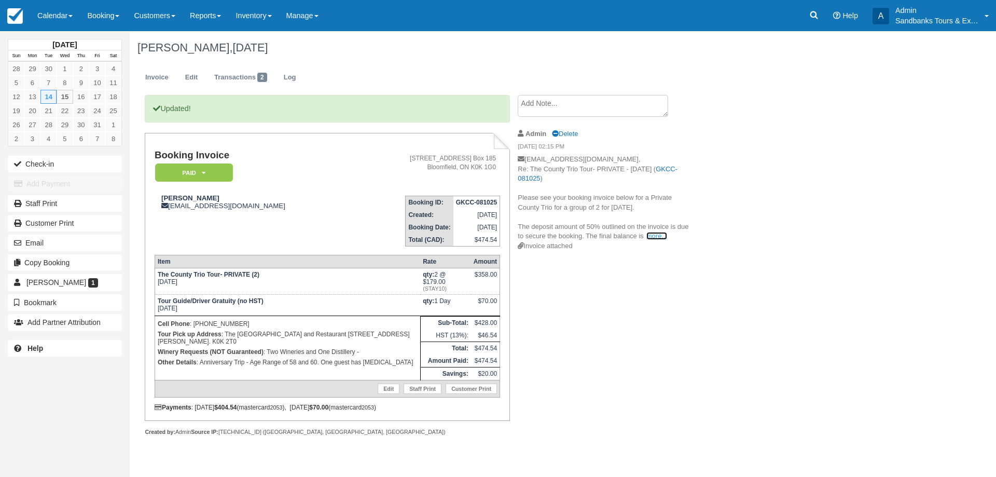
click at [659, 238] on link "more..." at bounding box center [656, 236] width 21 height 8
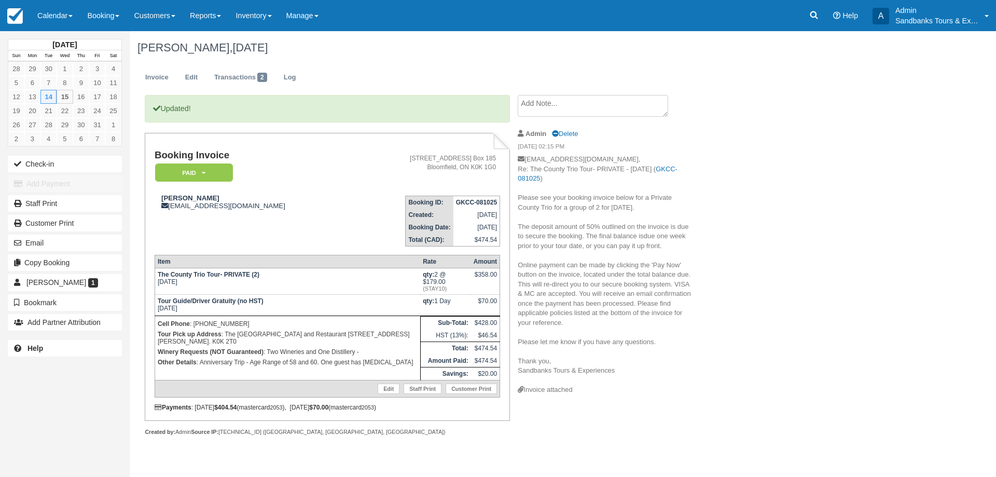
click at [652, 264] on span "due one week prior to your tour date, or you can pay it up front. Online paymen…" at bounding box center [604, 303] width 173 height 142
click at [854, 248] on div "[PERSON_NAME], [DATE] Invoice Edit Transactions 2 Log Updated! Booking Invoice …" at bounding box center [503, 244] width 747 height 427
click at [66, 21] on link "Calendar" at bounding box center [55, 15] width 50 height 31
click at [67, 45] on link "Booking" at bounding box center [72, 45] width 82 height 22
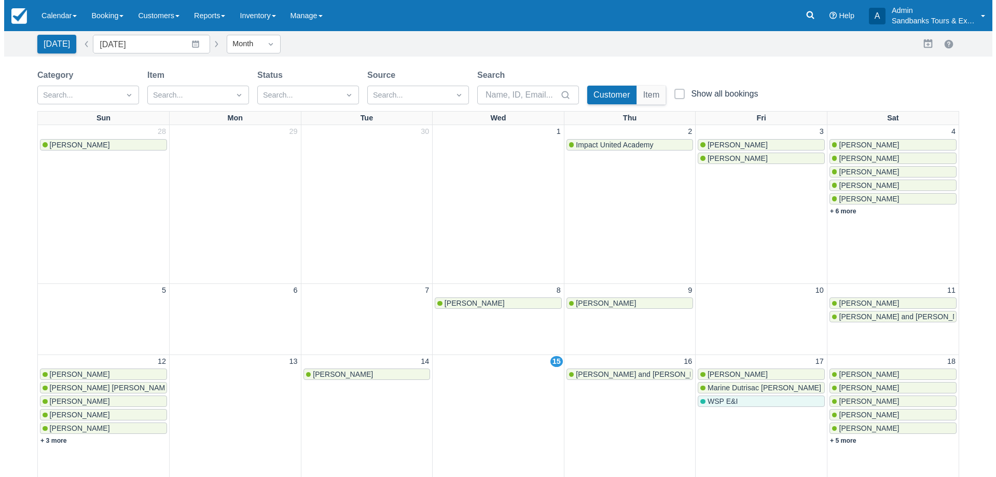
scroll to position [104, 0]
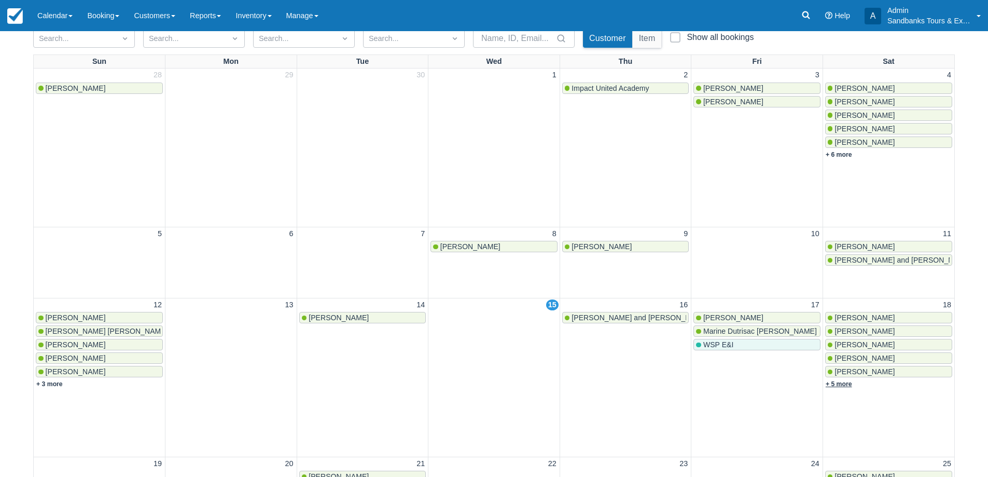
click at [837, 386] on link "+ 5 more" at bounding box center [839, 383] width 26 height 7
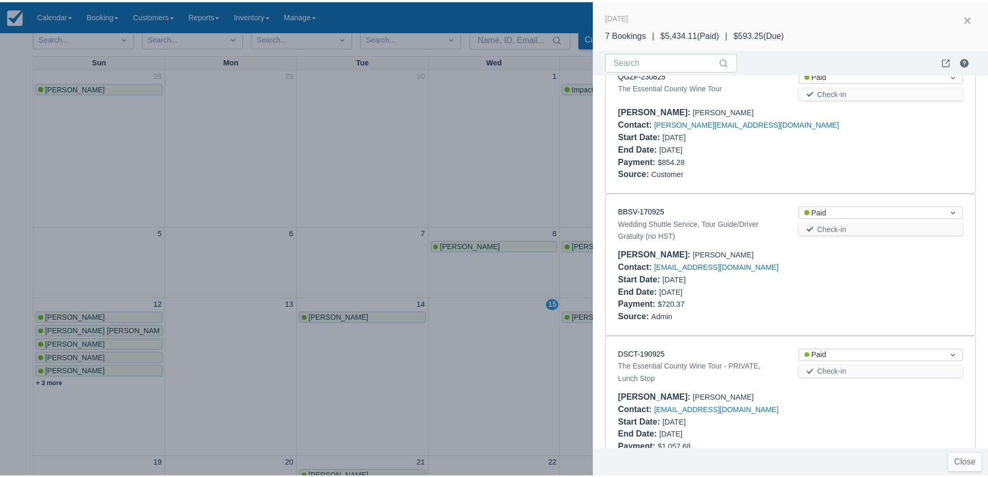
scroll to position [519, 0]
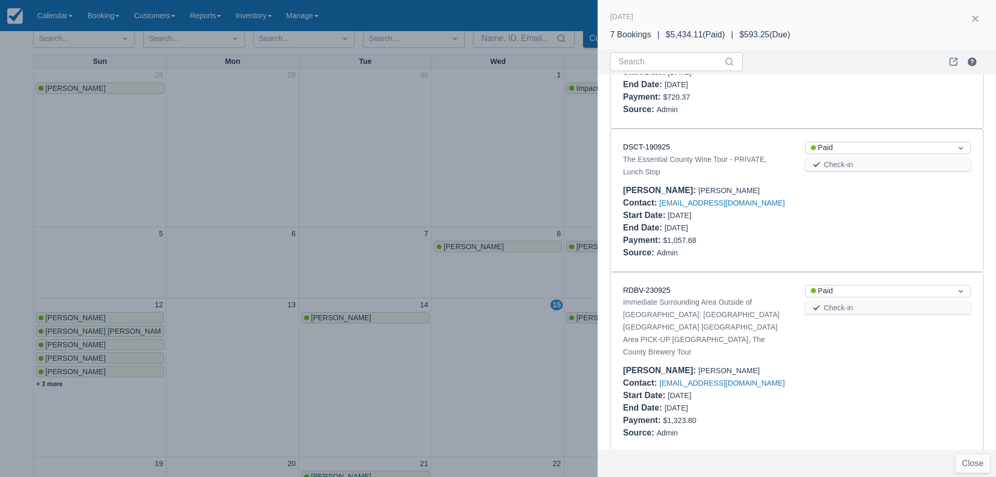
click at [405, 164] on div at bounding box center [498, 238] width 996 height 477
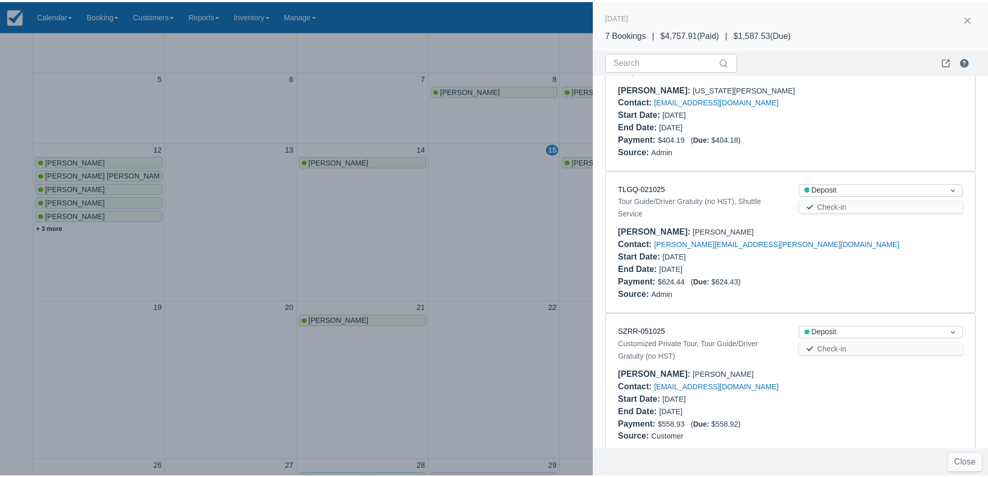
scroll to position [622, 0]
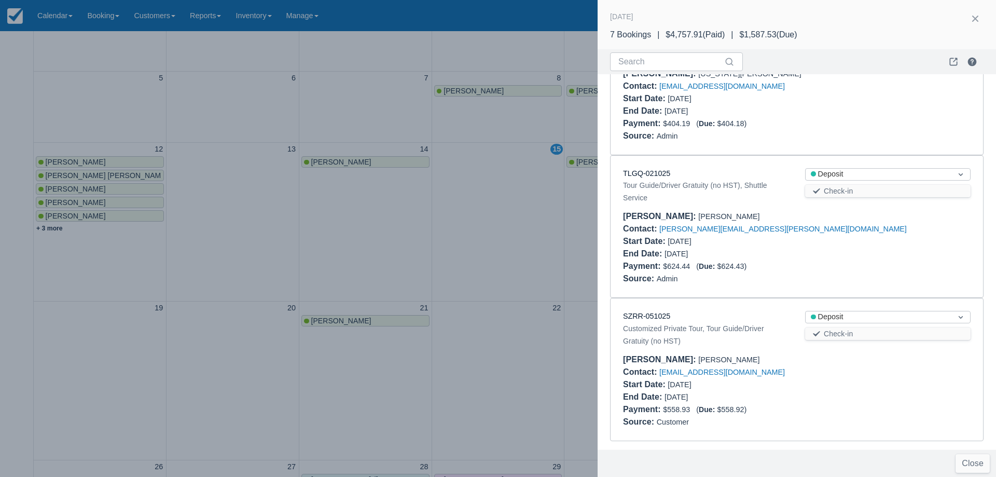
click at [493, 223] on div at bounding box center [498, 238] width 996 height 477
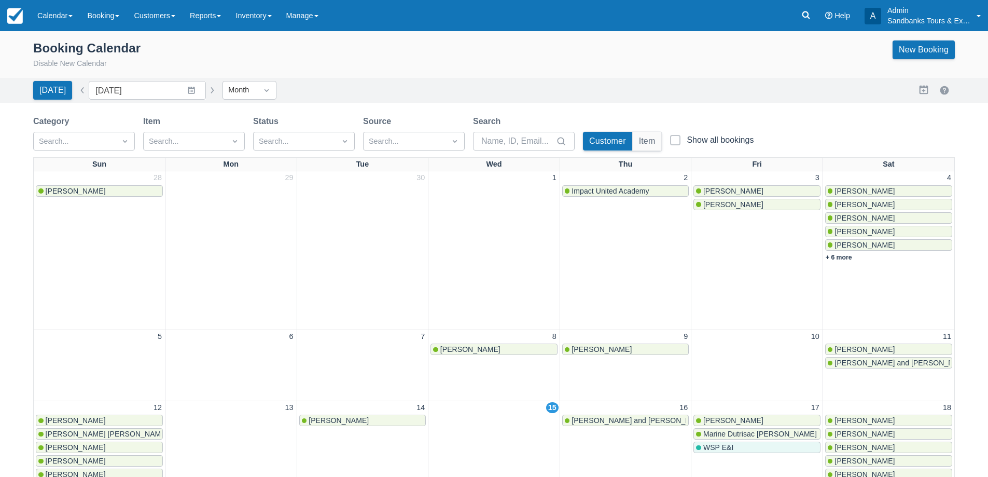
scroll to position [0, 0]
click at [206, 95] on button "button" at bounding box center [212, 91] width 12 height 12
type input "November 2025"
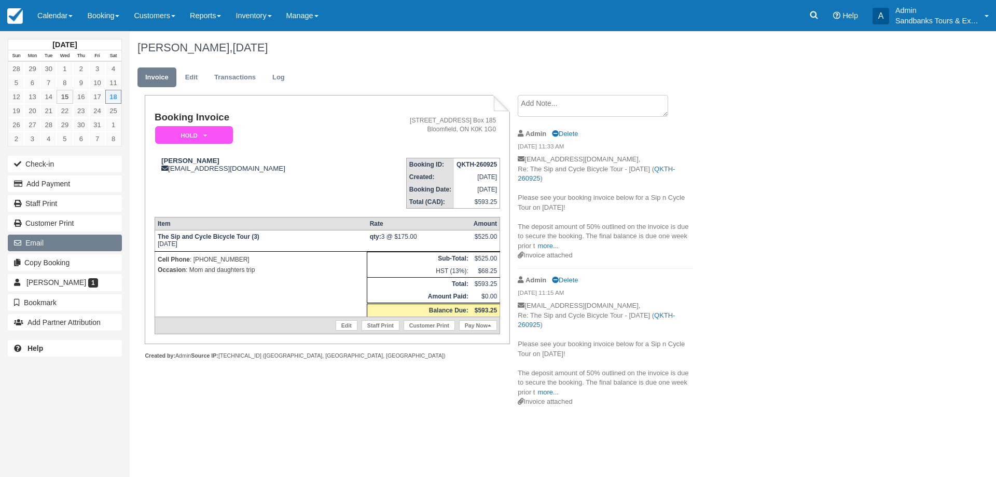
click at [54, 243] on button "Email" at bounding box center [65, 242] width 114 height 17
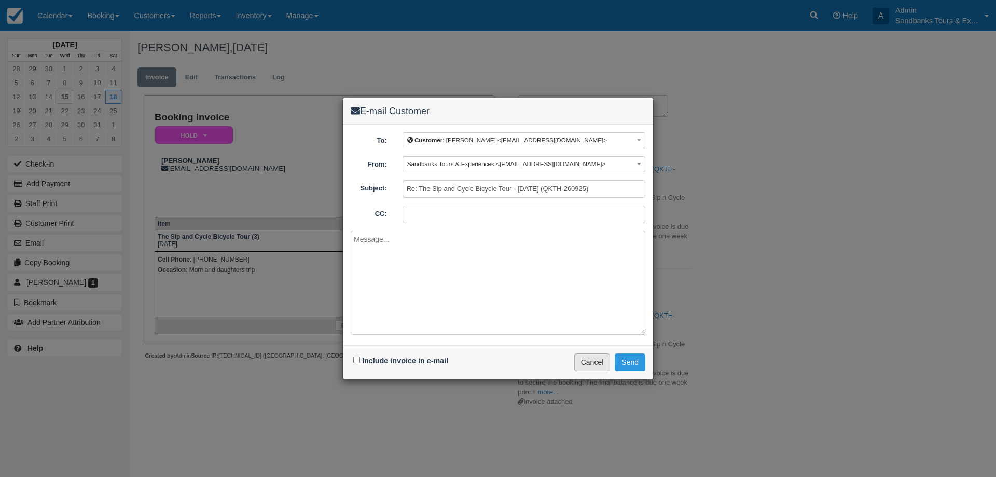
click at [597, 368] on button "Cancel" at bounding box center [592, 362] width 36 height 18
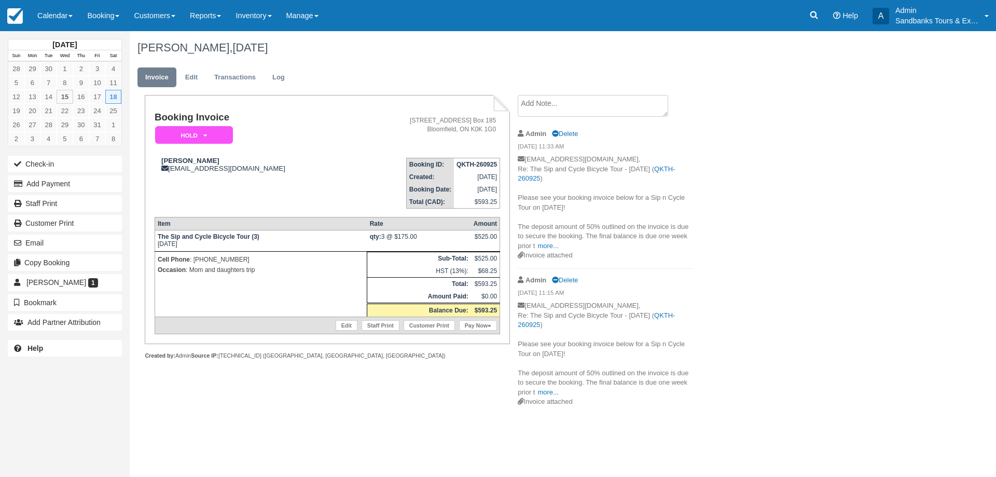
click at [549, 249] on p "[EMAIL_ADDRESS][DOMAIN_NAME], Re: The Sip and Cycle Bicycle Tour - [DATE] ( QKT…" at bounding box center [605, 203] width 175 height 96
click at [548, 246] on link "more..." at bounding box center [547, 246] width 21 height 8
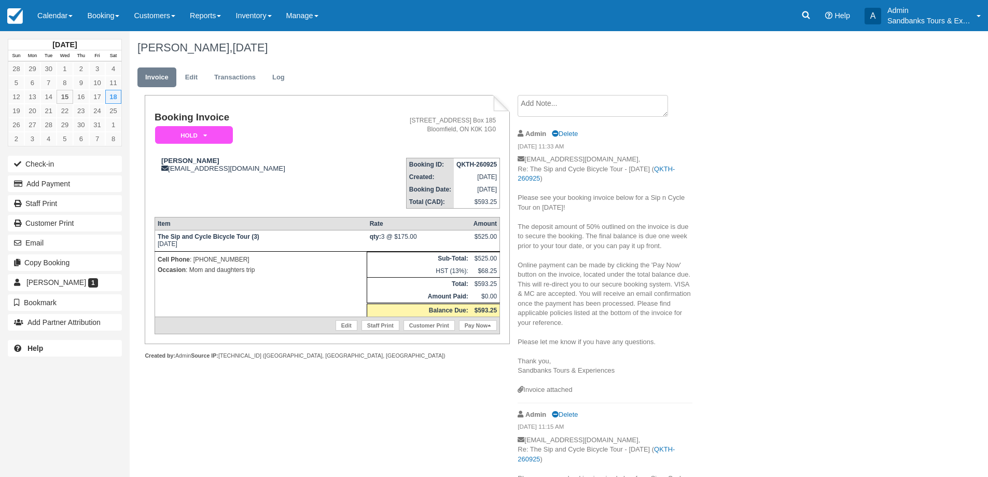
drag, startPoint x: 619, startPoint y: 370, endPoint x: 518, endPoint y: 200, distance: 198.6
click at [518, 200] on p "[EMAIL_ADDRESS][DOMAIN_NAME], Re: The Sip and Cycle Bicycle Tour - [DATE] ( QKT…" at bounding box center [605, 270] width 175 height 230
copy p "Please see your booking invoice below for a Sip n Cycle Tour on [DATE]! The dep…"
click at [34, 237] on button "Email" at bounding box center [65, 242] width 114 height 17
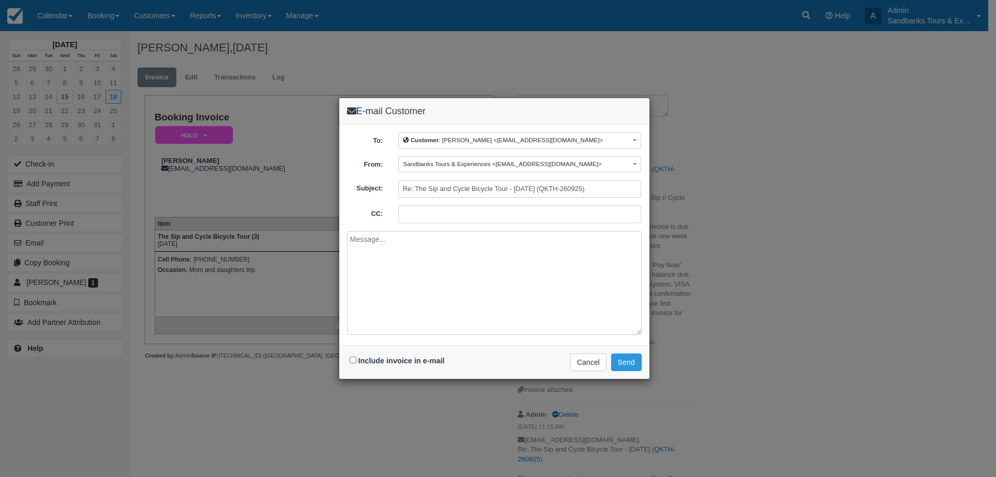
click at [372, 248] on textarea at bounding box center [494, 283] width 295 height 104
paste textarea "Please see your booking invoice below for a Sip n Cycle Tour on [DATE]! The dep…"
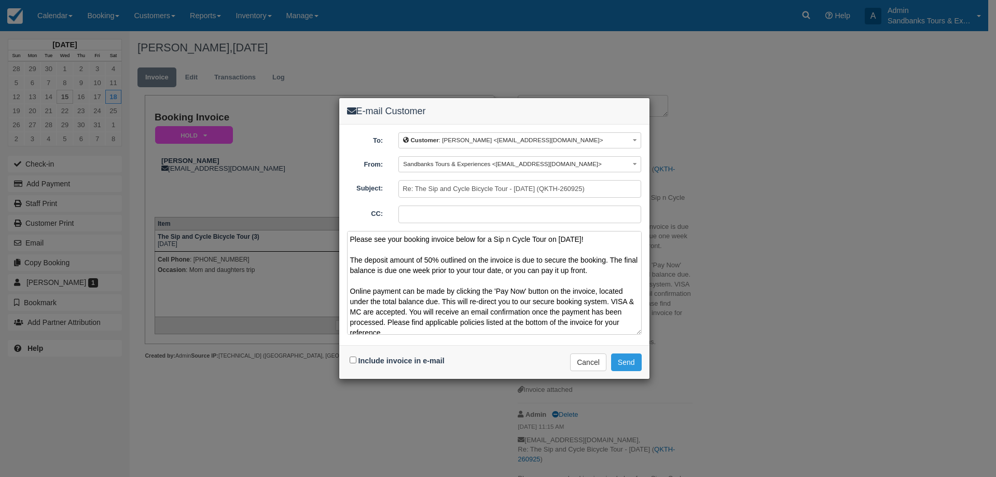
scroll to position [54, 0]
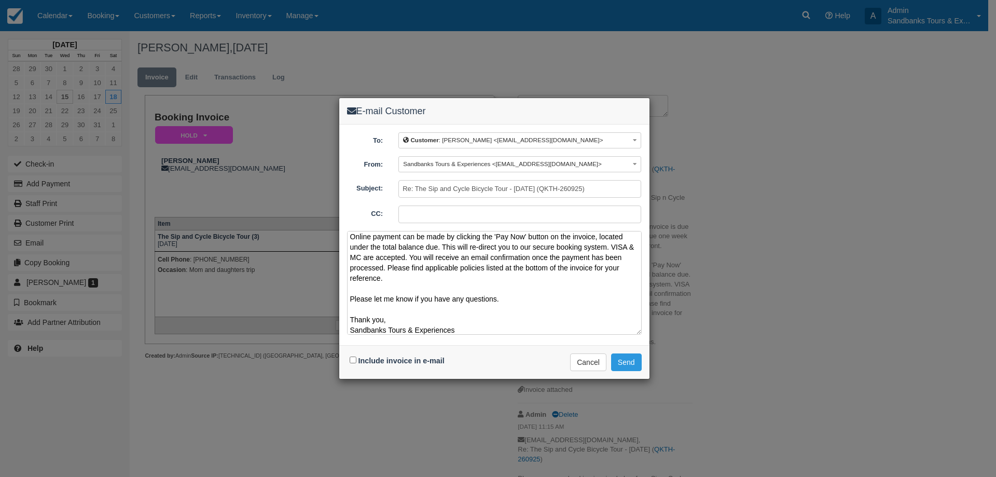
type textarea "Please see your booking invoice below for a Sip n Cycle Tour on [DATE]! The dep…"
click at [355, 356] on div "Include invoice in e-mail" at bounding box center [398, 360] width 103 height 15
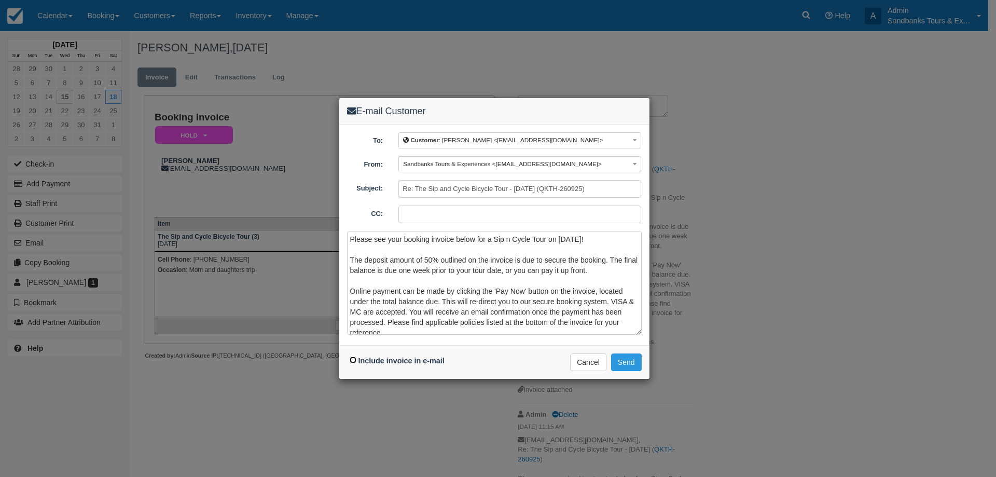
click at [354, 357] on input "Include invoice in e-mail" at bounding box center [353, 359] width 7 height 7
checkbox input "true"
drag, startPoint x: 611, startPoint y: 275, endPoint x: 348, endPoint y: 251, distance: 264.1
click at [348, 251] on textarea "Please see your booking invoice below for a Sip n Cycle Tour on [DATE]! The dep…" at bounding box center [494, 283] width 295 height 104
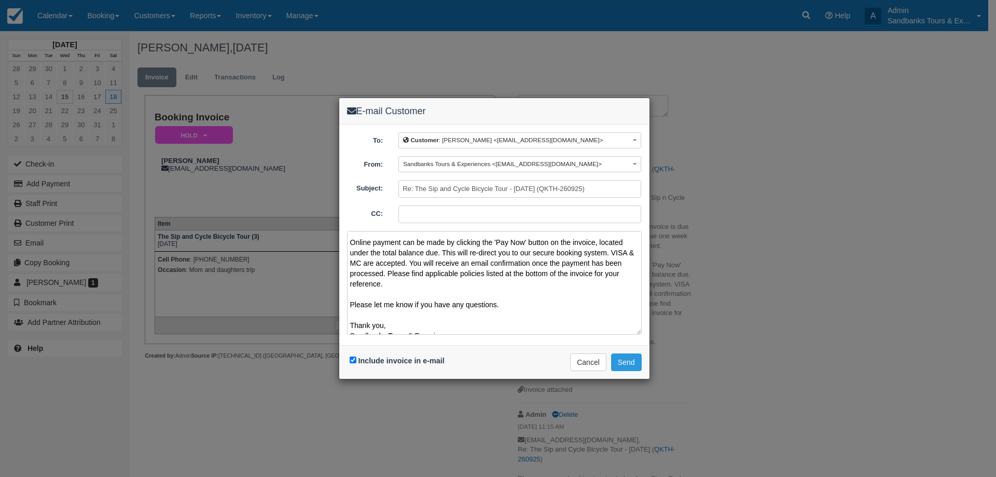
scroll to position [27, 0]
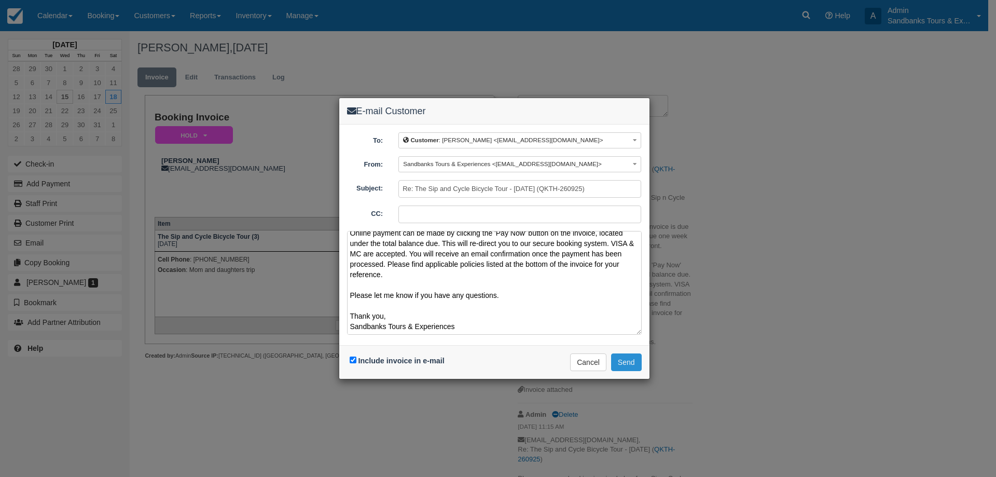
type textarea "Please see your booking invoice below for a Sip n Cycle Tour on [DATE]! Online …"
click at [625, 359] on button "Send" at bounding box center [626, 362] width 31 height 18
